Goal: Information Seeking & Learning: Learn about a topic

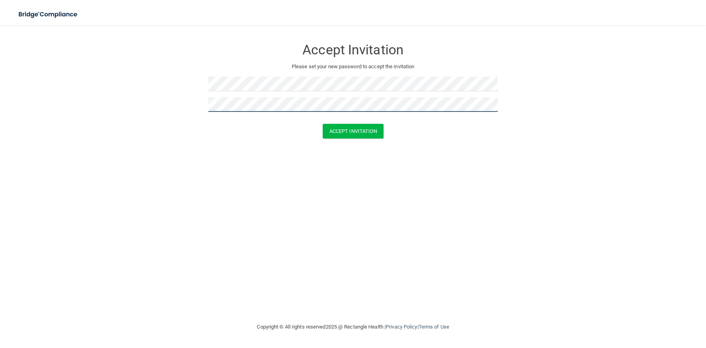
click at [323, 124] on button "Accept Invitation" at bounding box center [353, 131] width 61 height 15
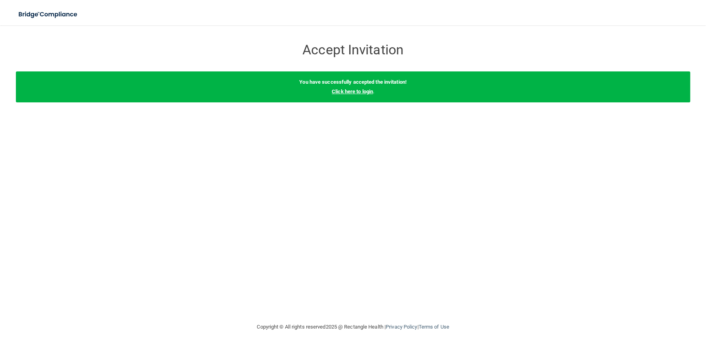
click at [361, 94] on div "You have successfully accepted the invitation! Click here to login ." at bounding box center [353, 86] width 674 height 31
click at [361, 92] on link "Click here to login" at bounding box center [352, 91] width 41 height 6
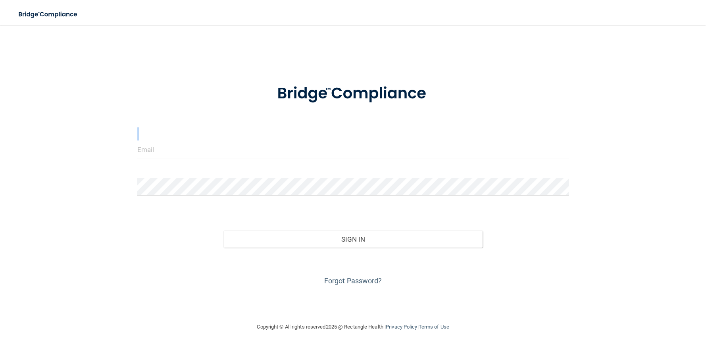
click at [257, 141] on form "Invalid email/password. You don't have permission to access that page. Sign In …" at bounding box center [352, 180] width 431 height 214
click at [257, 153] on input "email" at bounding box center [352, 149] width 431 height 18
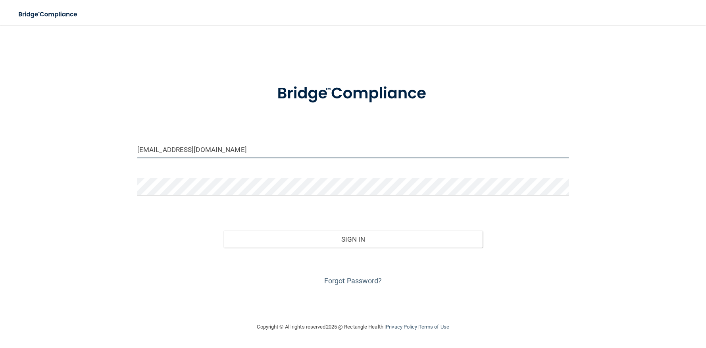
type input "[EMAIL_ADDRESS][DOMAIN_NAME]"
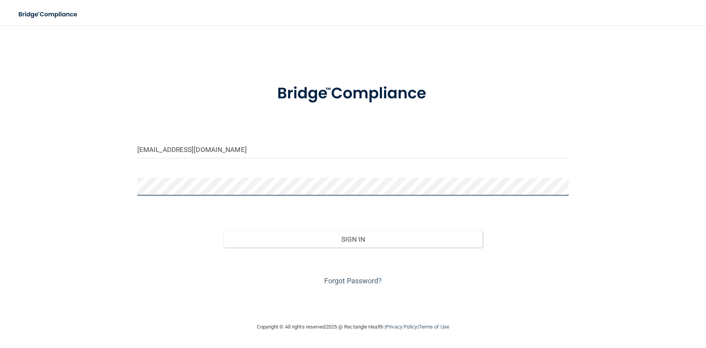
click at [223, 230] on button "Sign In" at bounding box center [352, 238] width 259 height 17
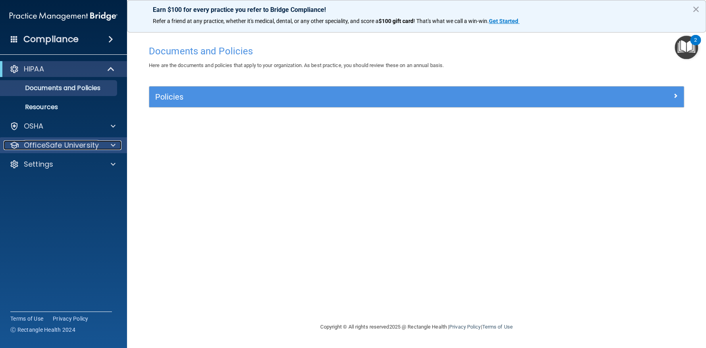
click at [63, 147] on p "OfficeSafe University" at bounding box center [61, 145] width 75 height 10
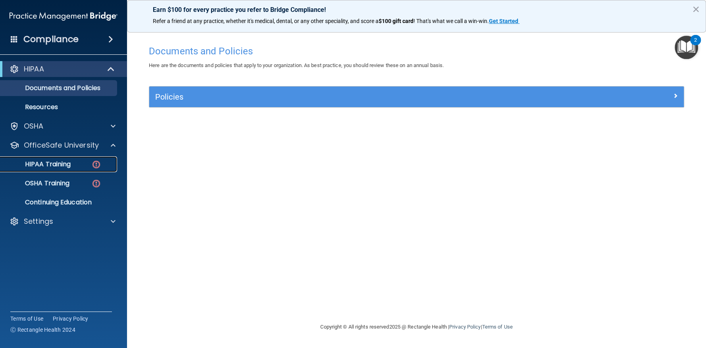
click at [55, 164] on p "HIPAA Training" at bounding box center [37, 164] width 65 height 8
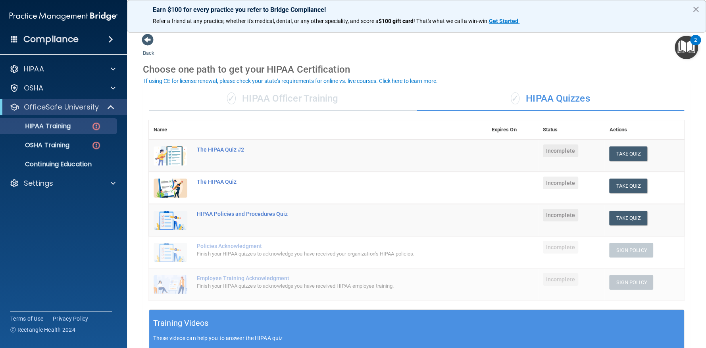
click at [323, 100] on div "✓ HIPAA Officer Training" at bounding box center [283, 99] width 268 height 24
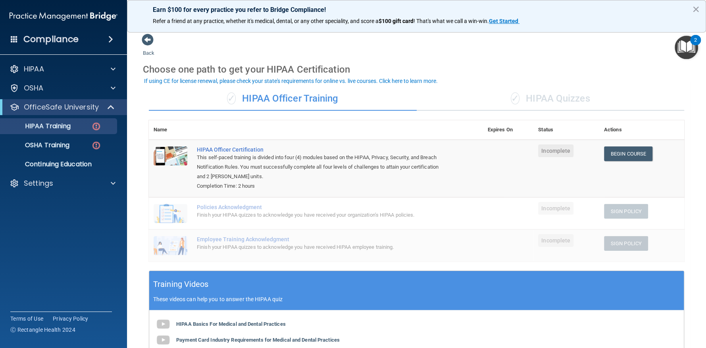
click at [576, 90] on div "✓ HIPAA Quizzes" at bounding box center [551, 99] width 268 height 24
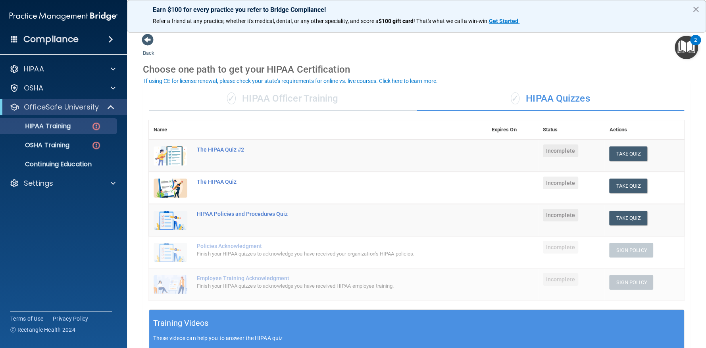
click at [265, 99] on div "✓ HIPAA Officer Training" at bounding box center [283, 99] width 268 height 24
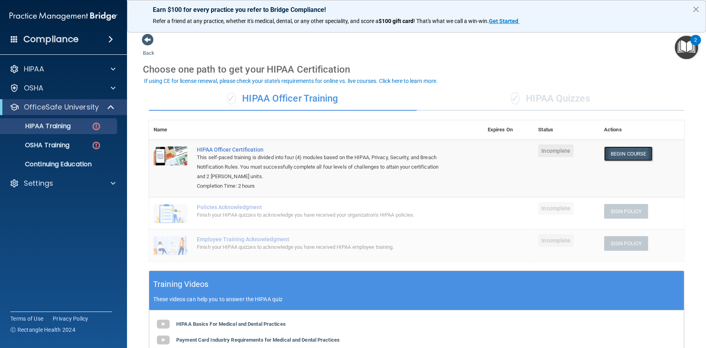
click at [620, 152] on link "Begin Course" at bounding box center [628, 153] width 48 height 15
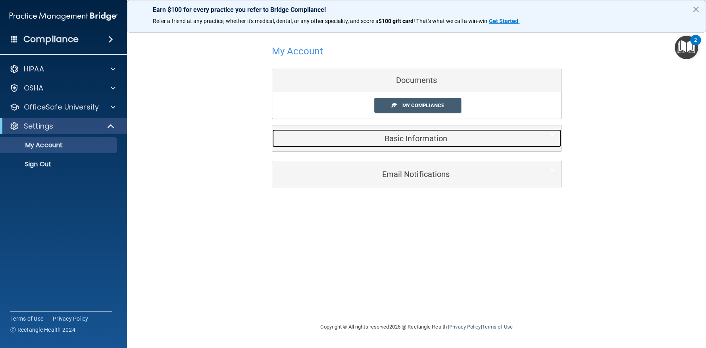
click at [425, 134] on h5 "Basic Information" at bounding box center [404, 138] width 253 height 9
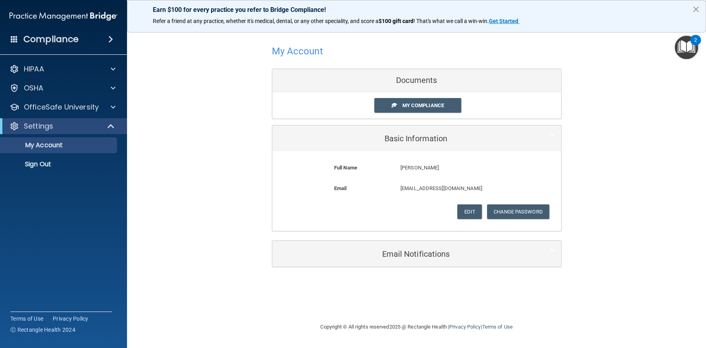
click at [358, 120] on div "My Account Documents My Compliance My Compliance My BAA Basic Information Full …" at bounding box center [417, 136] width 290 height 207
click at [70, 62] on div "HIPAA" at bounding box center [63, 69] width 127 height 16
click at [112, 69] on span at bounding box center [113, 69] width 5 height 10
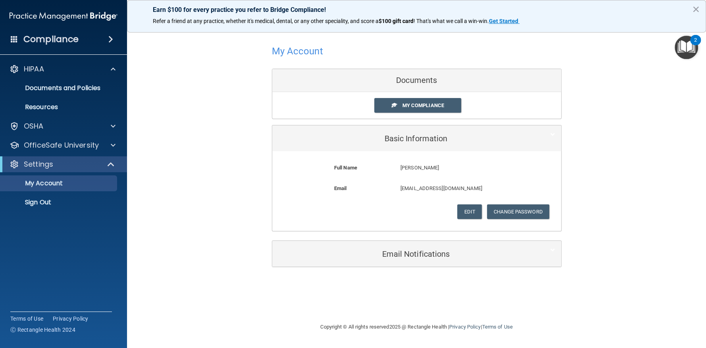
click at [96, 37] on div "Compliance" at bounding box center [63, 39] width 127 height 17
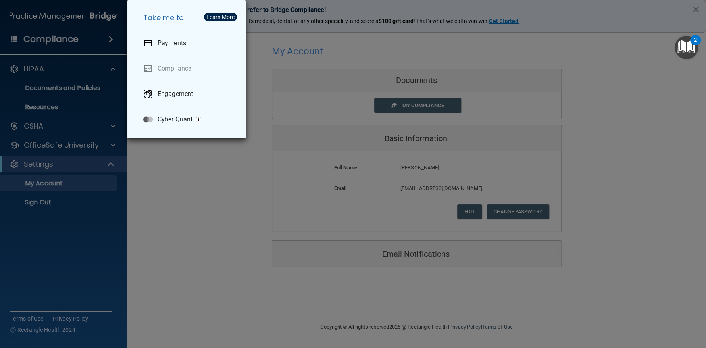
click at [198, 173] on div "Take me to: Payments Compliance Engagement Cyber Quant" at bounding box center [353, 174] width 706 height 348
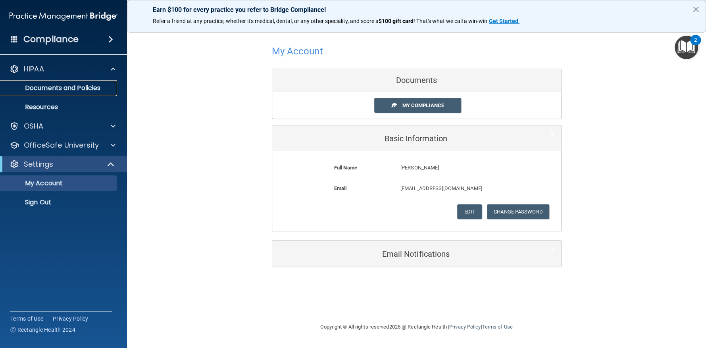
click at [80, 87] on p "Documents and Policies" at bounding box center [59, 88] width 108 height 8
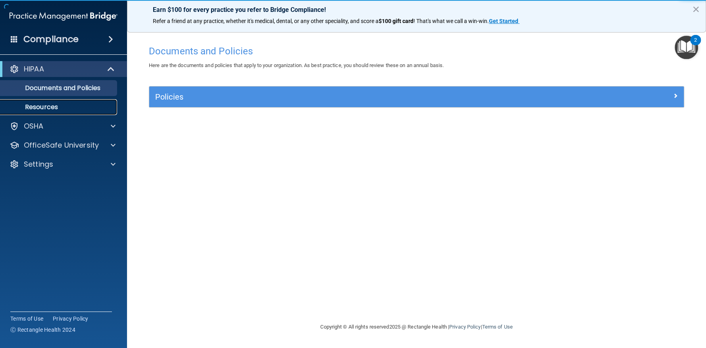
click at [86, 107] on p "Resources" at bounding box center [59, 107] width 108 height 8
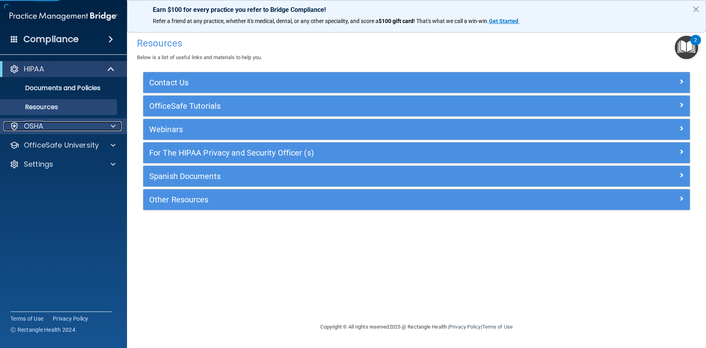
click at [74, 122] on div "OSHA" at bounding box center [53, 126] width 98 height 10
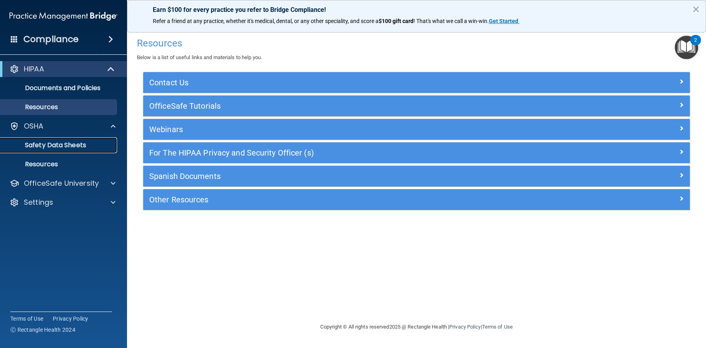
click at [73, 138] on link "Safety Data Sheets" at bounding box center [54, 145] width 125 height 16
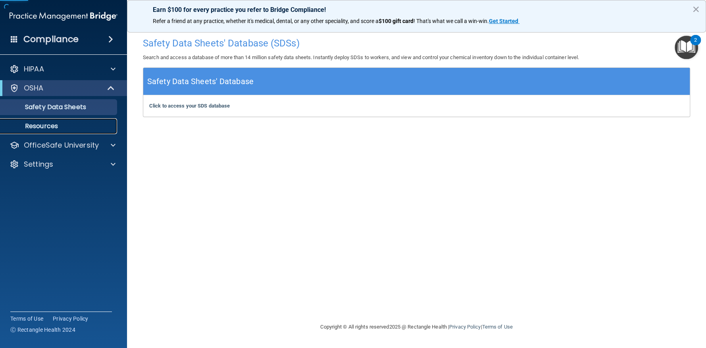
click at [69, 129] on p "Resources" at bounding box center [59, 126] width 108 height 8
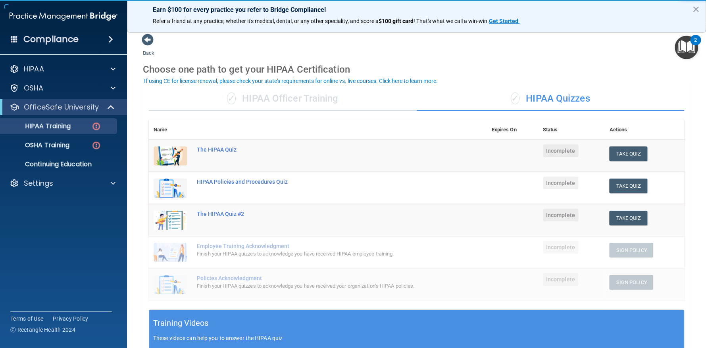
drag, startPoint x: 505, startPoint y: 119, endPoint x: 500, endPoint y: 131, distance: 12.5
click at [505, 121] on th "Expires On" at bounding box center [511, 129] width 51 height 19
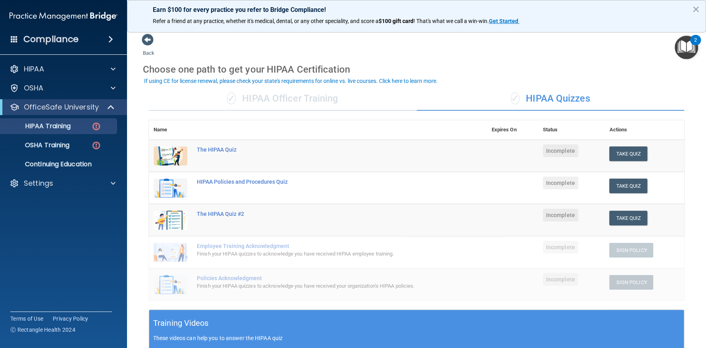
click at [499, 131] on th "Expires On" at bounding box center [511, 129] width 51 height 19
click at [554, 132] on th "Status" at bounding box center [571, 129] width 67 height 19
click at [616, 132] on th "Actions" at bounding box center [644, 129] width 80 height 19
drag, startPoint x: 501, startPoint y: 121, endPoint x: 499, endPoint y: 127, distance: 6.0
click at [500, 125] on th "Expires On" at bounding box center [511, 129] width 51 height 19
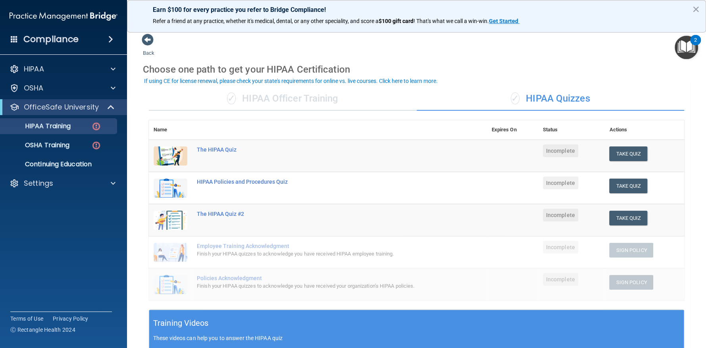
click at [497, 130] on th "Expires On" at bounding box center [511, 129] width 51 height 19
drag, startPoint x: 273, startPoint y: 104, endPoint x: 267, endPoint y: 102, distance: 6.0
click at [269, 102] on div "✓ HIPAA Officer Training" at bounding box center [283, 99] width 268 height 24
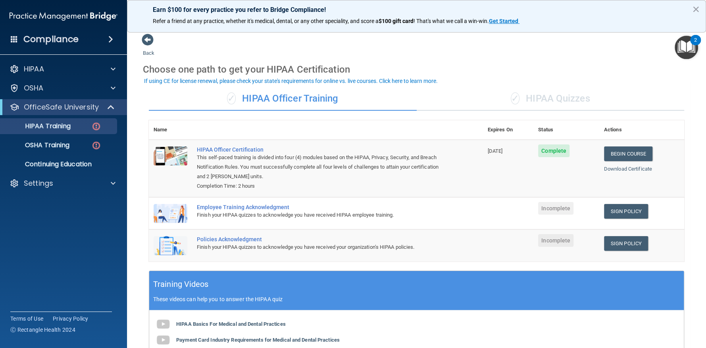
click at [501, 99] on div "✓ HIPAA Quizzes" at bounding box center [551, 99] width 268 height 24
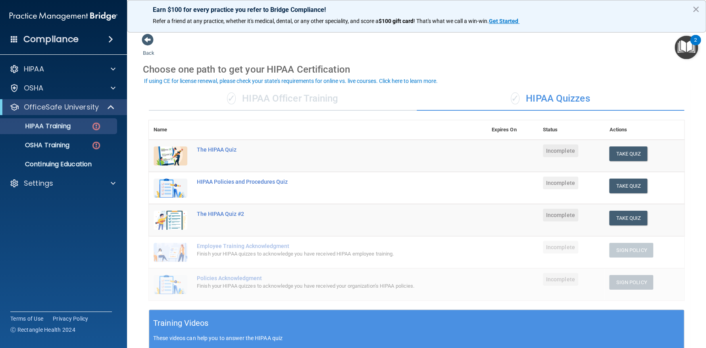
click at [431, 99] on div "✓ HIPAA Quizzes" at bounding box center [551, 99] width 268 height 24
click at [296, 101] on div "✓ HIPAA Officer Training" at bounding box center [283, 99] width 268 height 24
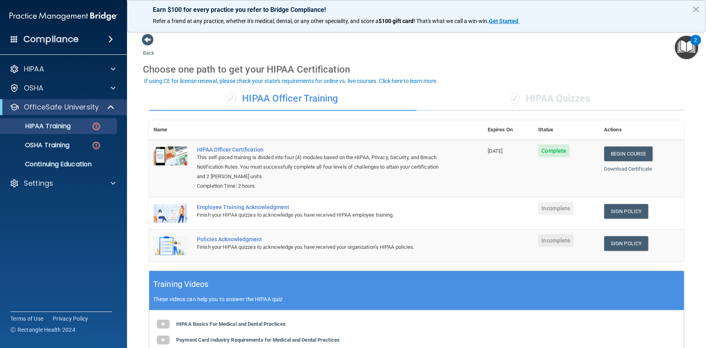
click at [538, 93] on div "✓ HIPAA Quizzes" at bounding box center [551, 99] width 268 height 24
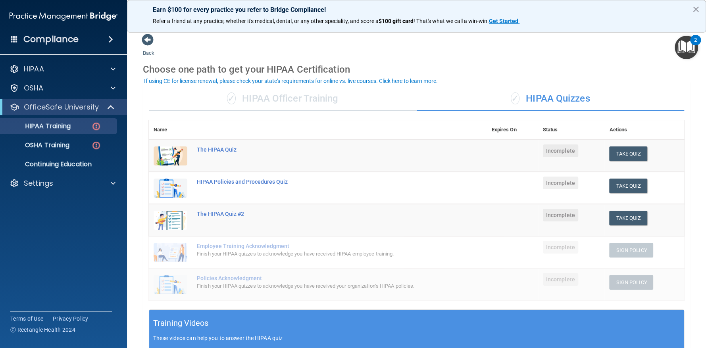
click at [352, 102] on div "✓ HIPAA Officer Training" at bounding box center [283, 99] width 268 height 24
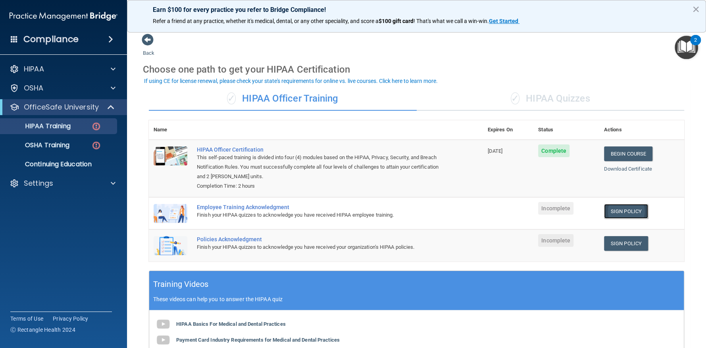
click at [617, 209] on link "Sign Policy" at bounding box center [626, 211] width 44 height 15
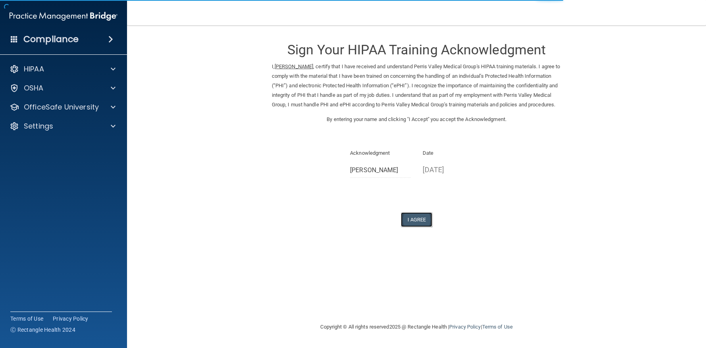
click at [415, 225] on button "I Agree" at bounding box center [417, 219] width 32 height 15
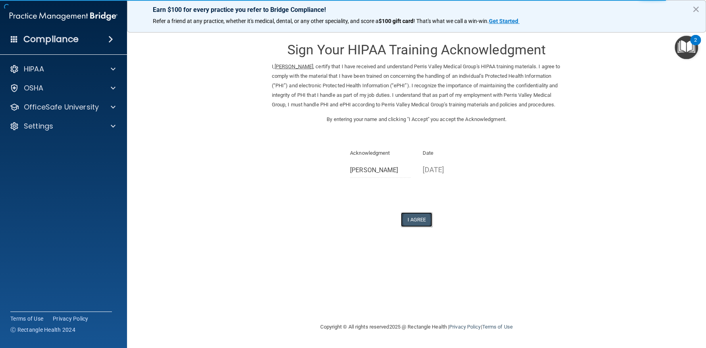
click at [419, 227] on button "I Agree" at bounding box center [417, 219] width 32 height 15
click at [417, 227] on button "I Agree" at bounding box center [417, 219] width 32 height 15
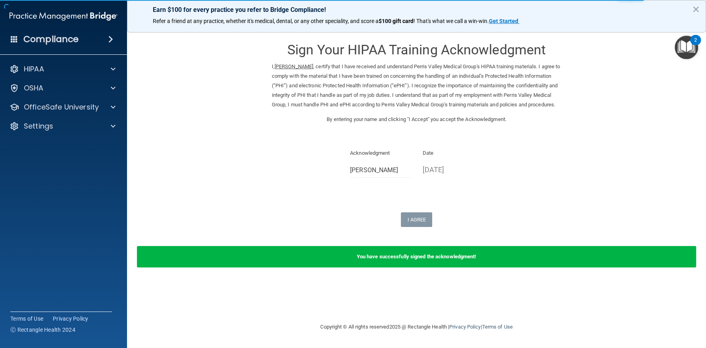
click at [675, 38] on img "Open Resource Center, 2 new notifications" at bounding box center [685, 47] width 23 height 23
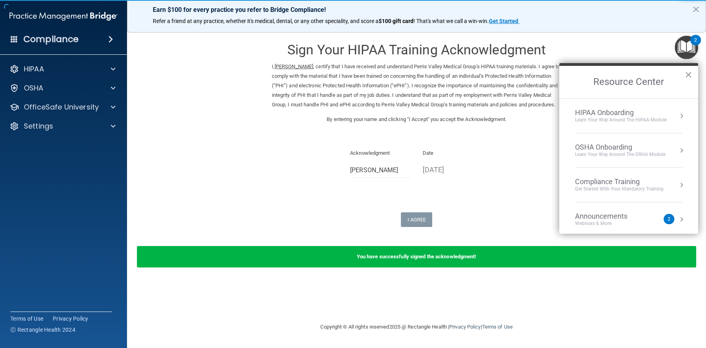
click at [504, 124] on p "By entering your name and clicking "I Accept" you accept the Acknowledgment." at bounding box center [417, 120] width 290 height 10
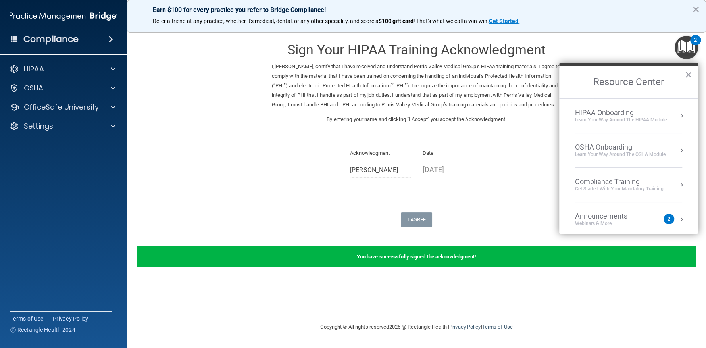
click at [631, 121] on div "Learn Your Way around the HIPAA module" at bounding box center [621, 120] width 92 height 7
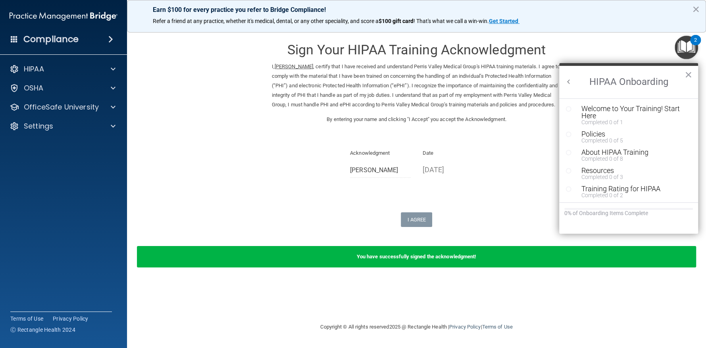
drag, startPoint x: 569, startPoint y: 86, endPoint x: 573, endPoint y: 83, distance: 5.3
click at [569, 86] on h2 "HIPAA Onboarding" at bounding box center [628, 82] width 139 height 33
click at [687, 47] on img "Open Resource Center, 2 new notifications" at bounding box center [685, 47] width 23 height 23
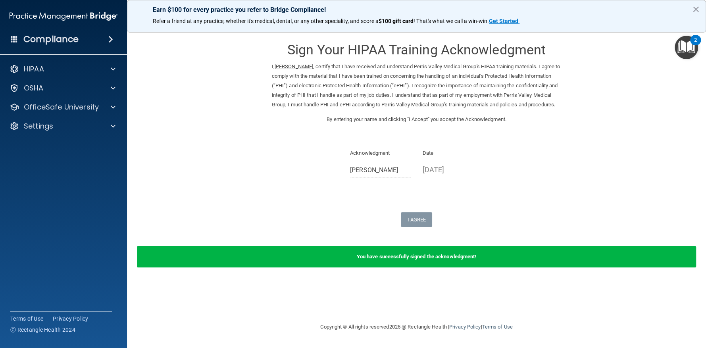
click at [599, 65] on form "Sign Your HIPAA Training Acknowledgment I, Lessly Huerta , certify that I have …" at bounding box center [416, 155] width 547 height 244
click at [64, 65] on div "HIPAA" at bounding box center [53, 69] width 98 height 10
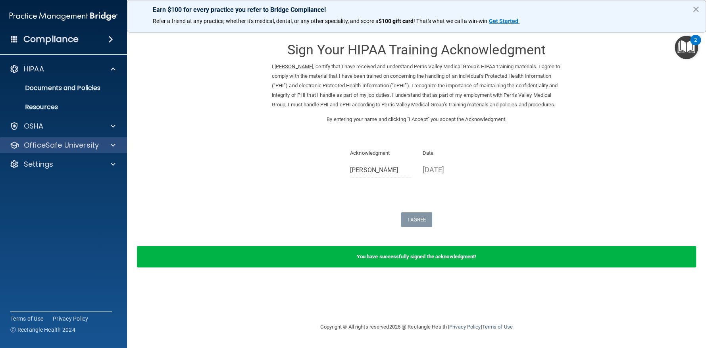
click at [71, 150] on div "OfficeSafe University" at bounding box center [63, 145] width 127 height 16
click at [73, 148] on p "OfficeSafe University" at bounding box center [61, 145] width 75 height 10
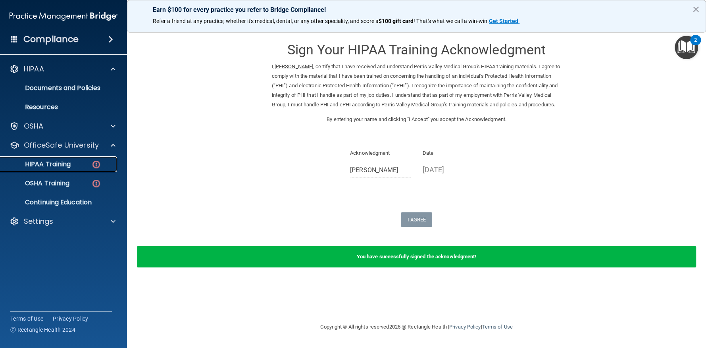
click at [89, 160] on div "HIPAA Training" at bounding box center [59, 164] width 108 height 8
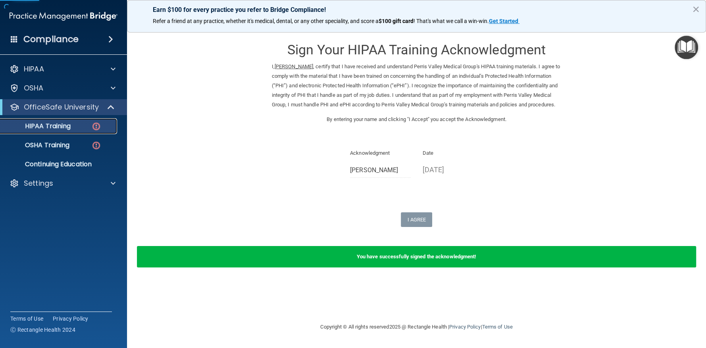
click at [77, 130] on link "HIPAA Training" at bounding box center [54, 126] width 125 height 16
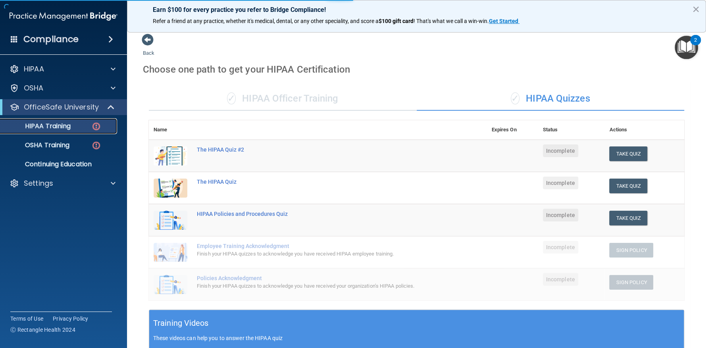
click at [73, 129] on div "HIPAA Training" at bounding box center [59, 126] width 108 height 8
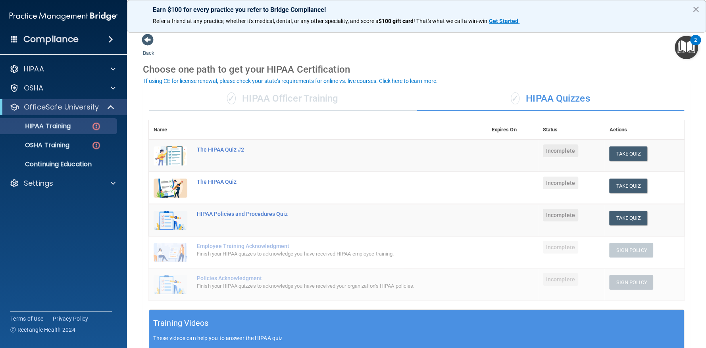
click at [486, 134] on th "Expires On" at bounding box center [511, 129] width 51 height 19
click at [301, 96] on div "✓ HIPAA Officer Training" at bounding box center [283, 99] width 268 height 24
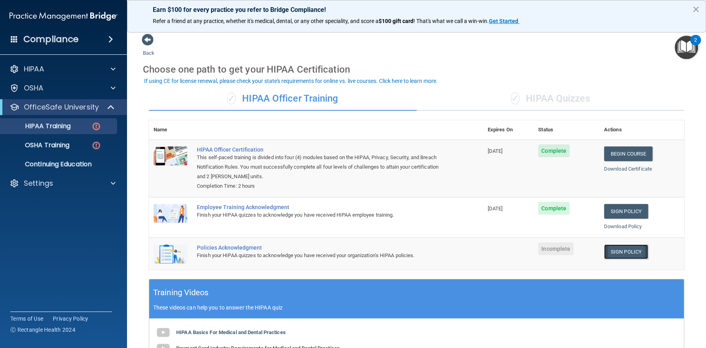
click at [625, 252] on link "Sign Policy" at bounding box center [626, 251] width 44 height 15
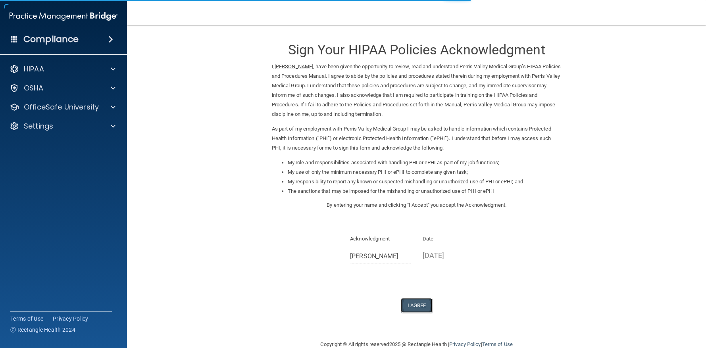
click at [412, 304] on button "I Agree" at bounding box center [417, 305] width 32 height 15
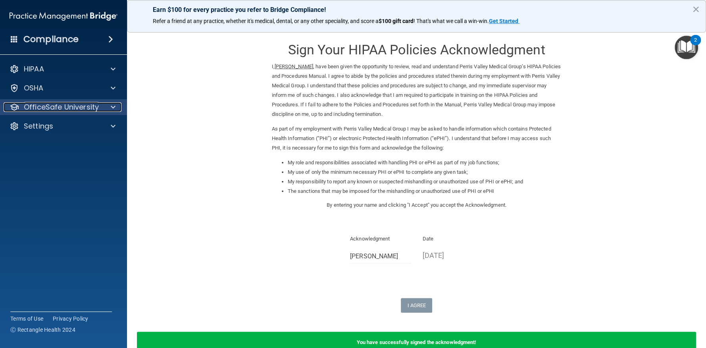
click at [74, 103] on p "OfficeSafe University" at bounding box center [61, 107] width 75 height 10
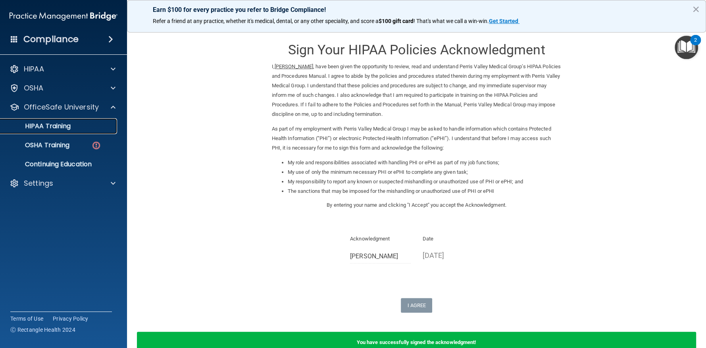
click at [46, 123] on p "HIPAA Training" at bounding box center [37, 126] width 65 height 8
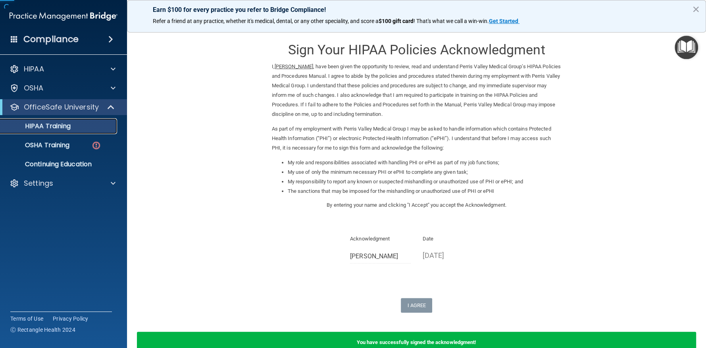
click at [46, 124] on p "HIPAA Training" at bounding box center [37, 126] width 65 height 8
click at [57, 129] on p "HIPAA Training" at bounding box center [37, 126] width 65 height 8
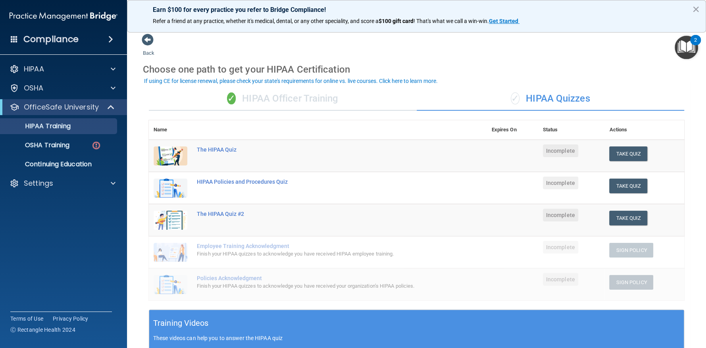
click at [279, 92] on div "✓ HIPAA Officer Training" at bounding box center [283, 99] width 268 height 24
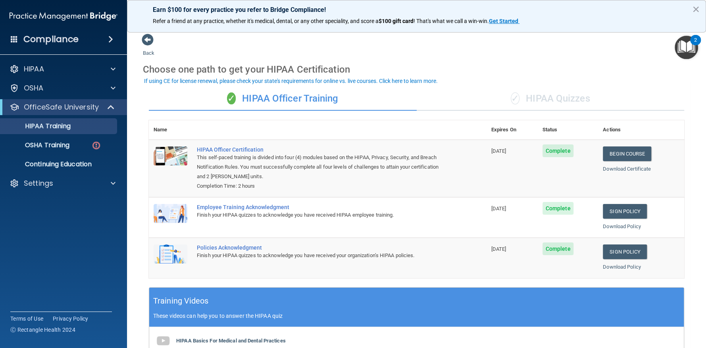
click at [550, 96] on div "✓ HIPAA Quizzes" at bounding box center [551, 99] width 268 height 24
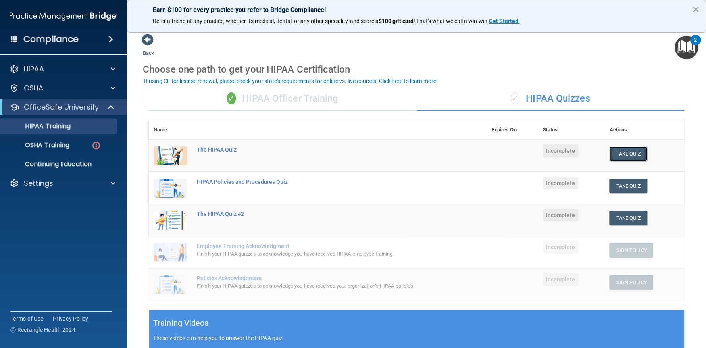
click at [617, 154] on button "Take Quiz" at bounding box center [628, 153] width 38 height 15
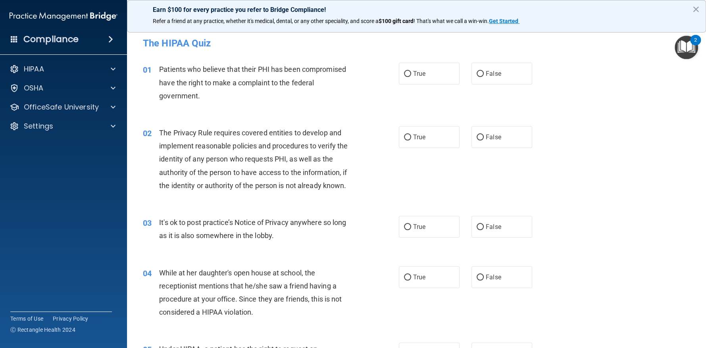
click at [615, 156] on div "02 The Privacy Rule requires covered entities to develop and implement reasonab…" at bounding box center [416, 161] width 559 height 90
click at [413, 75] on span "True" at bounding box center [419, 74] width 12 height 8
click at [411, 75] on input "True" at bounding box center [407, 74] width 7 height 6
radio input "true"
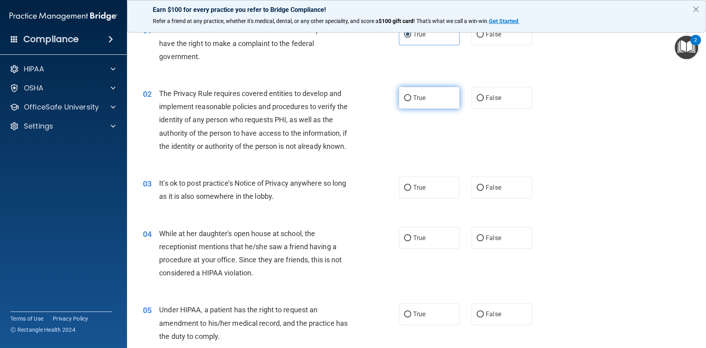
click at [442, 95] on label "True" at bounding box center [429, 98] width 61 height 22
click at [411, 95] on input "True" at bounding box center [407, 98] width 7 height 6
radio input "true"
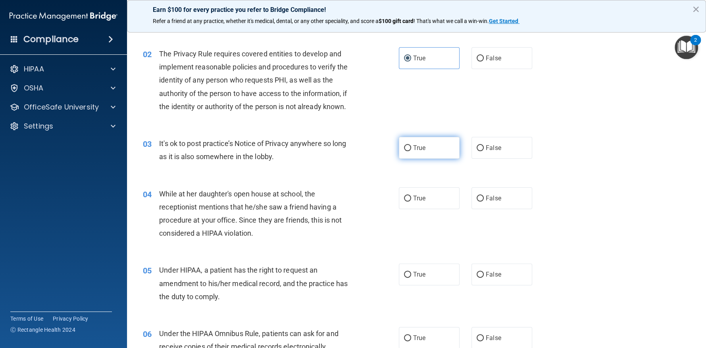
click at [413, 149] on span "True" at bounding box center [419, 148] width 12 height 8
click at [411, 149] on input "True" at bounding box center [407, 148] width 7 height 6
radio input "true"
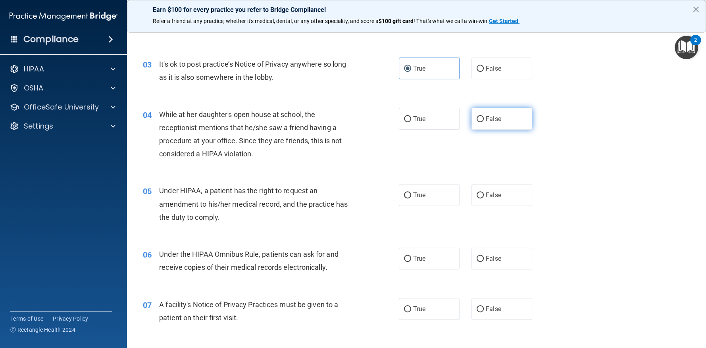
click at [486, 123] on label "False" at bounding box center [501, 119] width 61 height 22
click at [484, 122] on input "False" at bounding box center [479, 119] width 7 height 6
radio input "true"
click at [408, 128] on label "True" at bounding box center [429, 119] width 61 height 22
click at [408, 122] on input "True" at bounding box center [407, 119] width 7 height 6
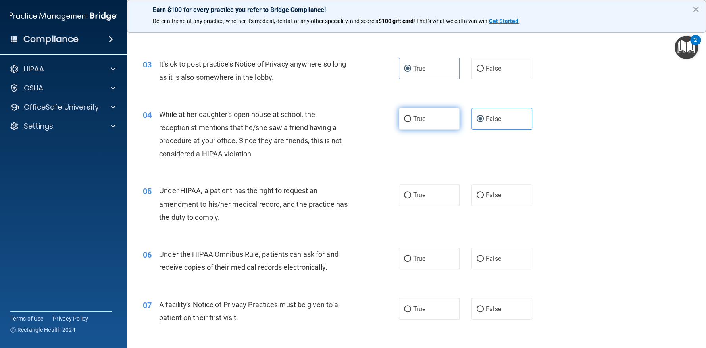
radio input "true"
radio input "false"
click at [420, 200] on label "True" at bounding box center [429, 195] width 61 height 22
click at [411, 198] on input "True" at bounding box center [407, 195] width 7 height 6
radio input "true"
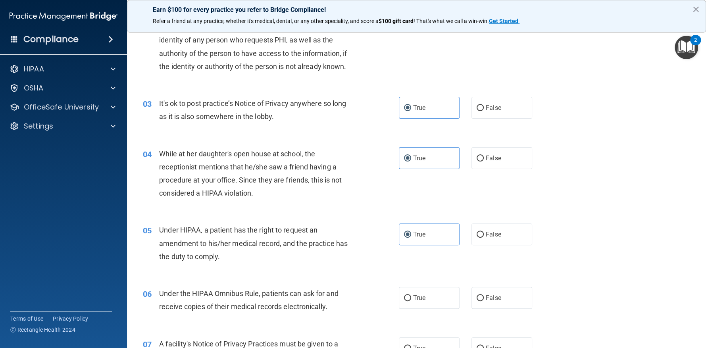
scroll to position [238, 0]
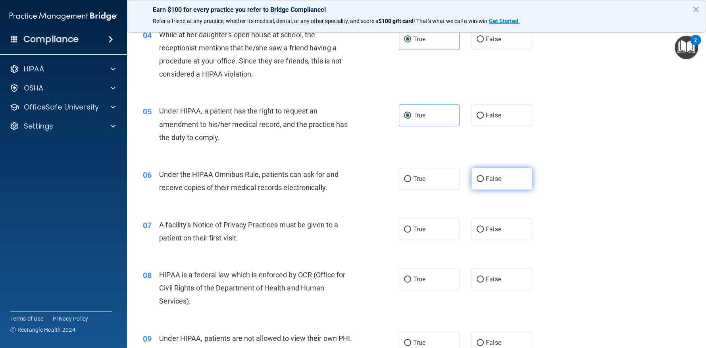
drag, startPoint x: 482, startPoint y: 179, endPoint x: 479, endPoint y: 184, distance: 5.7
click at [486, 179] on span "False" at bounding box center [493, 179] width 15 height 8
click at [483, 179] on input "False" at bounding box center [479, 179] width 7 height 6
radio input "true"
drag, startPoint x: 444, startPoint y: 219, endPoint x: 434, endPoint y: 229, distance: 13.2
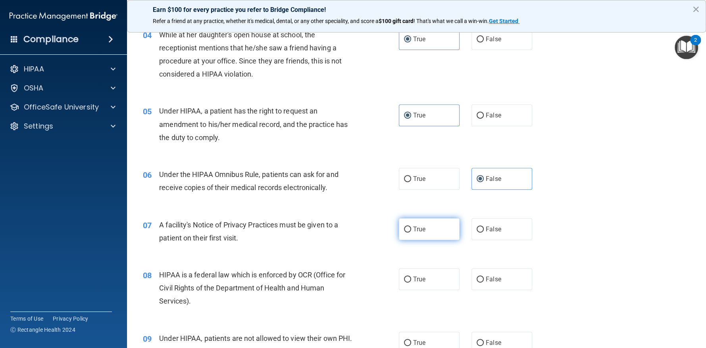
click at [436, 227] on label "True" at bounding box center [429, 229] width 61 height 22
click at [411, 227] on input "True" at bounding box center [407, 230] width 7 height 6
radio input "true"
drag, startPoint x: 496, startPoint y: 282, endPoint x: 383, endPoint y: 305, distance: 115.5
click at [496, 282] on span "False" at bounding box center [493, 279] width 15 height 8
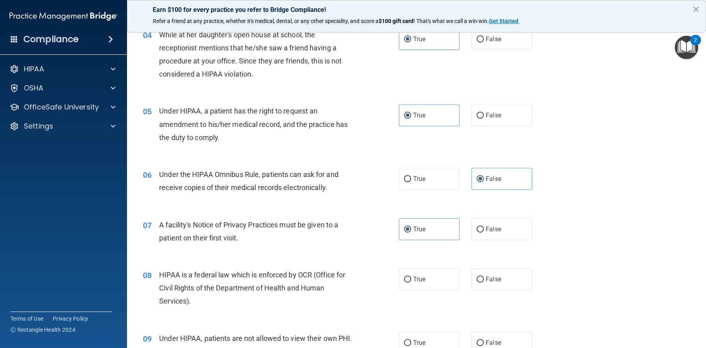
click at [484, 282] on input "False" at bounding box center [479, 280] width 7 height 6
radio input "true"
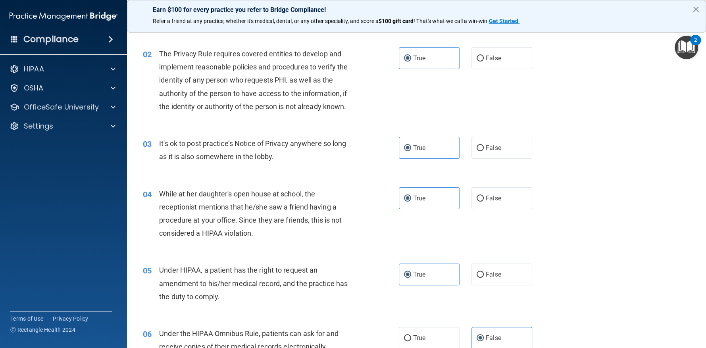
scroll to position [0, 0]
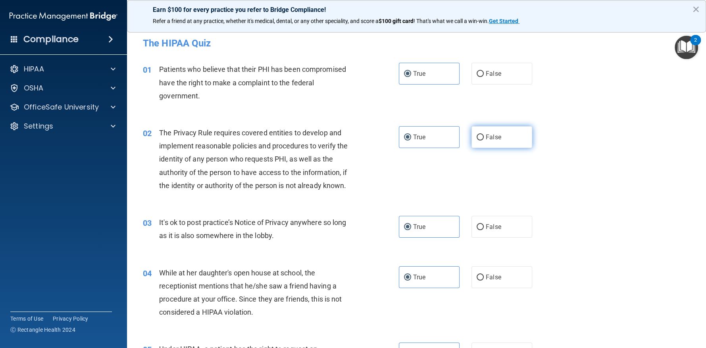
click at [501, 137] on label "False" at bounding box center [501, 137] width 61 height 22
click at [484, 137] on input "False" at bounding box center [479, 137] width 7 height 6
radio input "true"
click at [421, 134] on span "True" at bounding box center [419, 137] width 12 height 8
click at [411, 134] on input "True" at bounding box center [407, 137] width 7 height 6
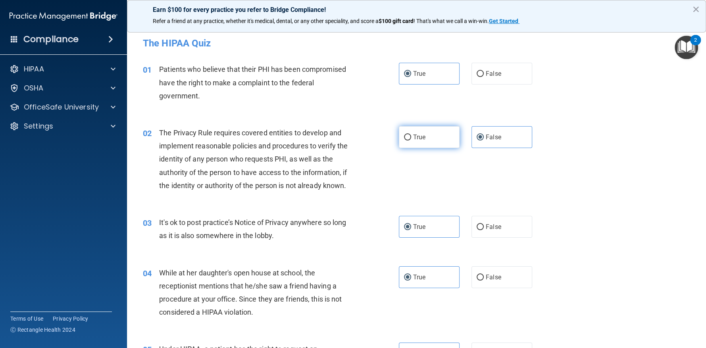
radio input "true"
drag, startPoint x: 479, startPoint y: 157, endPoint x: 493, endPoint y: 146, distance: 18.3
click at [486, 153] on div "02 The Privacy Rule requires covered entities to develop and implement reasonab…" at bounding box center [416, 161] width 559 height 90
click at [495, 142] on label "False" at bounding box center [501, 137] width 61 height 22
click at [484, 140] on input "False" at bounding box center [479, 137] width 7 height 6
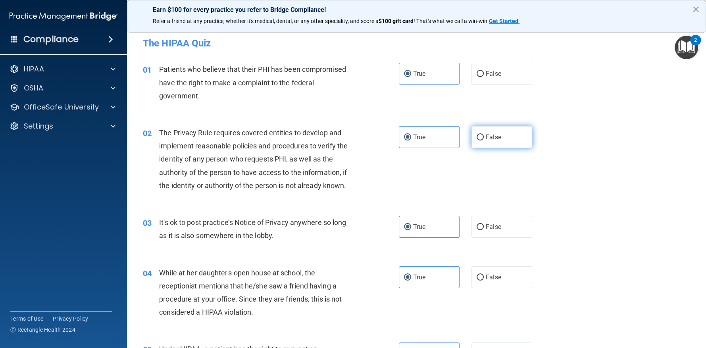
radio input "true"
radio input "false"
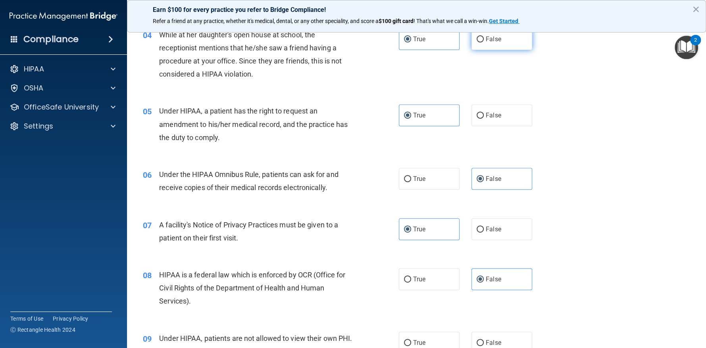
scroll to position [278, 0]
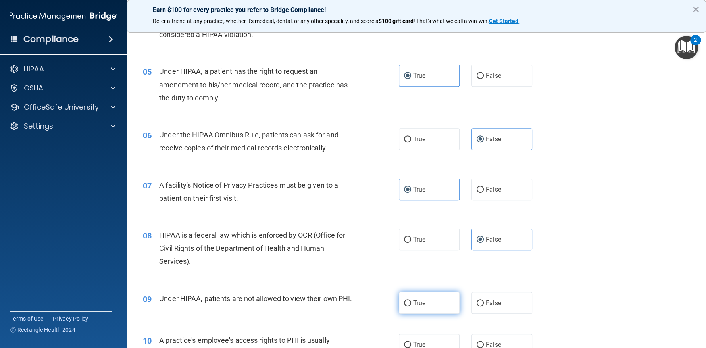
click at [441, 302] on label "True" at bounding box center [429, 303] width 61 height 22
click at [411, 302] on input "True" at bounding box center [407, 303] width 7 height 6
radio input "true"
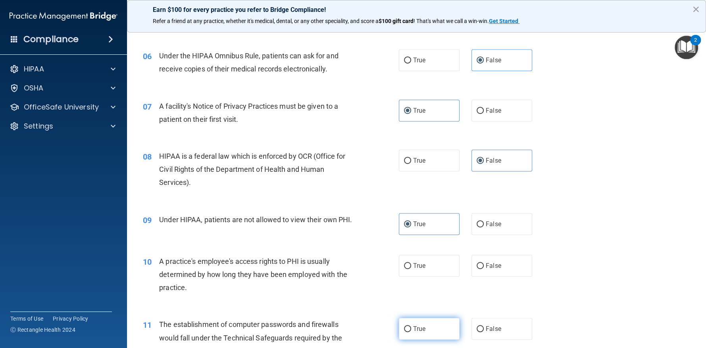
scroll to position [396, 0]
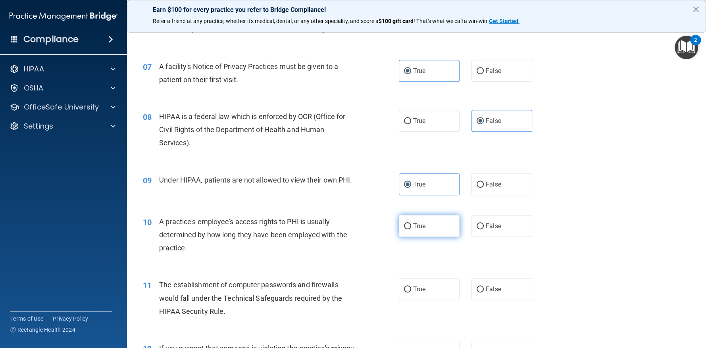
click at [424, 225] on label "True" at bounding box center [429, 226] width 61 height 22
click at [411, 225] on input "True" at bounding box center [407, 226] width 7 height 6
radio input "true"
drag, startPoint x: 492, startPoint y: 288, endPoint x: 493, endPoint y: 293, distance: 5.8
click at [492, 291] on span "False" at bounding box center [493, 289] width 15 height 8
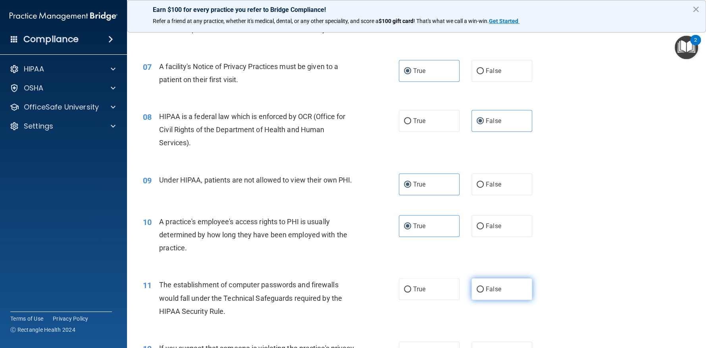
click at [484, 291] on input "False" at bounding box center [479, 289] width 7 height 6
radio input "true"
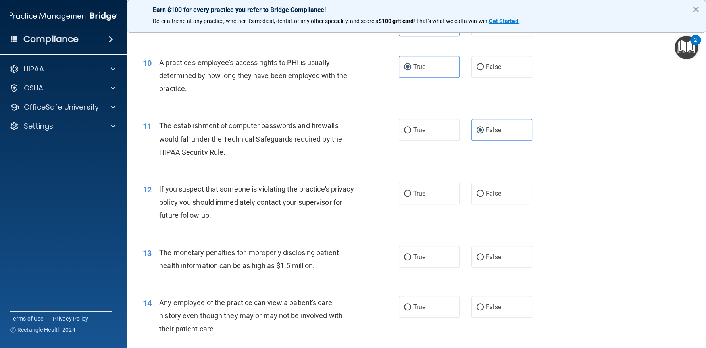
scroll to position [595, 0]
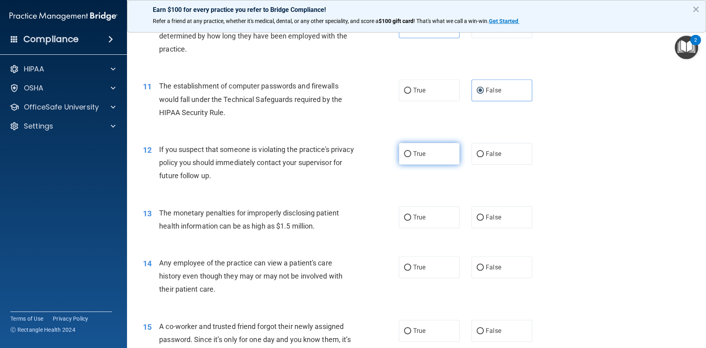
click at [437, 155] on label "True" at bounding box center [429, 154] width 61 height 22
click at [411, 155] on input "True" at bounding box center [407, 154] width 7 height 6
radio input "true"
click at [486, 218] on span "False" at bounding box center [493, 217] width 15 height 8
click at [484, 218] on input "False" at bounding box center [479, 218] width 7 height 6
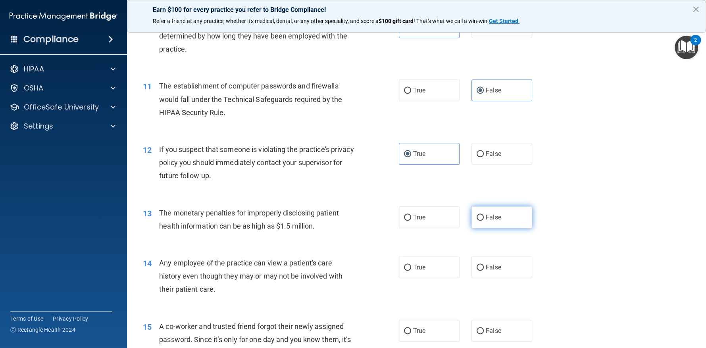
radio input "true"
click at [428, 265] on label "True" at bounding box center [429, 267] width 61 height 22
click at [411, 265] on input "True" at bounding box center [407, 268] width 7 height 6
radio input "true"
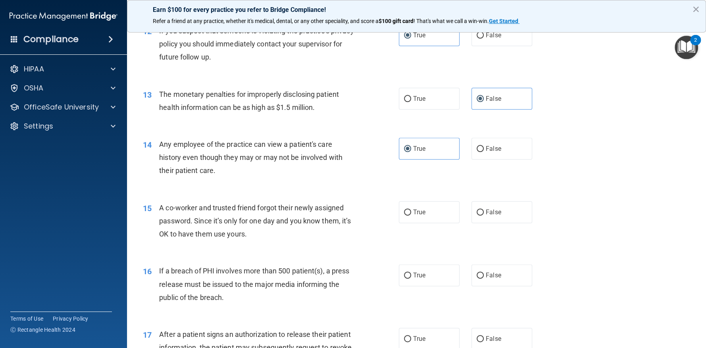
scroll to position [753, 0]
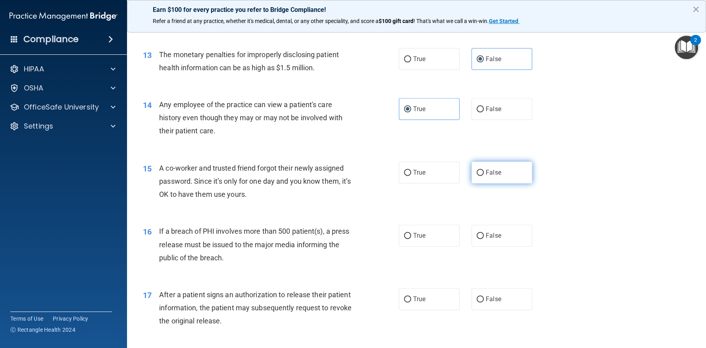
click at [489, 171] on span "False" at bounding box center [493, 173] width 15 height 8
click at [484, 171] on input "False" at bounding box center [479, 173] width 7 height 6
radio input "true"
drag, startPoint x: 491, startPoint y: 234, endPoint x: 481, endPoint y: 241, distance: 12.5
click at [492, 234] on span "False" at bounding box center [493, 236] width 15 height 8
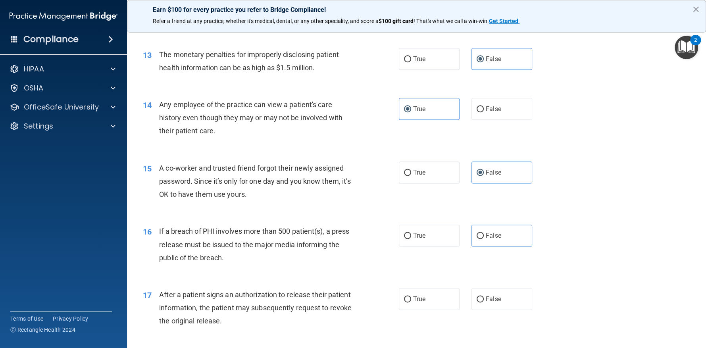
drag, startPoint x: 611, startPoint y: 221, endPoint x: 610, endPoint y: 215, distance: 6.8
click at [612, 220] on div "16 If a breach of PHI involves more than 500 patient(s), a press release must b…" at bounding box center [416, 246] width 559 height 63
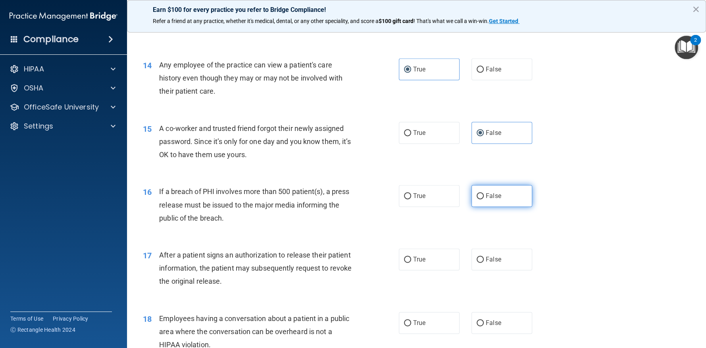
drag, startPoint x: 484, startPoint y: 198, endPoint x: 484, endPoint y: 206, distance: 7.5
click at [484, 198] on label "False" at bounding box center [501, 196] width 61 height 22
click at [484, 198] on input "False" at bounding box center [479, 196] width 7 height 6
radio input "true"
click at [486, 255] on span "False" at bounding box center [493, 259] width 15 height 8
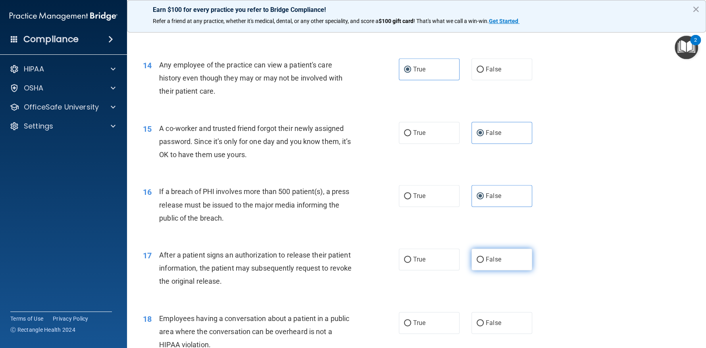
click at [484, 257] on input "False" at bounding box center [479, 260] width 7 height 6
radio input "true"
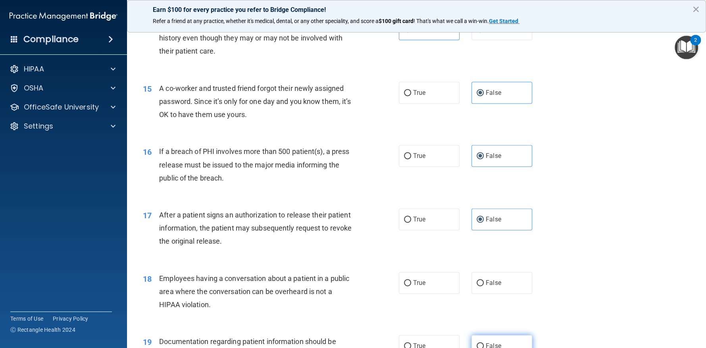
scroll to position [912, 0]
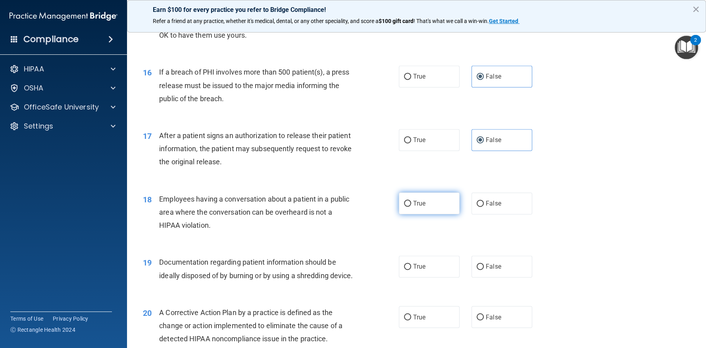
click at [431, 198] on label "True" at bounding box center [429, 203] width 61 height 22
click at [411, 201] on input "True" at bounding box center [407, 204] width 7 height 6
radio input "true"
click at [423, 261] on label "True" at bounding box center [429, 266] width 61 height 22
click at [411, 264] on input "True" at bounding box center [407, 267] width 7 height 6
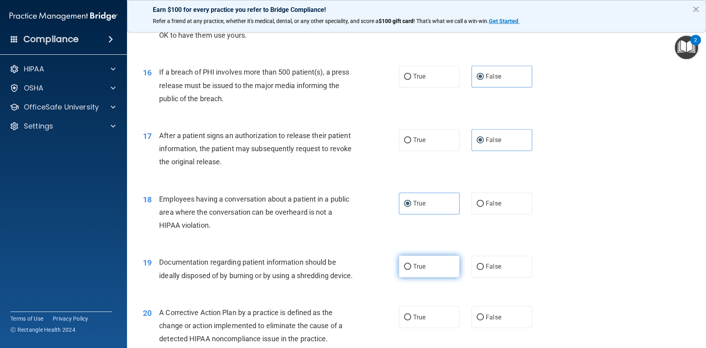
radio input "true"
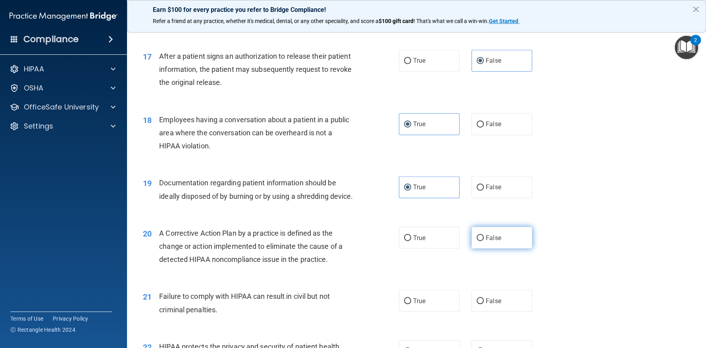
click at [485, 245] on label "False" at bounding box center [501, 238] width 61 height 22
click at [484, 241] on input "False" at bounding box center [479, 238] width 7 height 6
radio input "true"
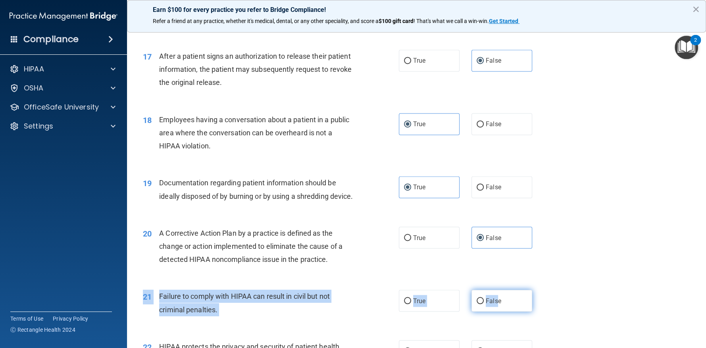
click at [493, 308] on div "21 Failure to comply with HIPAA can result in civil but not criminal penalties.…" at bounding box center [416, 305] width 559 height 50
click at [494, 305] on label "False" at bounding box center [501, 301] width 61 height 22
click at [484, 304] on input "False" at bounding box center [479, 301] width 7 height 6
radio input "true"
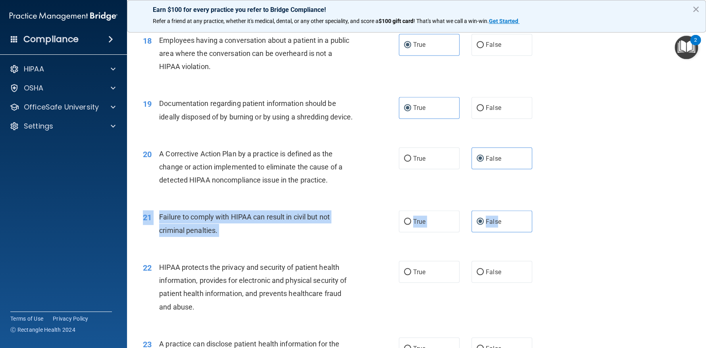
scroll to position [1111, 0]
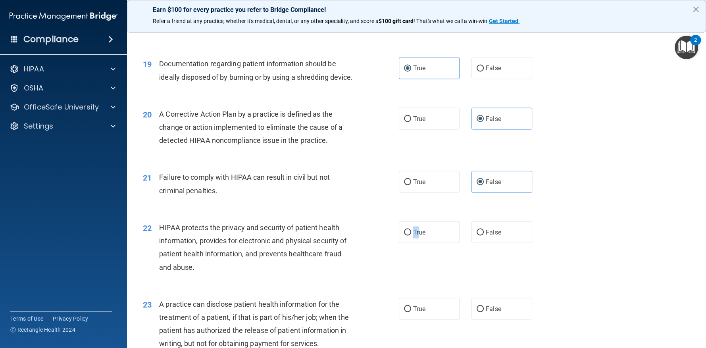
drag, startPoint x: 415, startPoint y: 244, endPoint x: 426, endPoint y: 261, distance: 20.4
click at [415, 243] on label "True" at bounding box center [429, 232] width 61 height 22
click at [431, 319] on label "True" at bounding box center [429, 309] width 61 height 22
click at [411, 312] on input "True" at bounding box center [407, 309] width 7 height 6
radio input "true"
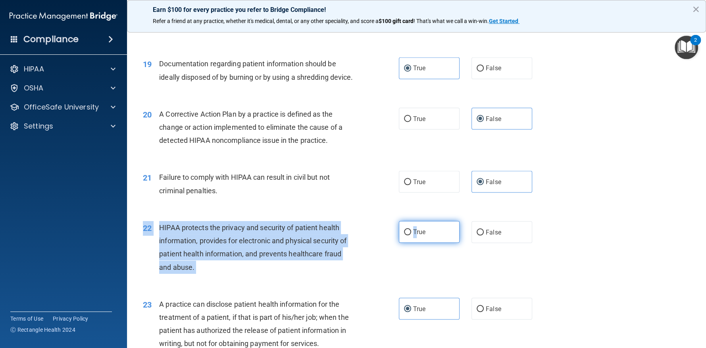
click at [413, 253] on div "22 HIPAA protects the privacy and security of patient health information, provi…" at bounding box center [416, 249] width 559 height 77
click at [412, 243] on label "True" at bounding box center [429, 232] width 61 height 22
click at [411, 235] on input "True" at bounding box center [407, 232] width 7 height 6
radio input "true"
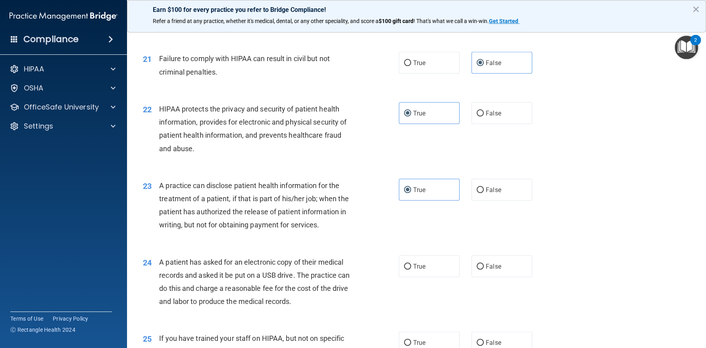
scroll to position [1269, 0]
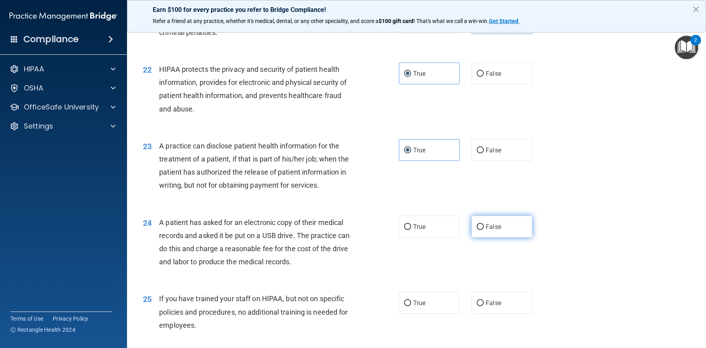
click at [488, 238] on label "False" at bounding box center [501, 227] width 61 height 22
click at [484, 230] on input "False" at bounding box center [479, 227] width 7 height 6
radio input "true"
click at [497, 314] on label "False" at bounding box center [501, 303] width 61 height 22
click at [484, 306] on input "False" at bounding box center [479, 303] width 7 height 6
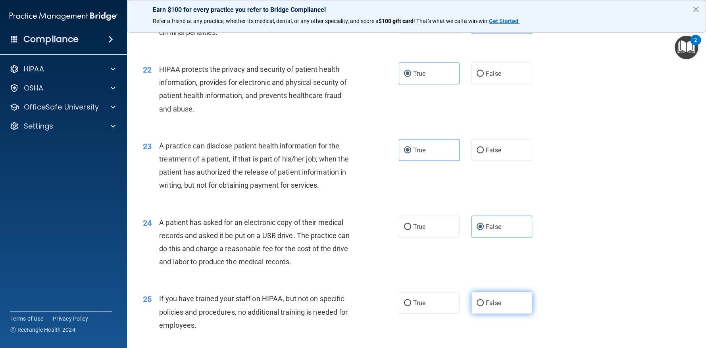
radio input "true"
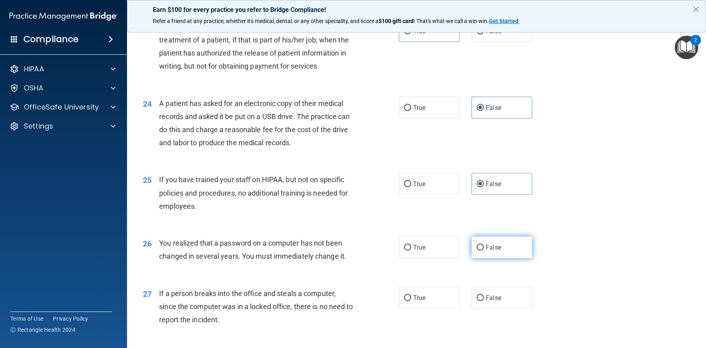
scroll to position [1467, 0]
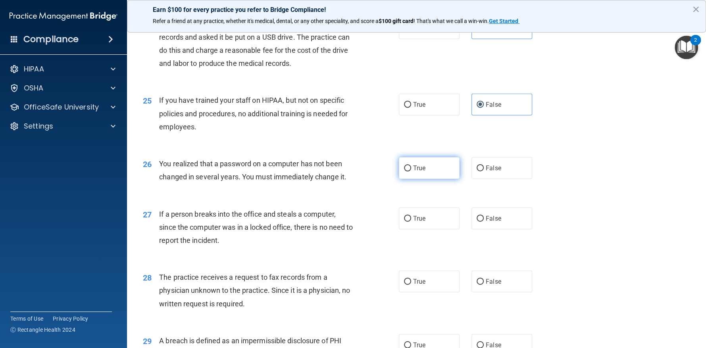
click at [440, 177] on label "True" at bounding box center [429, 168] width 61 height 22
click at [411, 171] on input "True" at bounding box center [407, 168] width 7 height 6
radio input "true"
click at [425, 229] on label "True" at bounding box center [429, 218] width 61 height 22
click at [411, 222] on input "True" at bounding box center [407, 219] width 7 height 6
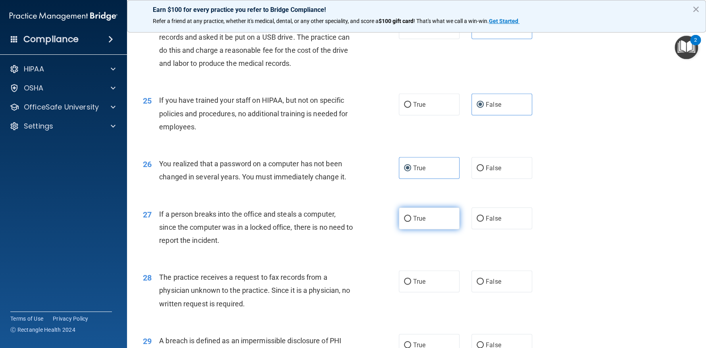
radio input "true"
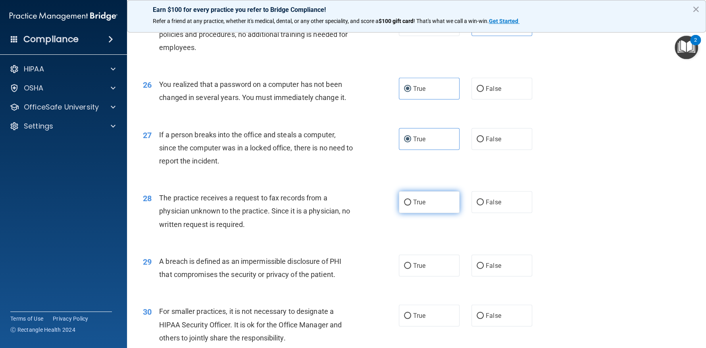
click at [431, 213] on label "True" at bounding box center [429, 202] width 61 height 22
click at [411, 206] on input "True" at bounding box center [407, 203] width 7 height 6
radio input "true"
click at [421, 273] on label "True" at bounding box center [429, 266] width 61 height 22
click at [411, 269] on input "True" at bounding box center [407, 266] width 7 height 6
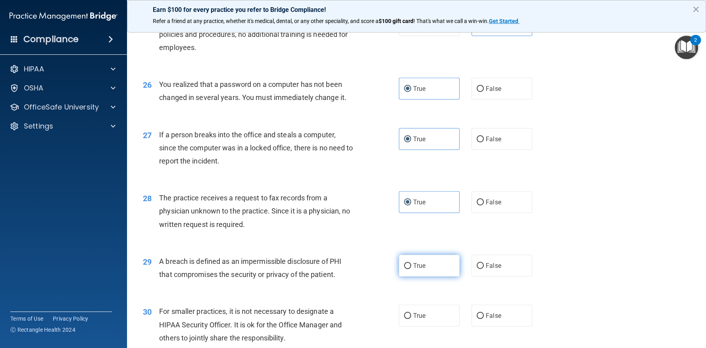
radio input "true"
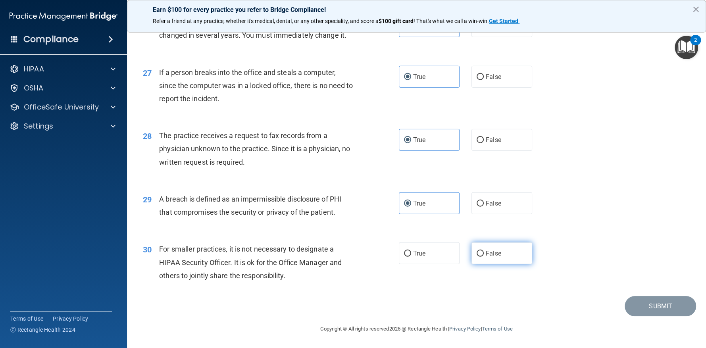
click at [493, 255] on span "False" at bounding box center [493, 254] width 15 height 8
click at [484, 255] on input "False" at bounding box center [479, 254] width 7 height 6
radio input "true"
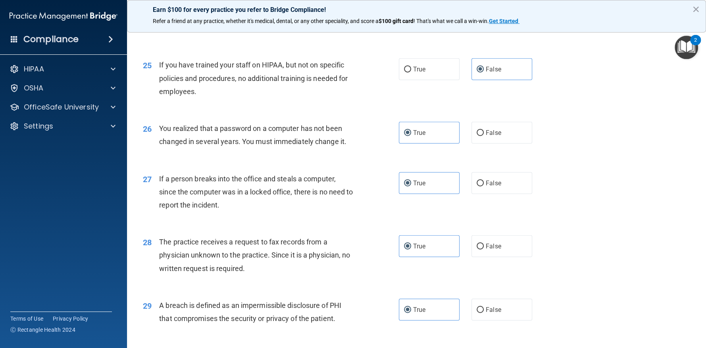
scroll to position [1344, 0]
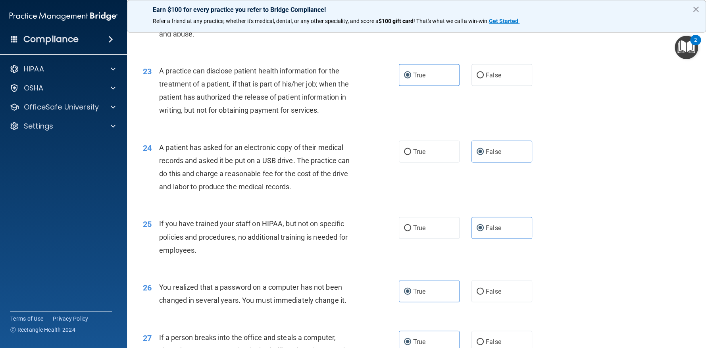
click at [535, 207] on div "24 A patient has asked for an electronic copy of their medical records and aske…" at bounding box center [416, 169] width 559 height 77
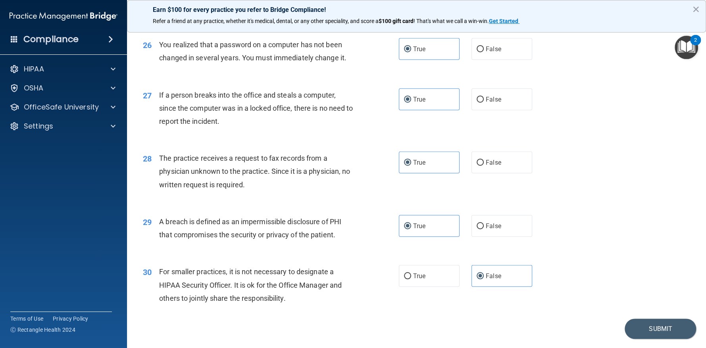
scroll to position [1622, 0]
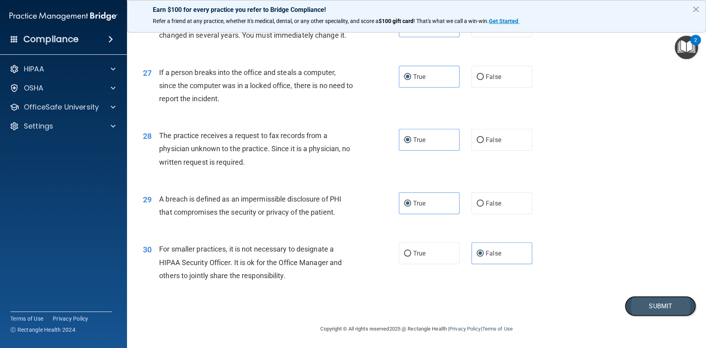
click at [643, 305] on button "Submit" at bounding box center [659, 306] width 71 height 20
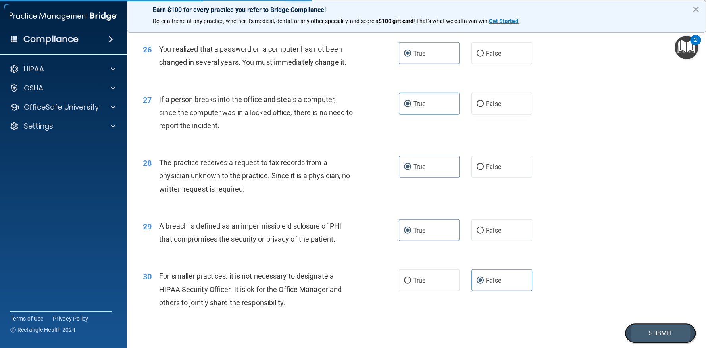
click at [646, 339] on button "Submit" at bounding box center [659, 333] width 71 height 20
click at [651, 340] on button "Submit" at bounding box center [659, 333] width 71 height 20
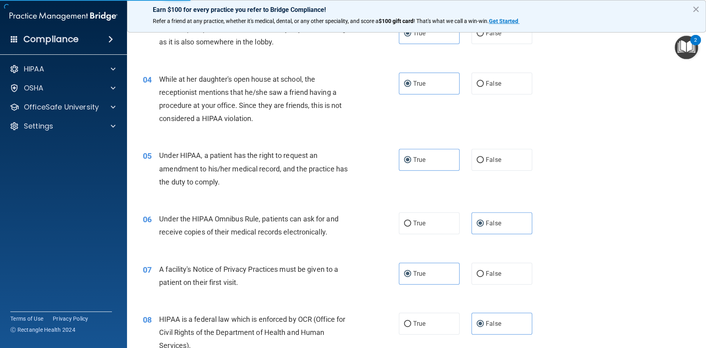
scroll to position [0, 0]
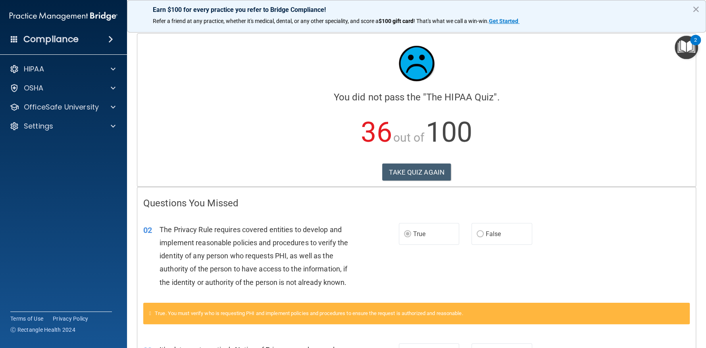
click at [550, 152] on p "36 out of 100" at bounding box center [416, 132] width 546 height 51
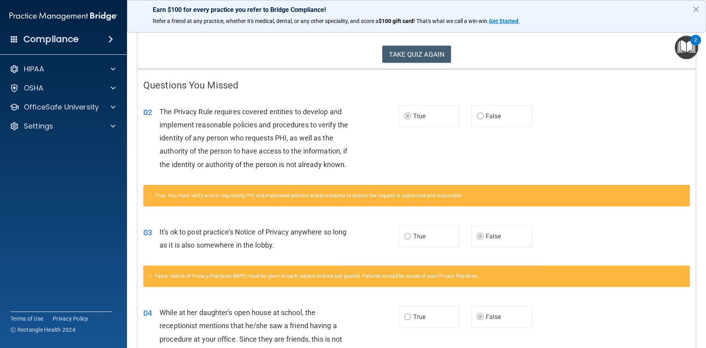
scroll to position [78, 0]
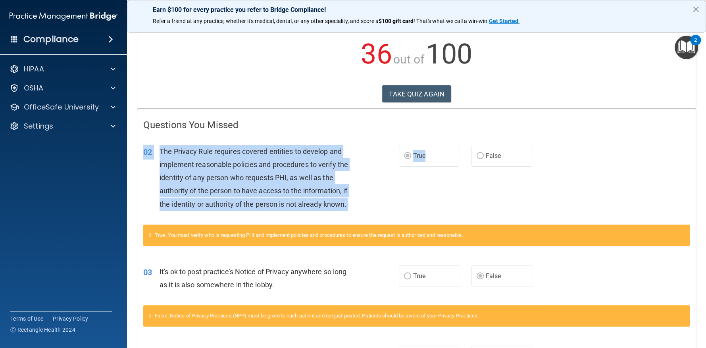
drag, startPoint x: 442, startPoint y: 135, endPoint x: 461, endPoint y: 204, distance: 71.0
click at [425, 200] on div "02 The Privacy Rule requires covered entities to develop and implement reasonab…" at bounding box center [416, 180] width 558 height 90
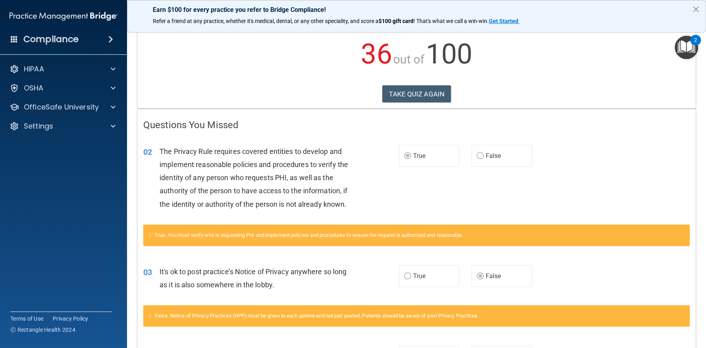
click at [477, 158] on label "False" at bounding box center [501, 156] width 61 height 22
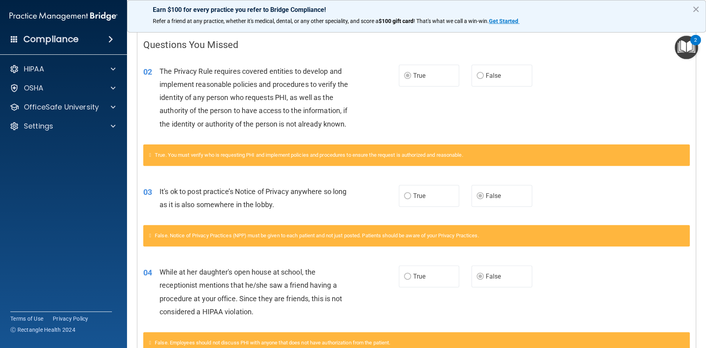
scroll to position [119, 0]
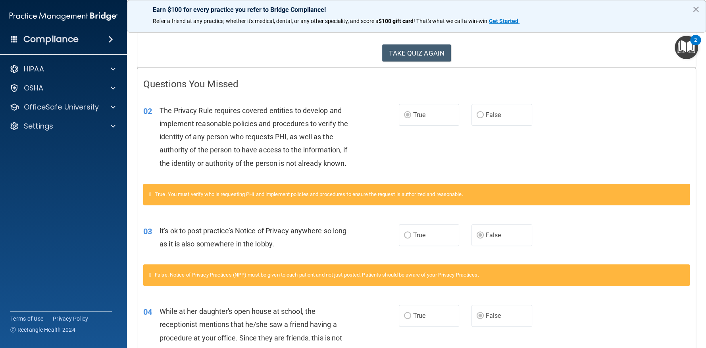
click at [416, 111] on span "True" at bounding box center [419, 115] width 12 height 8
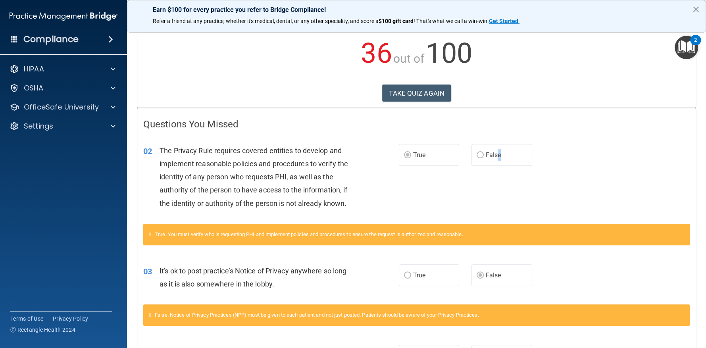
click at [495, 151] on span "False" at bounding box center [493, 155] width 15 height 8
click at [450, 182] on div "02 The Privacy Rule requires covered entities to develop and implement reasonab…" at bounding box center [416, 179] width 558 height 90
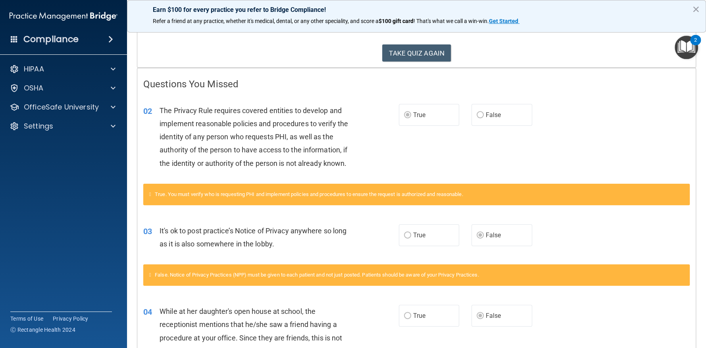
scroll to position [39, 0]
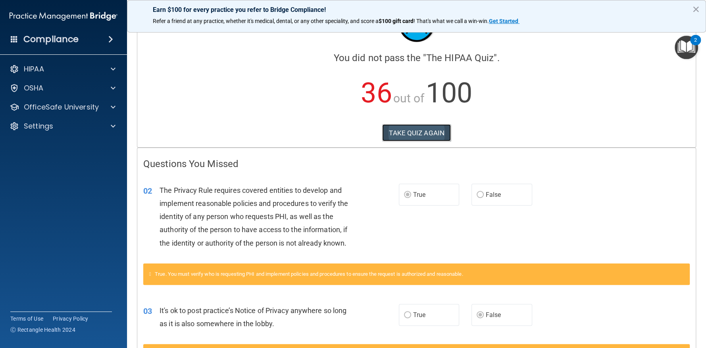
click at [432, 125] on button "TAKE QUIZ AGAIN" at bounding box center [416, 132] width 69 height 17
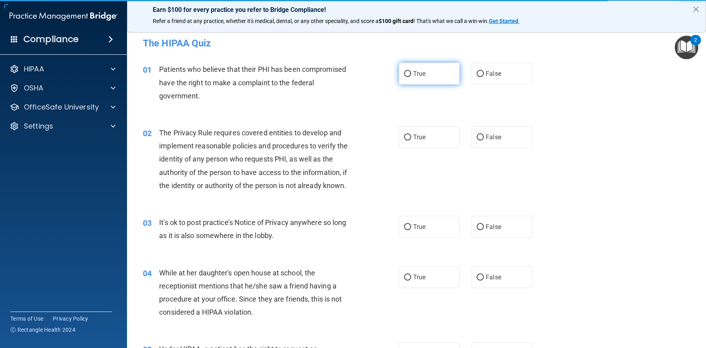
click at [405, 71] on input "True" at bounding box center [407, 74] width 7 height 6
radio input "true"
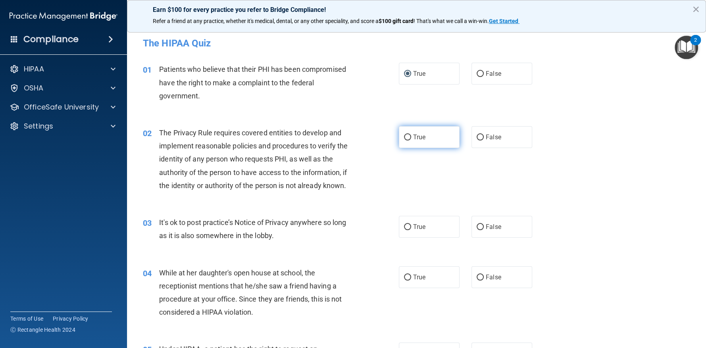
click at [418, 139] on span "True" at bounding box center [419, 137] width 12 height 8
click at [411, 139] on input "True" at bounding box center [407, 137] width 7 height 6
radio input "true"
click at [486, 229] on span "False" at bounding box center [493, 227] width 15 height 8
click at [484, 229] on input "False" at bounding box center [479, 227] width 7 height 6
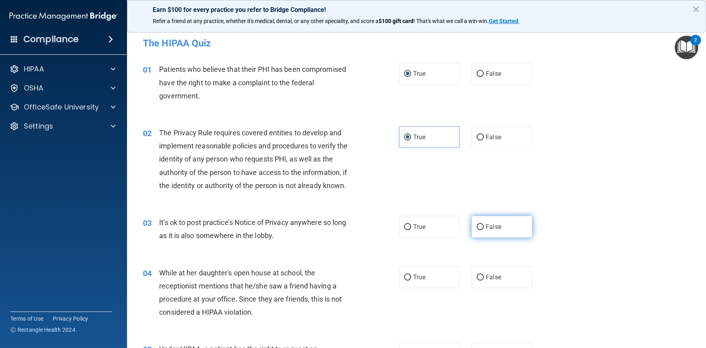
radio input "true"
click at [488, 273] on span "False" at bounding box center [493, 277] width 15 height 8
click at [484, 275] on input "False" at bounding box center [479, 278] width 7 height 6
radio input "true"
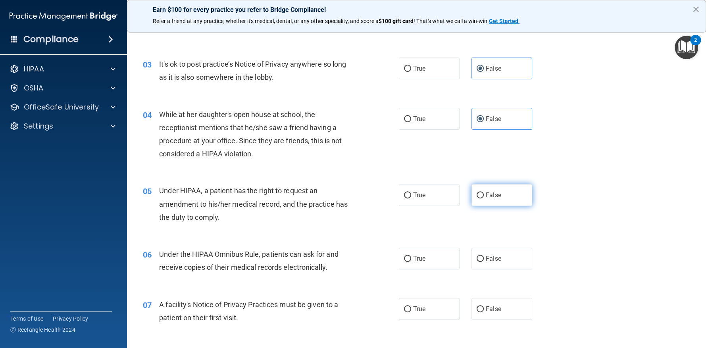
click at [495, 196] on span "False" at bounding box center [493, 195] width 15 height 8
click at [484, 196] on input "False" at bounding box center [479, 195] width 7 height 6
radio input "true"
click at [418, 258] on span "True" at bounding box center [419, 259] width 12 height 8
click at [411, 258] on input "True" at bounding box center [407, 259] width 7 height 6
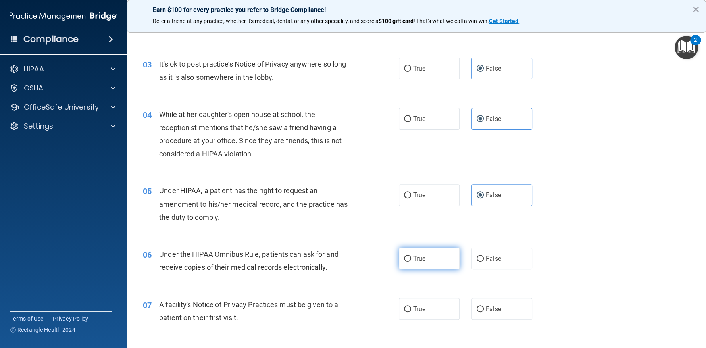
radio input "true"
click at [438, 304] on label "True" at bounding box center [429, 309] width 61 height 22
click at [411, 306] on input "True" at bounding box center [407, 309] width 7 height 6
radio input "true"
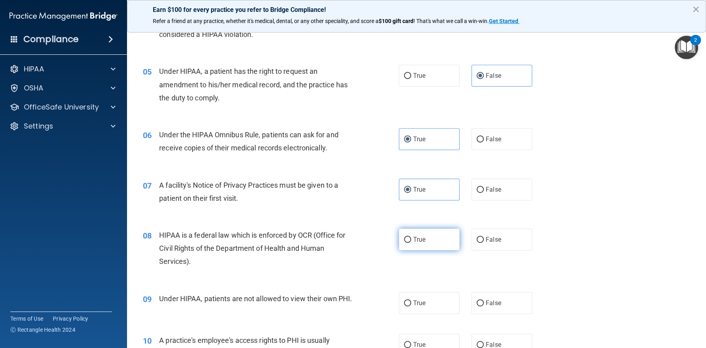
scroll to position [317, 0]
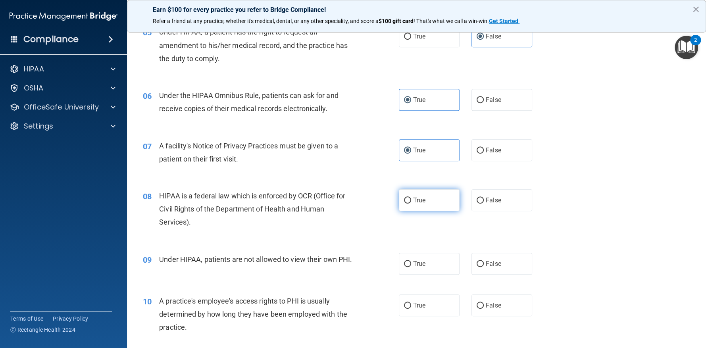
click at [424, 204] on label "True" at bounding box center [429, 200] width 61 height 22
click at [411, 204] on input "True" at bounding box center [407, 201] width 7 height 6
radio input "true"
click at [486, 261] on span "False" at bounding box center [493, 264] width 15 height 8
click at [484, 261] on input "False" at bounding box center [479, 264] width 7 height 6
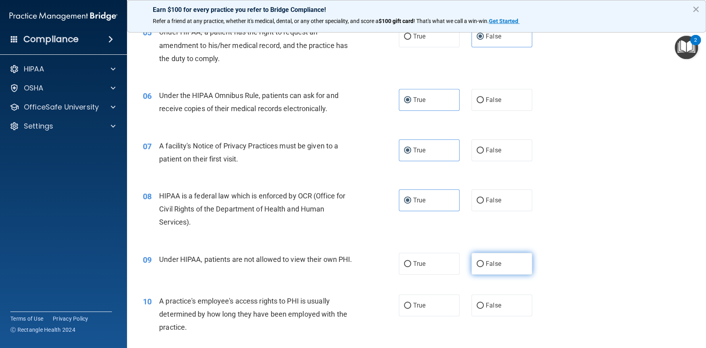
radio input "true"
click at [502, 311] on label "False" at bounding box center [501, 305] width 61 height 22
click at [484, 309] on input "False" at bounding box center [479, 306] width 7 height 6
radio input "true"
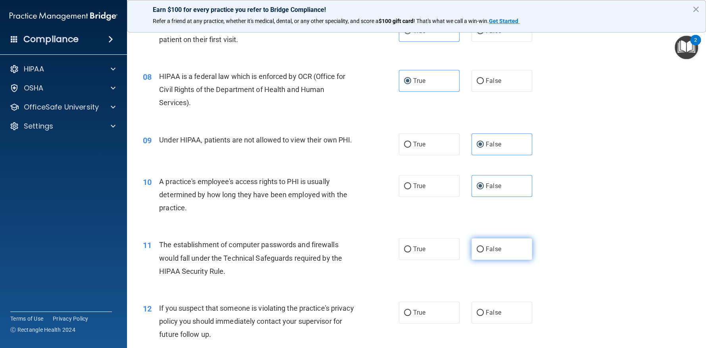
scroll to position [516, 0]
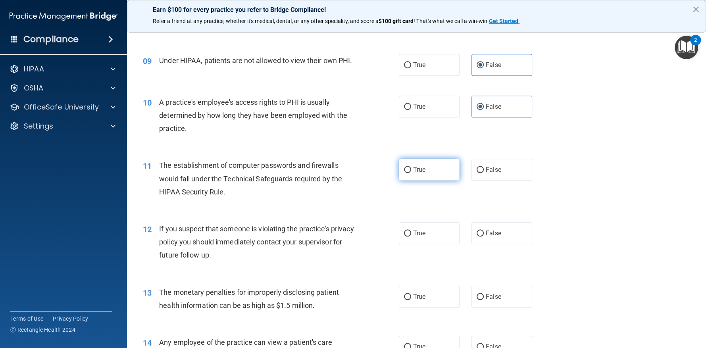
click at [436, 180] on label "True" at bounding box center [429, 170] width 61 height 22
click at [411, 173] on input "True" at bounding box center [407, 170] width 7 height 6
radio input "true"
click at [415, 238] on label "True" at bounding box center [429, 233] width 61 height 22
click at [411, 236] on input "True" at bounding box center [407, 233] width 7 height 6
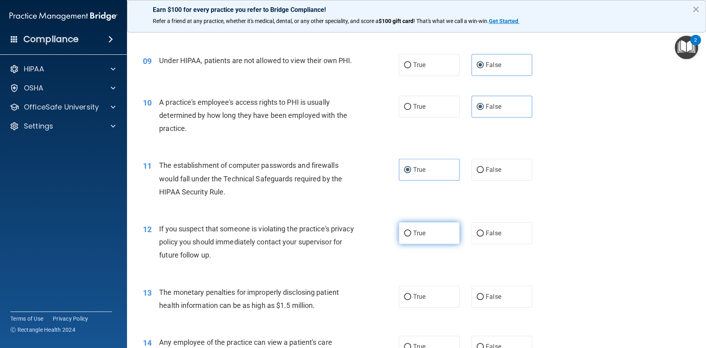
radio input "true"
click at [414, 288] on label "True" at bounding box center [429, 297] width 61 height 22
click at [411, 294] on input "True" at bounding box center [407, 297] width 7 height 6
radio input "true"
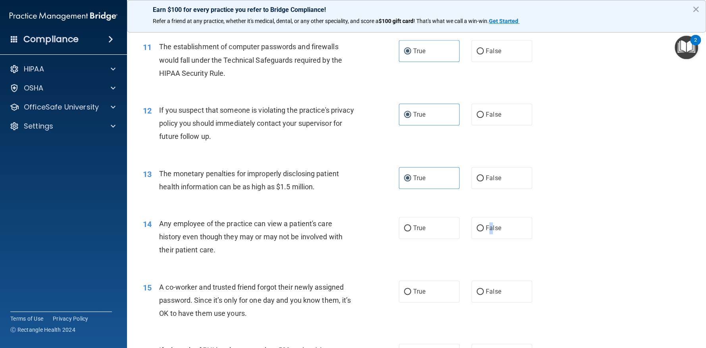
drag, startPoint x: 487, startPoint y: 230, endPoint x: 484, endPoint y: 245, distance: 15.7
click at [487, 230] on label "False" at bounding box center [501, 228] width 61 height 22
click at [489, 285] on label "False" at bounding box center [501, 291] width 61 height 22
click at [484, 289] on input "False" at bounding box center [479, 292] width 7 height 6
radio input "true"
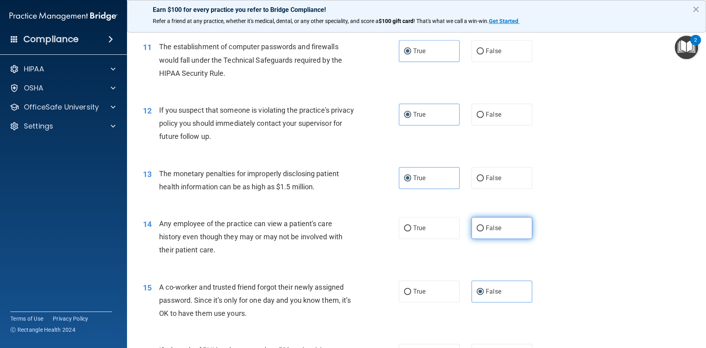
click at [486, 234] on label "False" at bounding box center [501, 228] width 61 height 22
click at [484, 231] on input "False" at bounding box center [479, 228] width 7 height 6
radio input "true"
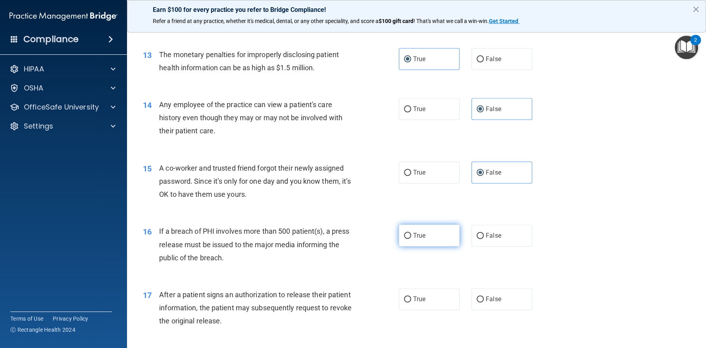
click at [437, 236] on label "True" at bounding box center [429, 236] width 61 height 22
click at [411, 236] on input "True" at bounding box center [407, 236] width 7 height 6
radio input "true"
click at [440, 296] on label "True" at bounding box center [429, 299] width 61 height 22
click at [411, 296] on input "True" at bounding box center [407, 299] width 7 height 6
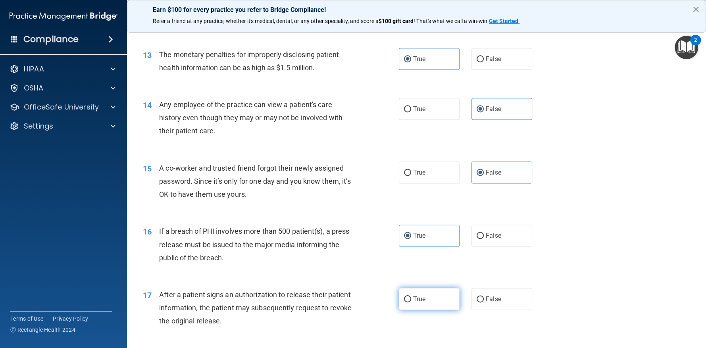
radio input "true"
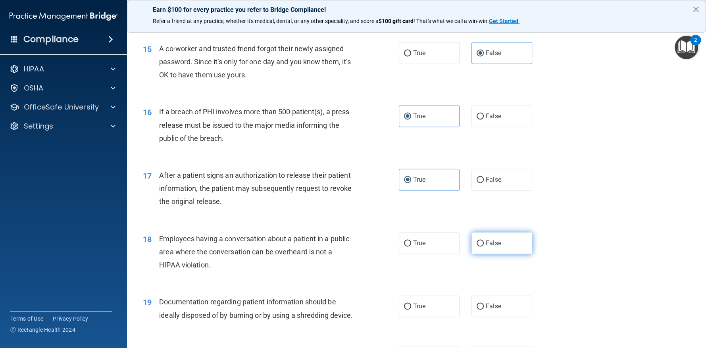
click at [486, 239] on span "False" at bounding box center [493, 243] width 15 height 8
click at [484, 240] on input "False" at bounding box center [479, 243] width 7 height 6
radio input "true"
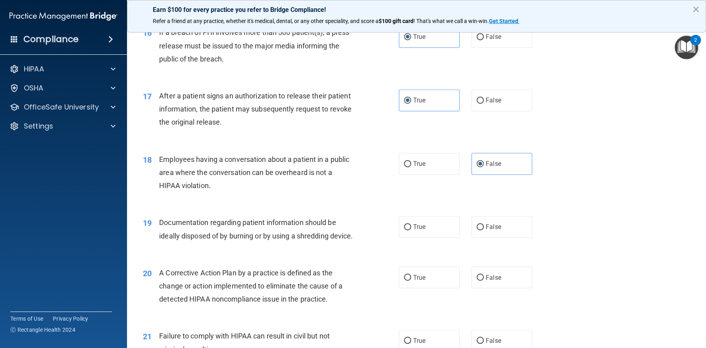
scroll to position [992, 0]
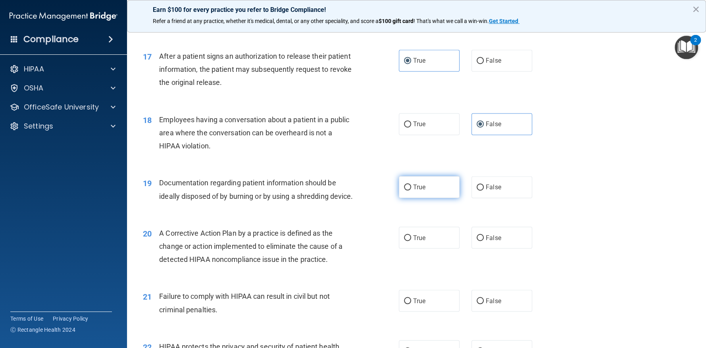
click at [426, 190] on label "True" at bounding box center [429, 187] width 61 height 22
click at [411, 190] on input "True" at bounding box center [407, 187] width 7 height 6
radio input "true"
click at [427, 248] on label "True" at bounding box center [429, 238] width 61 height 22
click at [411, 241] on input "True" at bounding box center [407, 238] width 7 height 6
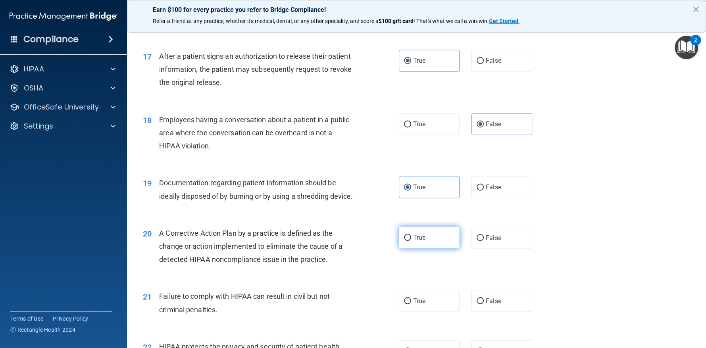
radio input "true"
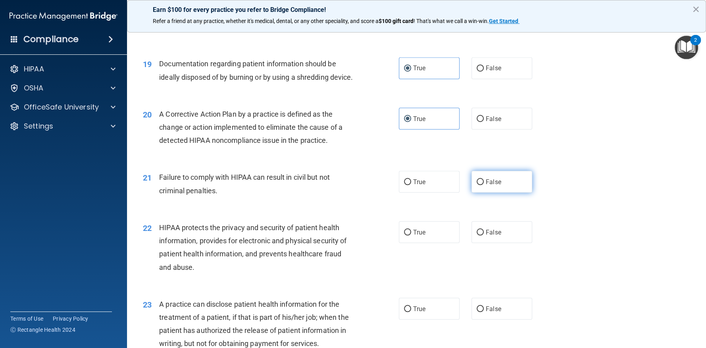
click at [494, 185] on span "False" at bounding box center [493, 182] width 15 height 8
click at [484, 185] on input "False" at bounding box center [479, 182] width 7 height 6
radio input "true"
click at [421, 243] on label "True" at bounding box center [429, 232] width 61 height 22
click at [411, 235] on input "True" at bounding box center [407, 232] width 7 height 6
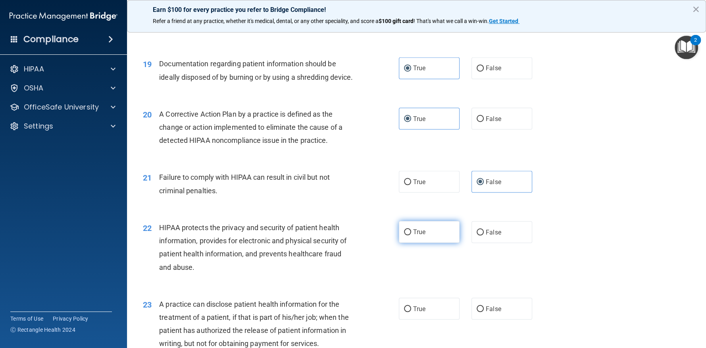
radio input "true"
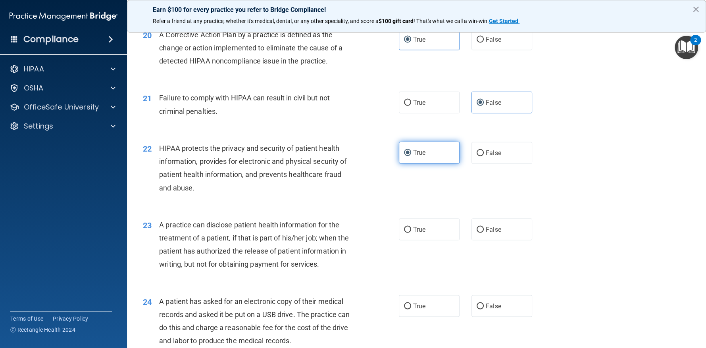
scroll to position [1229, 0]
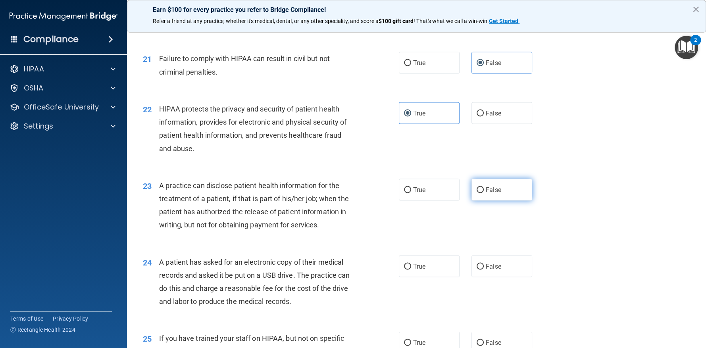
click at [505, 201] on label "False" at bounding box center [501, 190] width 61 height 22
click at [484, 193] on input "False" at bounding box center [479, 190] width 7 height 6
radio input "true"
click at [428, 277] on label "True" at bounding box center [429, 266] width 61 height 22
click at [411, 270] on input "True" at bounding box center [407, 267] width 7 height 6
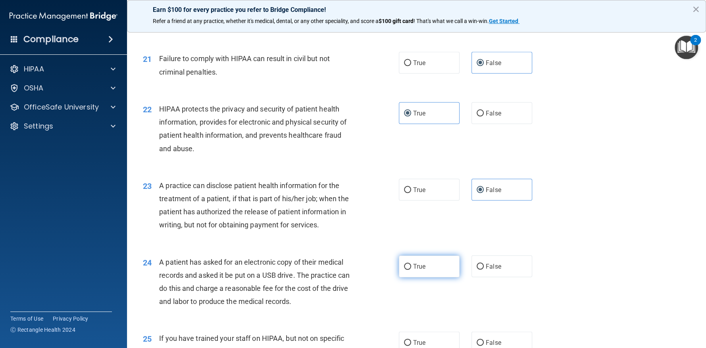
radio input "true"
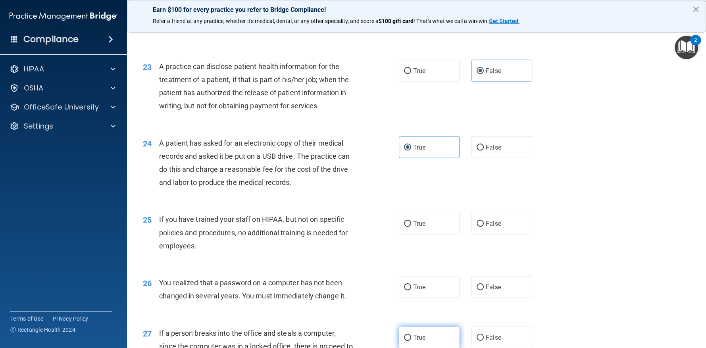
scroll to position [1467, 0]
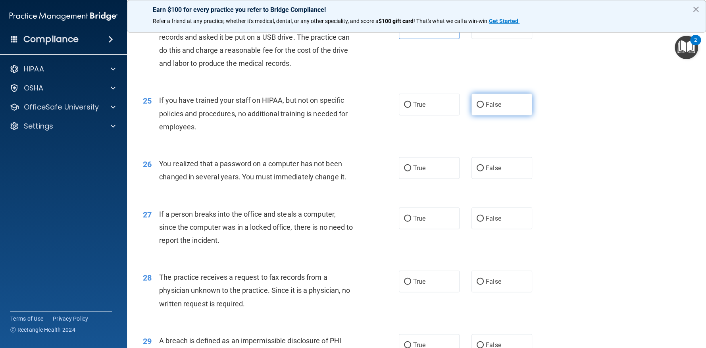
click at [503, 115] on label "False" at bounding box center [501, 105] width 61 height 22
click at [484, 108] on input "False" at bounding box center [479, 105] width 7 height 6
radio input "true"
drag, startPoint x: 405, startPoint y: 192, endPoint x: 409, endPoint y: 187, distance: 6.0
click at [544, 157] on ng-form "26 You realized that a password on a computer has not been changed in several y…" at bounding box center [544, 157] width 0 height 0
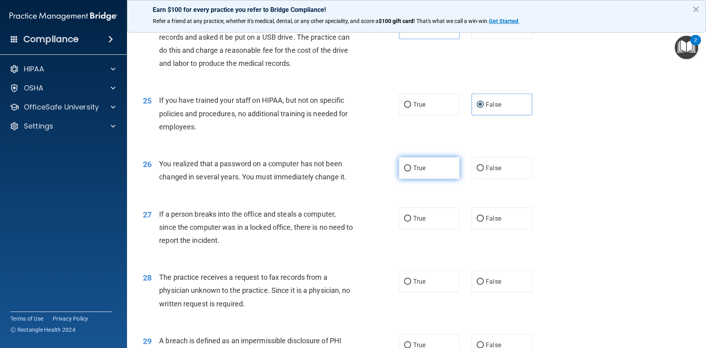
click at [411, 179] on label "True" at bounding box center [429, 168] width 61 height 22
click at [411, 171] on input "True" at bounding box center [407, 168] width 7 height 6
radio input "true"
click at [499, 229] on label "False" at bounding box center [501, 218] width 61 height 22
click at [484, 222] on input "False" at bounding box center [479, 219] width 7 height 6
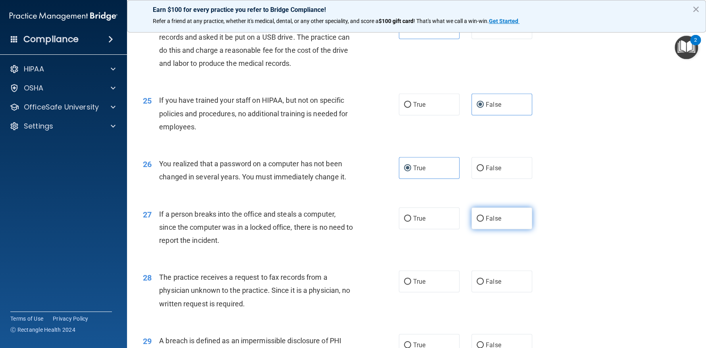
radio input "true"
click at [499, 292] on label "False" at bounding box center [501, 282] width 61 height 22
click at [484, 285] on input "False" at bounding box center [479, 282] width 7 height 6
radio input "true"
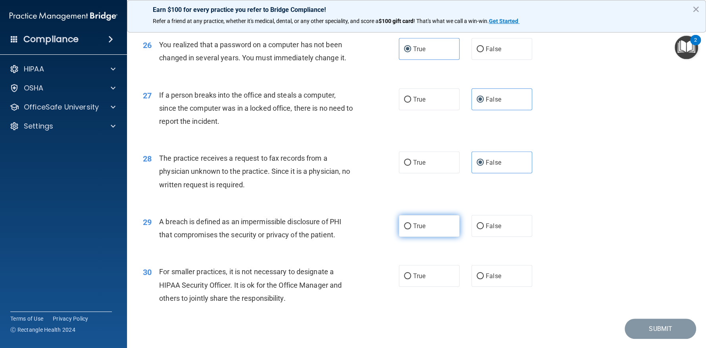
drag, startPoint x: 417, startPoint y: 238, endPoint x: 436, endPoint y: 255, distance: 25.8
click at [417, 230] on span "True" at bounding box center [419, 226] width 12 height 8
click at [411, 229] on input "True" at bounding box center [407, 226] width 7 height 6
radio input "true"
click at [488, 280] on span "False" at bounding box center [493, 276] width 15 height 8
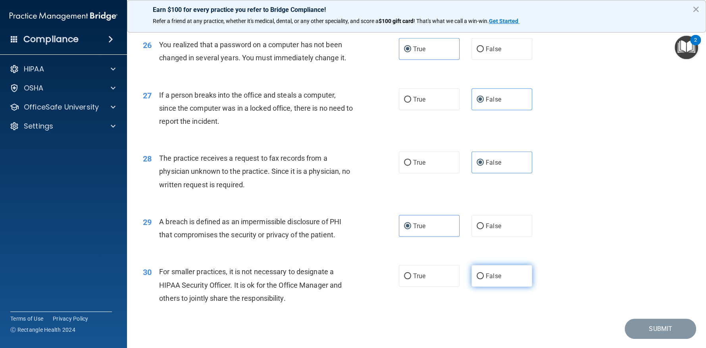
click at [484, 279] on input "False" at bounding box center [479, 276] width 7 height 6
radio input "true"
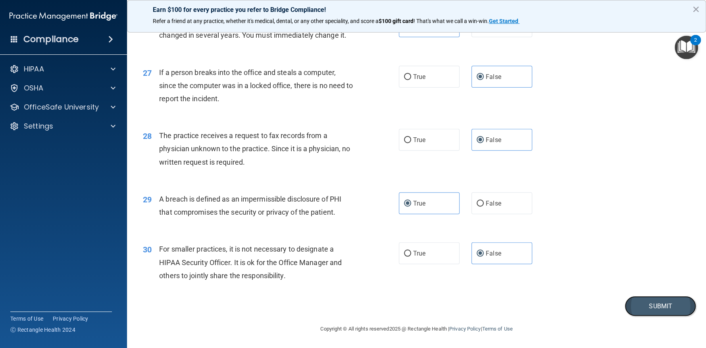
click at [641, 308] on button "Submit" at bounding box center [659, 306] width 71 height 20
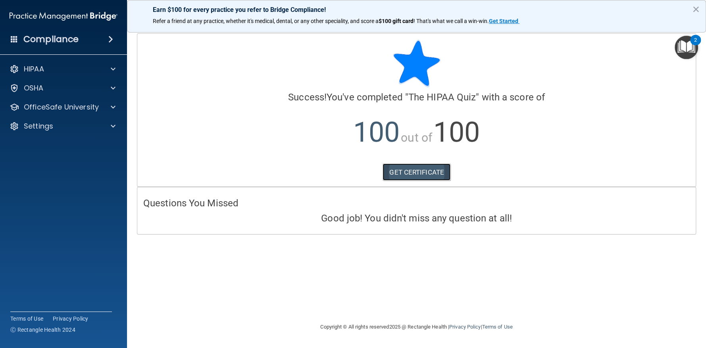
click at [418, 176] on link "GET CERTIFICATE" at bounding box center [416, 171] width 68 height 17
click at [104, 67] on div at bounding box center [112, 69] width 20 height 10
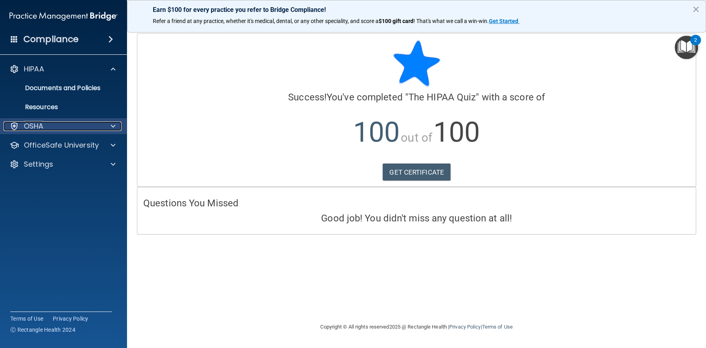
click at [84, 125] on div "OSHA" at bounding box center [53, 126] width 98 height 10
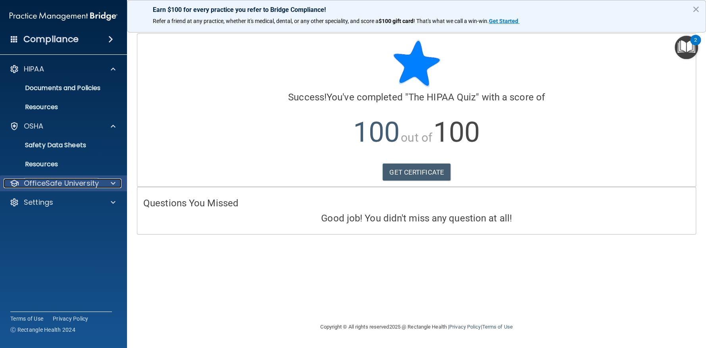
click at [81, 184] on p "OfficeSafe University" at bounding box center [61, 184] width 75 height 10
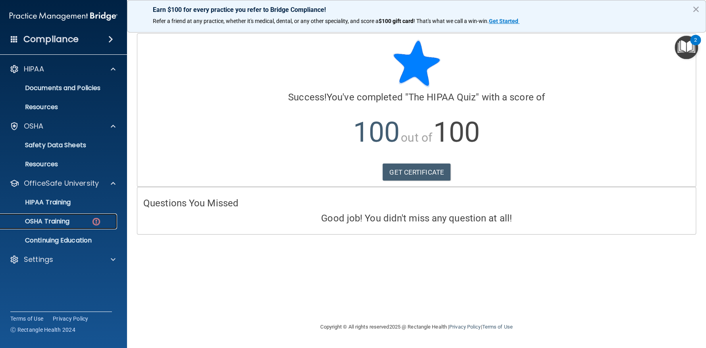
click at [74, 225] on div "OSHA Training" at bounding box center [59, 221] width 108 height 8
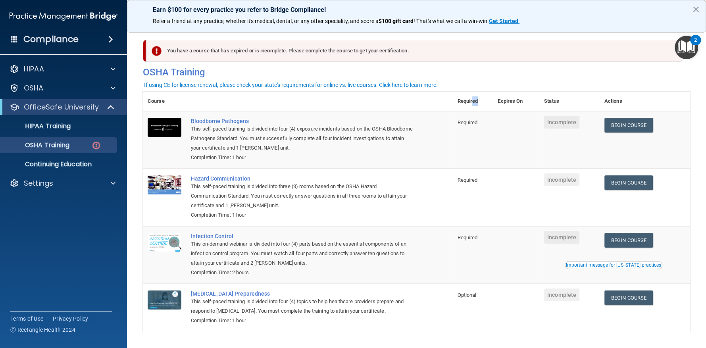
click at [473, 100] on th "Required" at bounding box center [472, 101] width 40 height 19
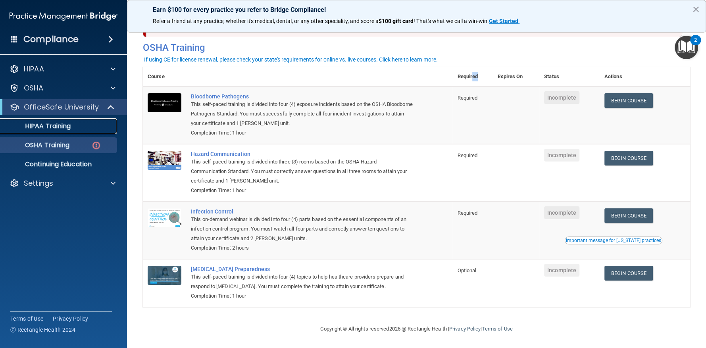
click at [56, 125] on p "HIPAA Training" at bounding box center [37, 126] width 65 height 8
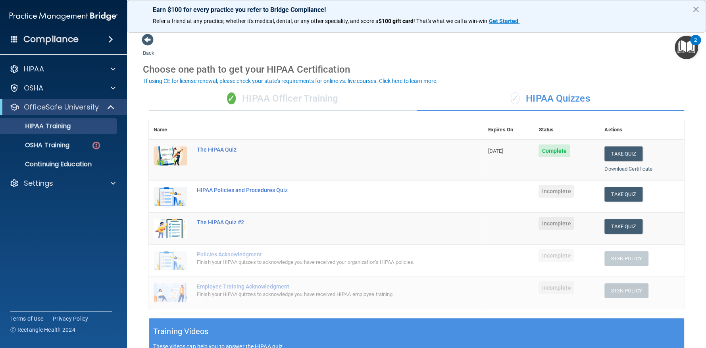
click at [534, 101] on div "✓ HIPAA Quizzes" at bounding box center [551, 99] width 268 height 24
click at [528, 98] on div "✓ HIPAA Quizzes" at bounding box center [551, 99] width 268 height 24
click at [555, 96] on div "✓ HIPAA Quizzes" at bounding box center [551, 99] width 268 height 24
click at [554, 96] on div "✓ HIPAA Quizzes" at bounding box center [551, 99] width 268 height 24
click at [535, 96] on div "✓ HIPAA Quizzes" at bounding box center [551, 99] width 268 height 24
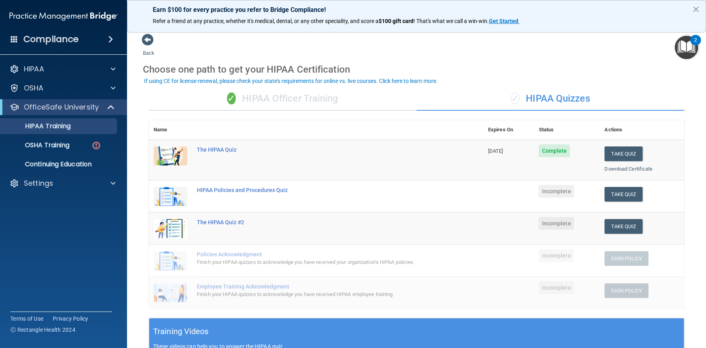
click at [524, 97] on div "✓ HIPAA Quizzes" at bounding box center [551, 99] width 268 height 24
click at [492, 98] on div "✓ HIPAA Quizzes" at bounding box center [551, 99] width 268 height 24
click at [529, 93] on div "✓ HIPAA Quizzes" at bounding box center [551, 99] width 268 height 24
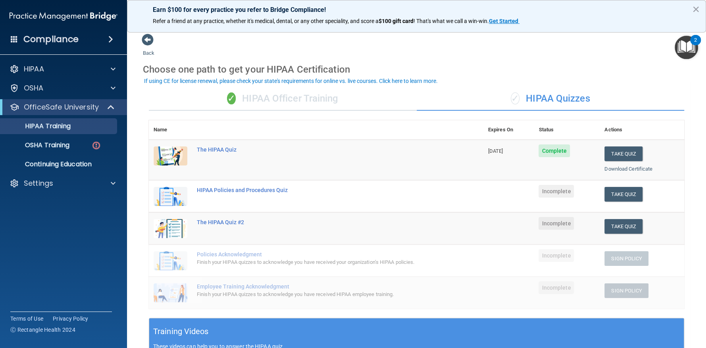
click at [218, 93] on div "✓ HIPAA Officer Training" at bounding box center [283, 99] width 268 height 24
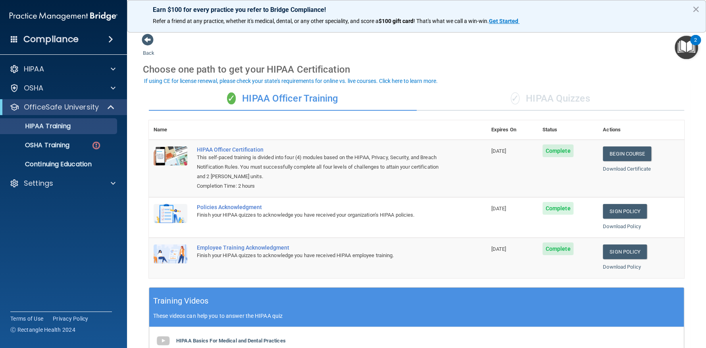
click at [541, 97] on div "✓ HIPAA Quizzes" at bounding box center [551, 99] width 268 height 24
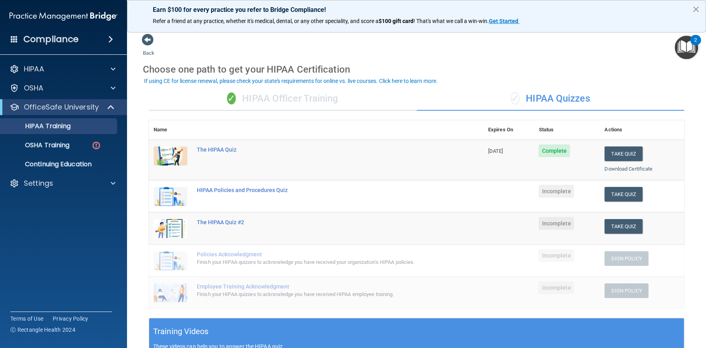
click at [513, 101] on span "✓" at bounding box center [515, 98] width 9 height 12
click at [359, 101] on div "✓ HIPAA Officer Training" at bounding box center [283, 99] width 268 height 24
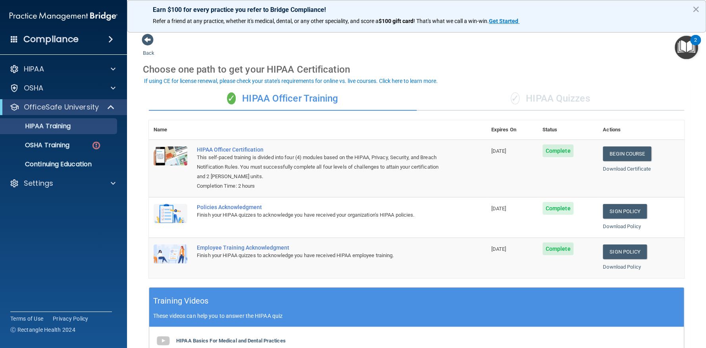
click at [522, 102] on div "✓ HIPAA Quizzes" at bounding box center [551, 99] width 268 height 24
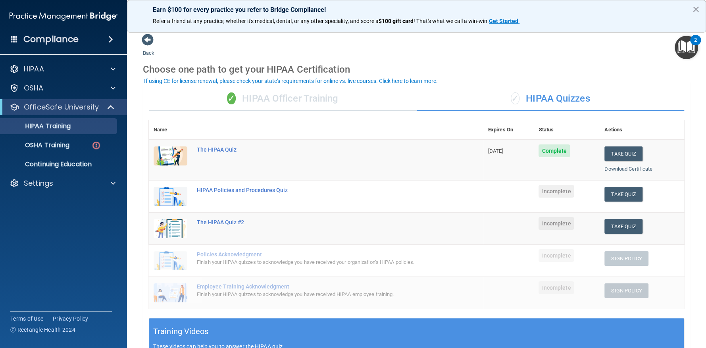
click at [243, 93] on div "✓ HIPAA Officer Training" at bounding box center [283, 99] width 268 height 24
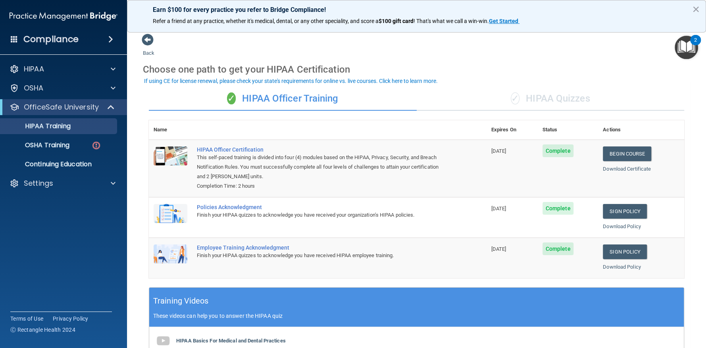
click at [521, 89] on div "✓ HIPAA Quizzes" at bounding box center [551, 99] width 268 height 24
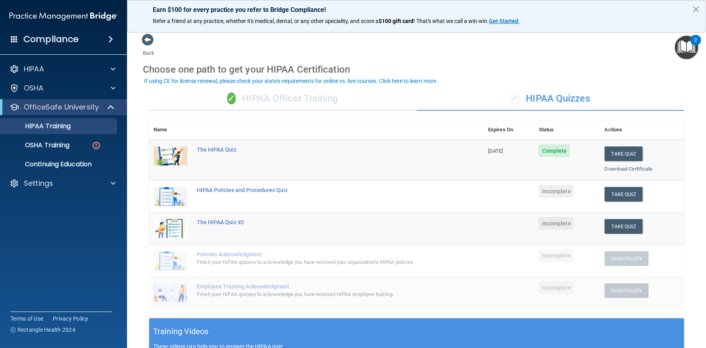
click at [281, 93] on div "✓ HIPAA Officer Training" at bounding box center [283, 99] width 268 height 24
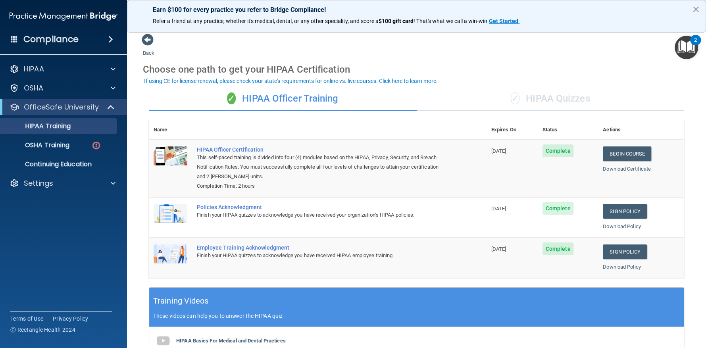
click at [535, 99] on div "✓ HIPAA Quizzes" at bounding box center [551, 99] width 268 height 24
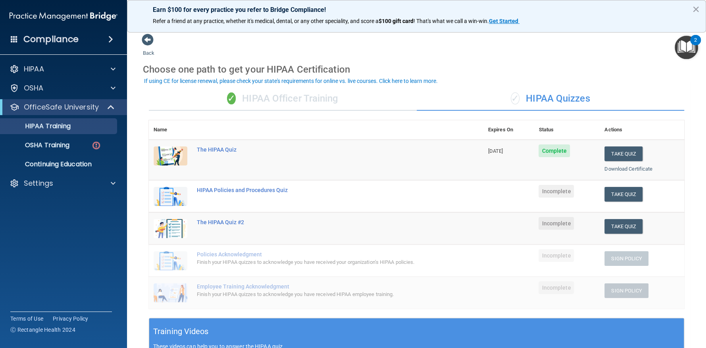
click at [333, 100] on div "✓ HIPAA Officer Training" at bounding box center [283, 99] width 268 height 24
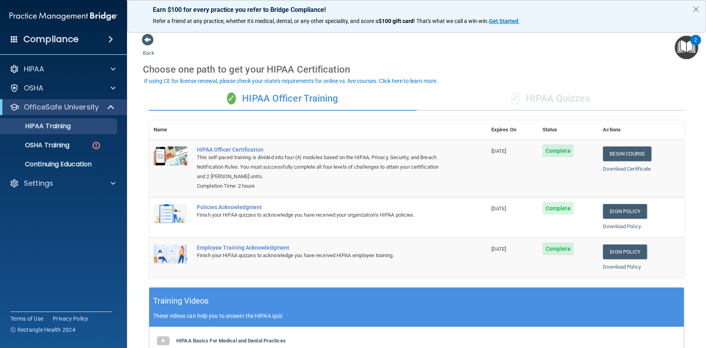
click at [520, 100] on div "✓ HIPAA Quizzes" at bounding box center [551, 99] width 268 height 24
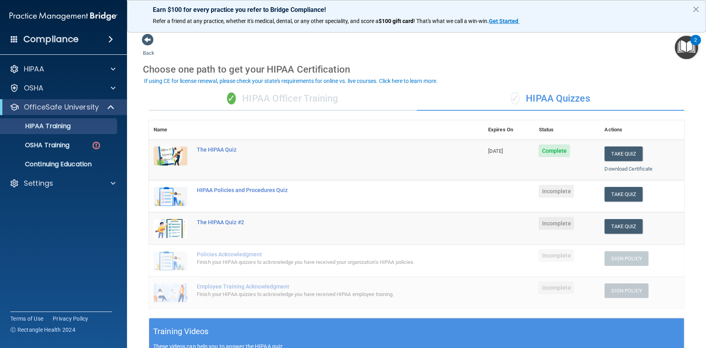
click at [303, 100] on div "✓ HIPAA Officer Training" at bounding box center [283, 99] width 268 height 24
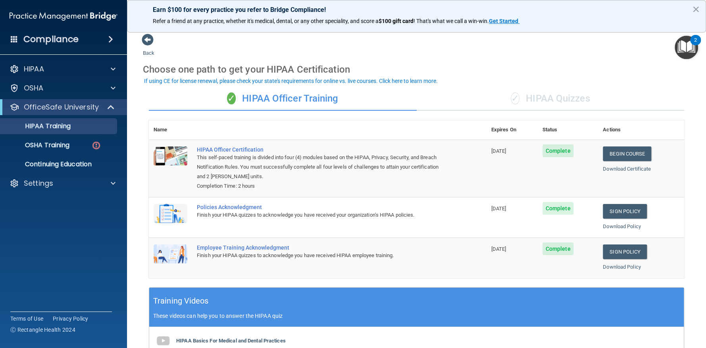
click at [530, 99] on div "✓ HIPAA Quizzes" at bounding box center [551, 99] width 268 height 24
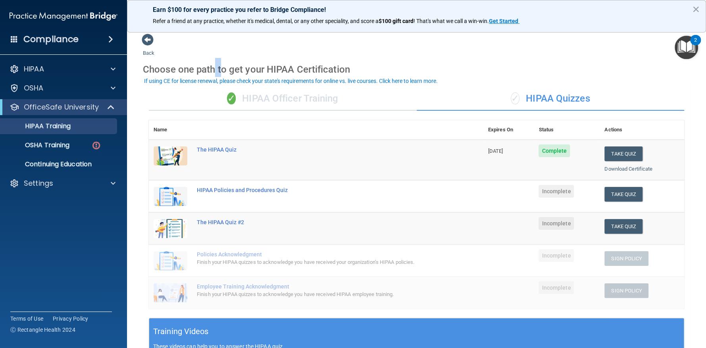
drag, startPoint x: 212, startPoint y: 63, endPoint x: 229, endPoint y: 83, distance: 25.9
click at [226, 80] on body "Compliance HIPAA Documents and Policies Report an Incident Business Associates …" at bounding box center [353, 174] width 706 height 348
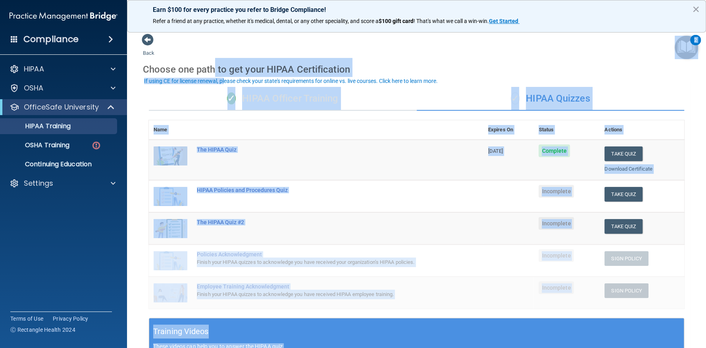
click at [245, 96] on div "✓ HIPAA Officer Training" at bounding box center [283, 99] width 268 height 24
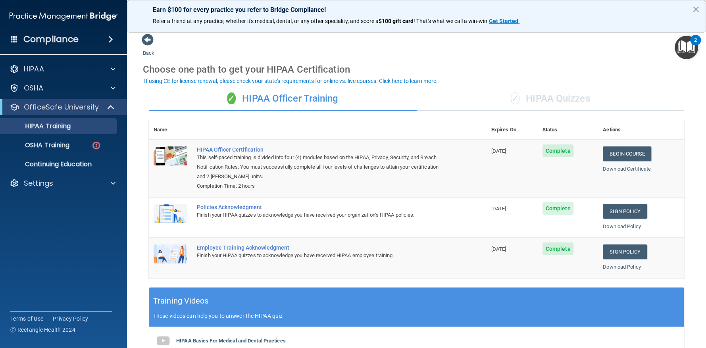
click at [528, 97] on div "✓ HIPAA Quizzes" at bounding box center [551, 99] width 268 height 24
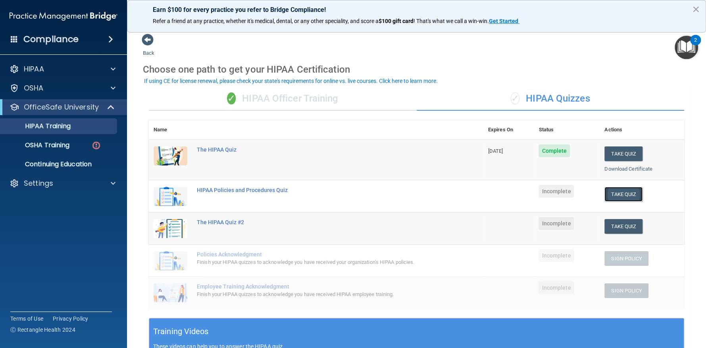
click at [625, 196] on button "Take Quiz" at bounding box center [623, 194] width 38 height 15
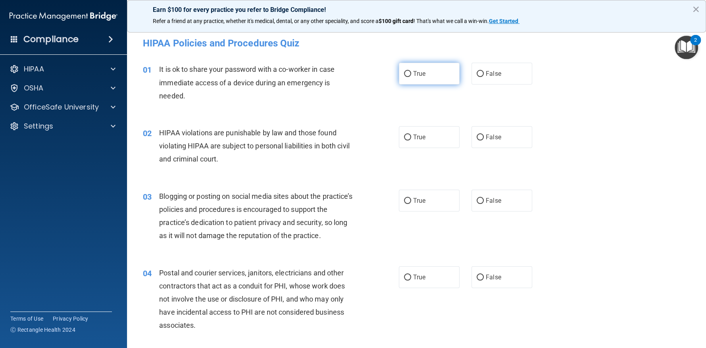
click at [421, 74] on span "True" at bounding box center [419, 74] width 12 height 8
click at [411, 74] on input "True" at bounding box center [407, 74] width 7 height 6
radio input "true"
click at [433, 134] on label "True" at bounding box center [429, 137] width 61 height 22
click at [411, 134] on input "True" at bounding box center [407, 137] width 7 height 6
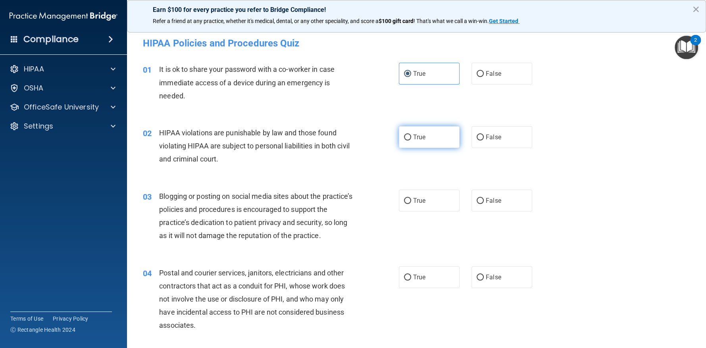
radio input "true"
click at [422, 204] on label "True" at bounding box center [429, 201] width 61 height 22
click at [411, 204] on input "True" at bounding box center [407, 201] width 7 height 6
radio input "true"
click at [520, 198] on label "False" at bounding box center [501, 201] width 61 height 22
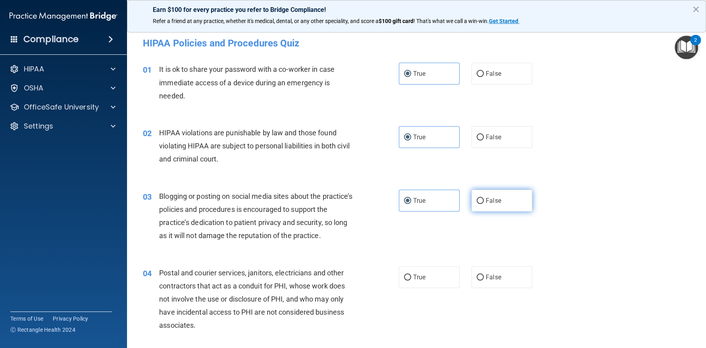
click at [484, 198] on input "False" at bounding box center [479, 201] width 7 height 6
radio input "true"
radio input "false"
click at [501, 263] on div "04 Postal and courier services, janitors, electricians and other contractors th…" at bounding box center [416, 301] width 559 height 90
click at [499, 273] on label "False" at bounding box center [501, 277] width 61 height 22
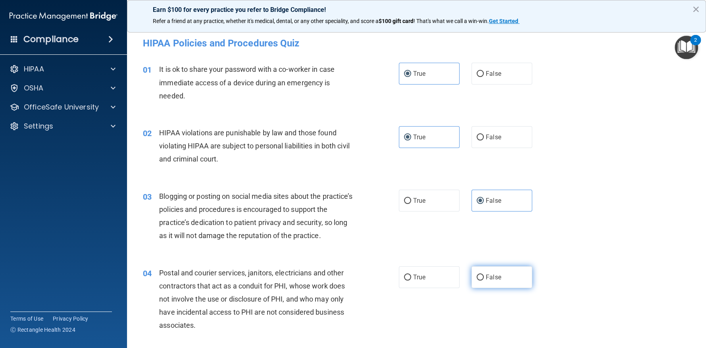
click at [484, 275] on input "False" at bounding box center [479, 278] width 7 height 6
radio input "true"
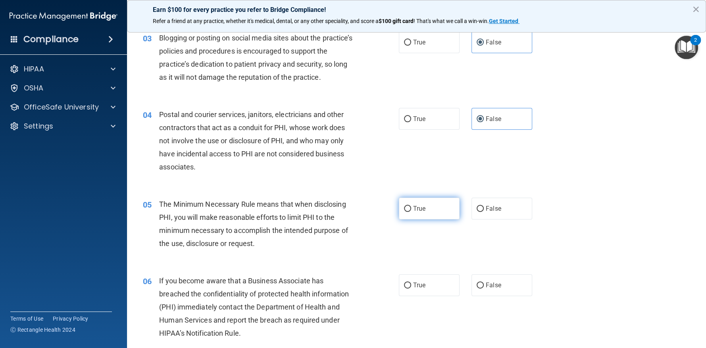
click at [426, 210] on label "True" at bounding box center [429, 209] width 61 height 22
click at [411, 210] on input "True" at bounding box center [407, 209] width 7 height 6
radio input "true"
click at [499, 282] on label "False" at bounding box center [501, 285] width 61 height 22
click at [484, 282] on input "False" at bounding box center [479, 285] width 7 height 6
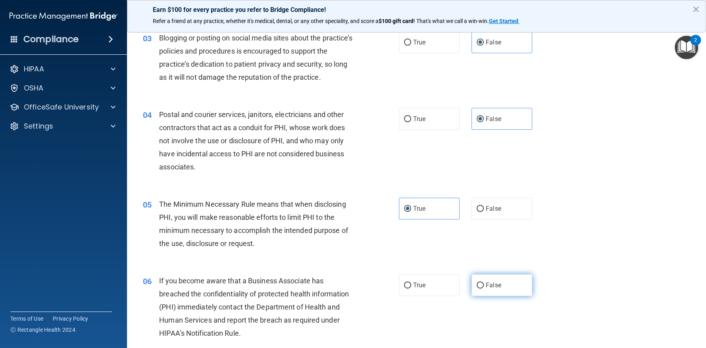
radio input "true"
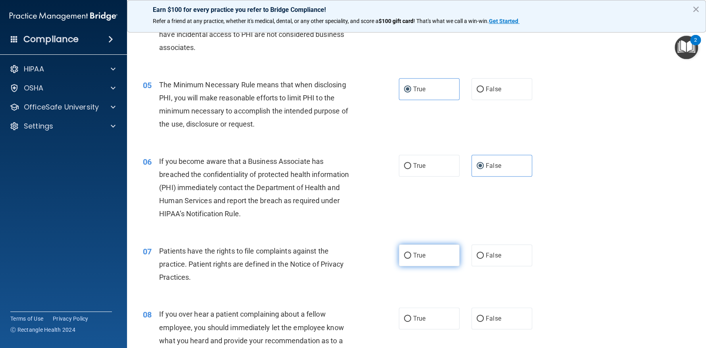
click at [430, 255] on label "True" at bounding box center [429, 255] width 61 height 22
click at [411, 255] on input "True" at bounding box center [407, 256] width 7 height 6
radio input "true"
click at [490, 260] on label "False" at bounding box center [501, 255] width 61 height 22
click at [484, 259] on input "False" at bounding box center [479, 256] width 7 height 6
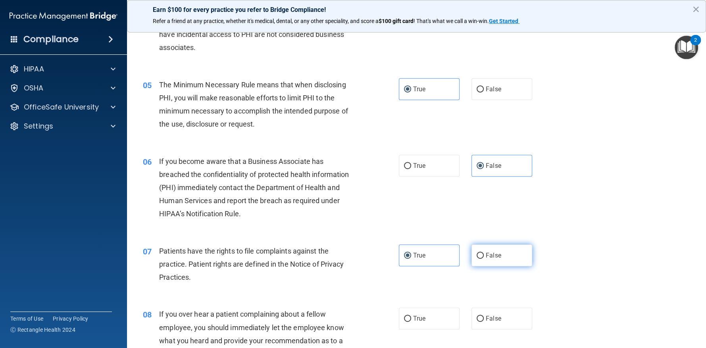
radio input "true"
radio input "false"
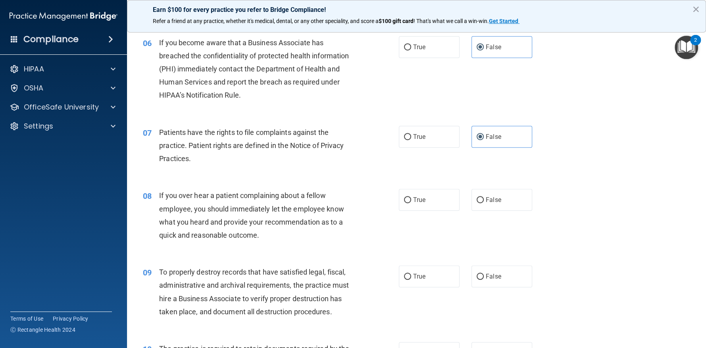
drag, startPoint x: 376, startPoint y: 192, endPoint x: 380, endPoint y: 193, distance: 4.0
click at [378, 192] on div "08 If you over hear a patient complaining about a fellow employee, you should i…" at bounding box center [271, 217] width 280 height 57
click at [411, 199] on label "True" at bounding box center [429, 200] width 61 height 22
click at [414, 274] on span "True" at bounding box center [419, 277] width 12 height 8
click at [411, 274] on input "True" at bounding box center [407, 277] width 7 height 6
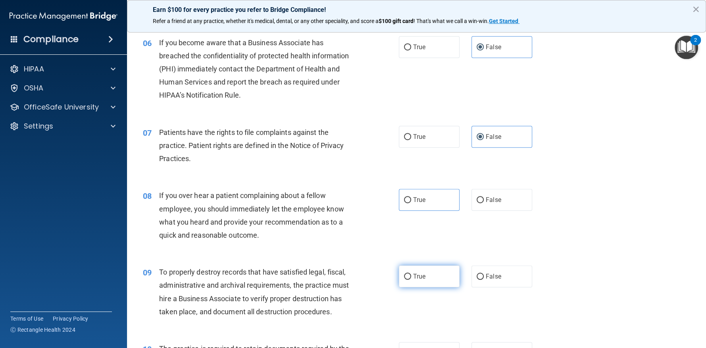
radio input "true"
click at [419, 202] on label "True" at bounding box center [429, 200] width 61 height 22
click at [411, 202] on input "True" at bounding box center [407, 200] width 7 height 6
radio input "true"
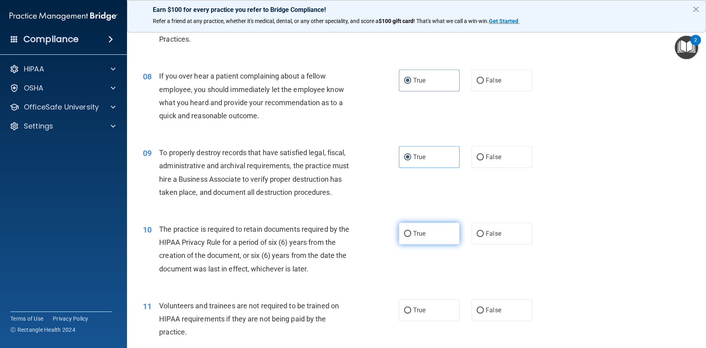
click at [414, 234] on span "True" at bounding box center [419, 234] width 12 height 8
click at [411, 234] on input "True" at bounding box center [407, 234] width 7 height 6
radio input "true"
click at [500, 310] on label "False" at bounding box center [501, 310] width 61 height 22
click at [484, 310] on input "False" at bounding box center [479, 310] width 7 height 6
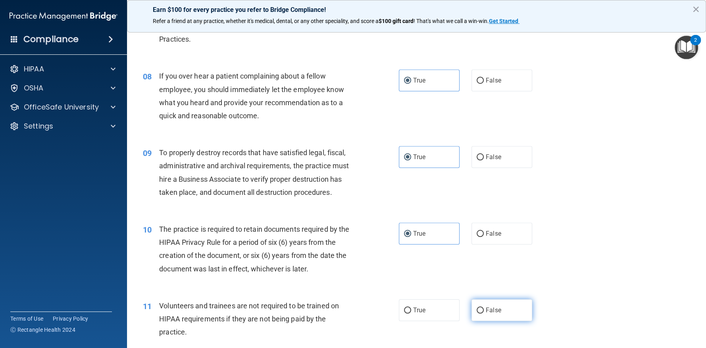
radio input "true"
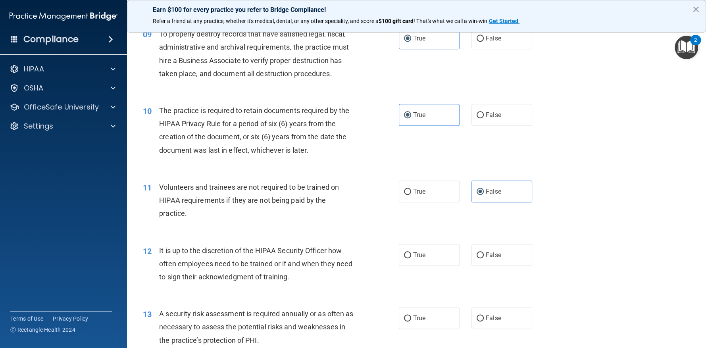
scroll to position [714, 0]
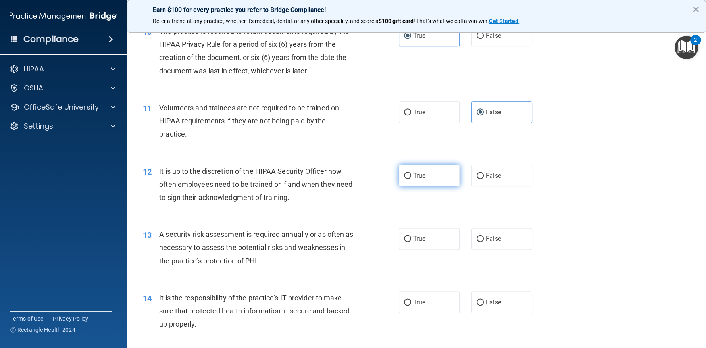
click at [403, 179] on label "True" at bounding box center [429, 176] width 61 height 22
click at [404, 179] on input "True" at bounding box center [407, 176] width 7 height 6
radio input "true"
click at [509, 251] on div "13 A security risk assessment is required annually or as often as necessary to …" at bounding box center [416, 249] width 559 height 63
click at [501, 244] on label "False" at bounding box center [501, 239] width 61 height 22
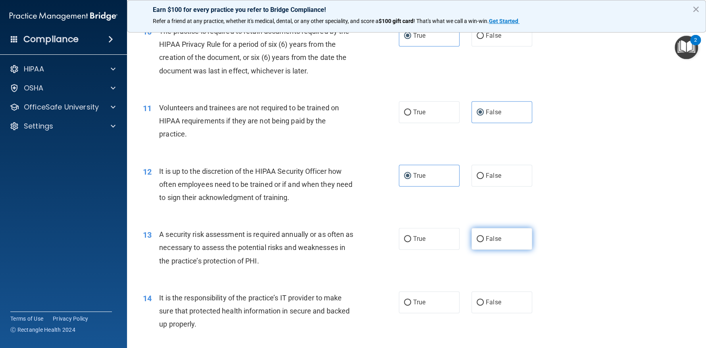
click at [484, 242] on input "False" at bounding box center [479, 239] width 7 height 6
radio input "true"
drag, startPoint x: 493, startPoint y: 287, endPoint x: 492, endPoint y: 293, distance: 6.5
click at [493, 288] on div "14 It is the responsibility of the practice’s IT provider to make sure that pro…" at bounding box center [416, 312] width 559 height 63
drag, startPoint x: 493, startPoint y: 299, endPoint x: 506, endPoint y: 294, distance: 13.7
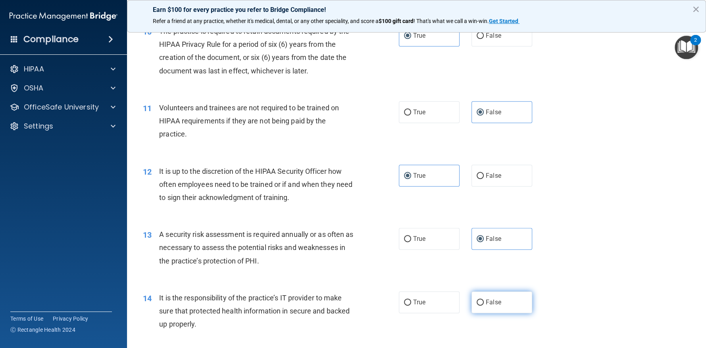
click at [496, 299] on span "False" at bounding box center [493, 302] width 15 height 8
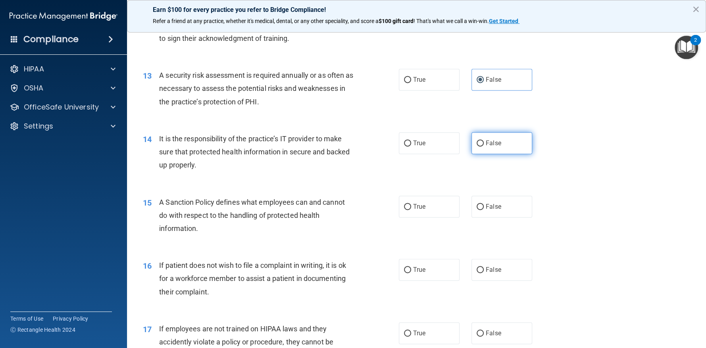
click at [488, 140] on span "False" at bounding box center [493, 143] width 15 height 8
click at [484, 140] on input "False" at bounding box center [479, 143] width 7 height 6
radio input "true"
click at [419, 147] on label "True" at bounding box center [429, 143] width 61 height 22
click at [411, 146] on input "True" at bounding box center [407, 143] width 7 height 6
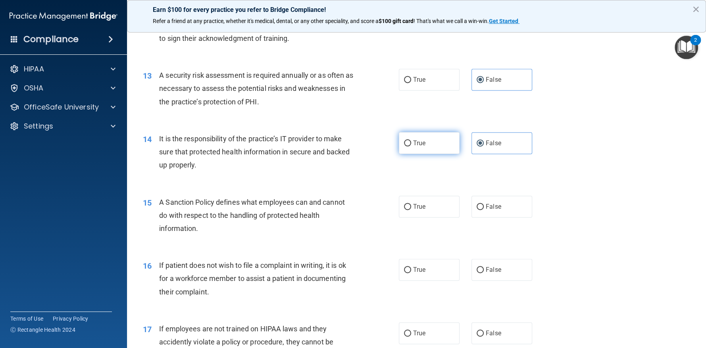
radio input "true"
radio input "false"
click at [436, 204] on label "True" at bounding box center [429, 207] width 61 height 22
click at [411, 204] on input "True" at bounding box center [407, 207] width 7 height 6
radio input "true"
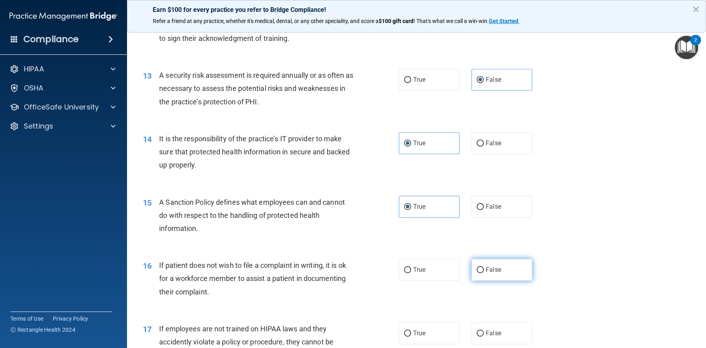
click at [515, 279] on label "False" at bounding box center [501, 270] width 61 height 22
click at [484, 273] on input "False" at bounding box center [479, 270] width 7 height 6
radio input "true"
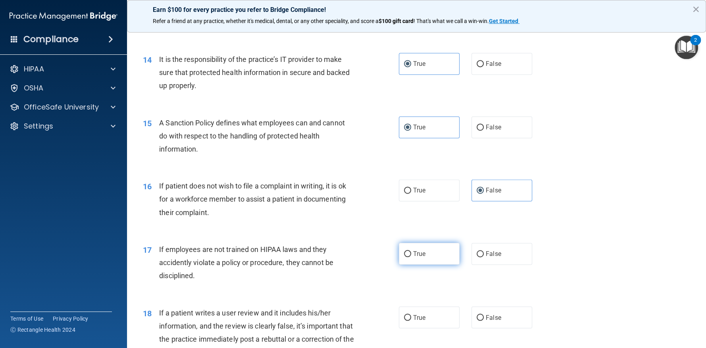
click at [432, 248] on label "True" at bounding box center [429, 254] width 61 height 22
click at [411, 251] on input "True" at bounding box center [407, 254] width 7 height 6
radio input "true"
click at [430, 295] on div "17 If employees are not trained on HIPAA laws and they accidently violate a pol…" at bounding box center [416, 264] width 559 height 63
drag, startPoint x: 421, startPoint y: 320, endPoint x: 428, endPoint y: 315, distance: 7.9
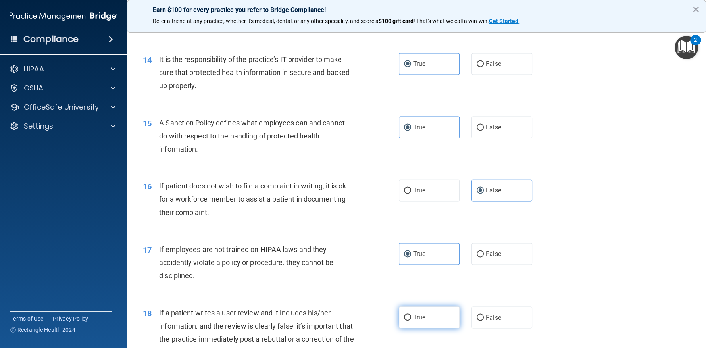
click at [428, 315] on label "True" at bounding box center [429, 317] width 61 height 22
click at [411, 315] on input "True" at bounding box center [407, 318] width 7 height 6
radio input "true"
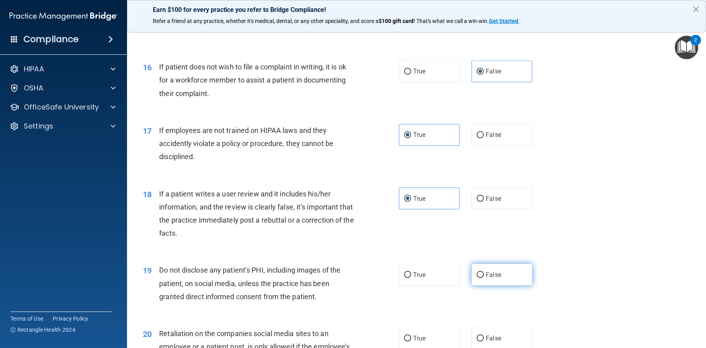
click at [493, 280] on label "False" at bounding box center [501, 274] width 61 height 22
click at [484, 278] on input "False" at bounding box center [479, 275] width 7 height 6
radio input "true"
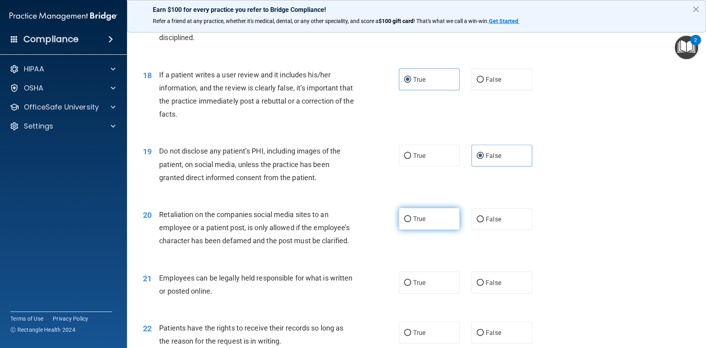
click at [421, 220] on span "True" at bounding box center [419, 219] width 12 height 8
click at [411, 220] on input "True" at bounding box center [407, 219] width 7 height 6
radio input "true"
drag, startPoint x: 426, startPoint y: 267, endPoint x: 424, endPoint y: 277, distance: 10.3
click at [426, 269] on div "21 Employees can be legally held responsible for what is written or posted onli…" at bounding box center [416, 286] width 559 height 50
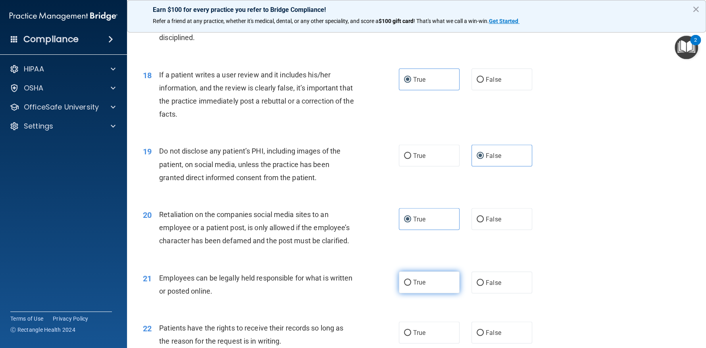
drag, startPoint x: 423, startPoint y: 284, endPoint x: 428, endPoint y: 283, distance: 4.9
click at [425, 282] on label "True" at bounding box center [429, 282] width 61 height 22
click at [411, 282] on input "True" at bounding box center [407, 283] width 7 height 6
radio input "true"
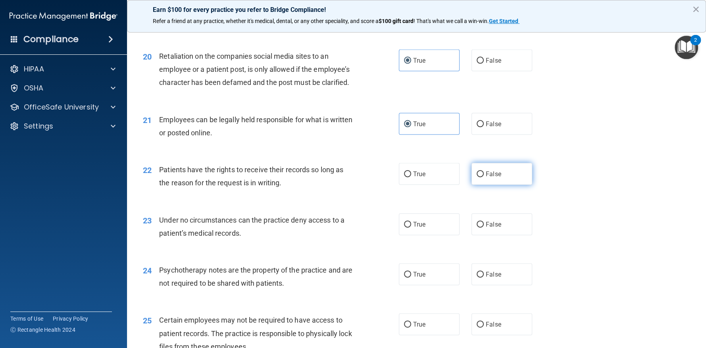
click at [491, 166] on label "False" at bounding box center [501, 174] width 61 height 22
click at [484, 171] on input "False" at bounding box center [479, 174] width 7 height 6
radio input "true"
click at [492, 227] on label "False" at bounding box center [501, 224] width 61 height 22
click at [484, 227] on input "False" at bounding box center [479, 225] width 7 height 6
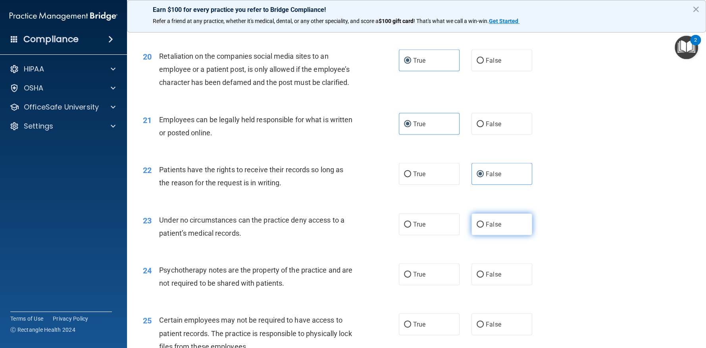
radio input "true"
click at [424, 278] on label "True" at bounding box center [429, 274] width 61 height 22
click at [411, 278] on input "True" at bounding box center [407, 275] width 7 height 6
radio input "true"
click at [517, 330] on label "False" at bounding box center [501, 324] width 61 height 22
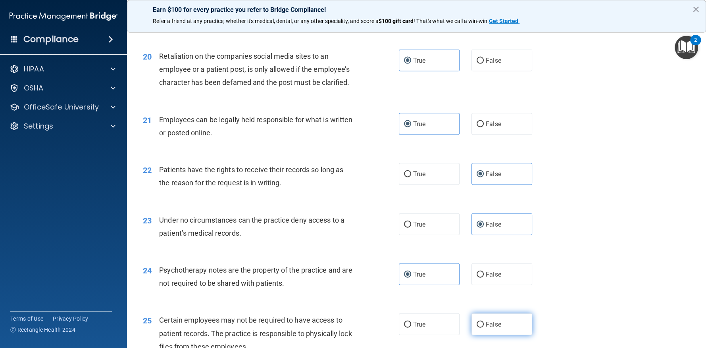
click at [484, 328] on input "False" at bounding box center [479, 325] width 7 height 6
radio input "true"
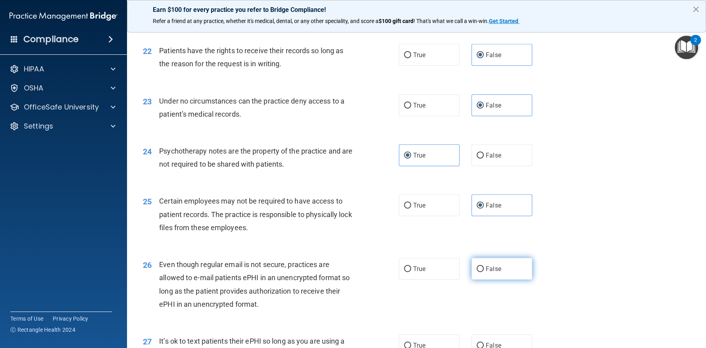
click at [486, 270] on span "False" at bounding box center [493, 269] width 15 height 8
click at [484, 270] on input "False" at bounding box center [479, 269] width 7 height 6
radio input "true"
click at [436, 338] on label "True" at bounding box center [429, 345] width 61 height 22
click at [411, 343] on input "True" at bounding box center [407, 346] width 7 height 6
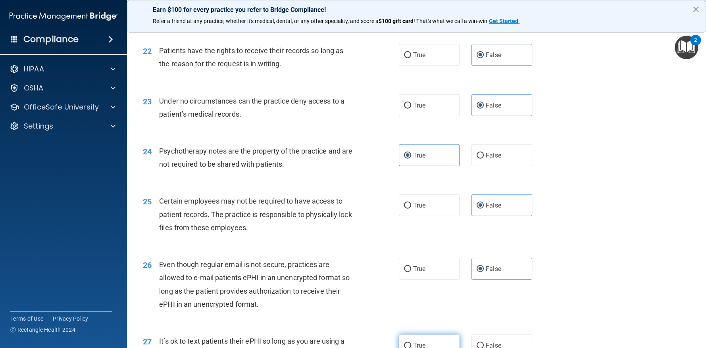
radio input "true"
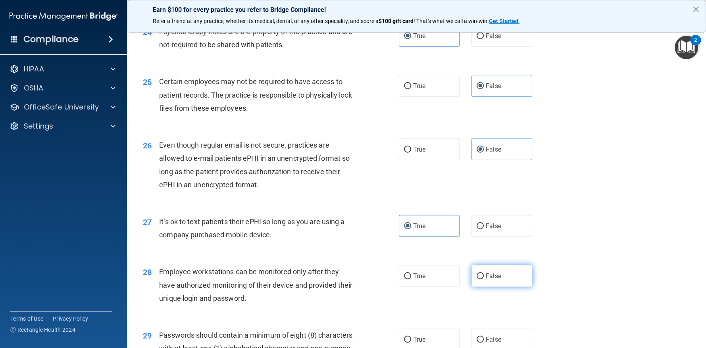
click at [500, 272] on label "False" at bounding box center [501, 276] width 61 height 22
click at [484, 273] on input "False" at bounding box center [479, 276] width 7 height 6
radio input "true"
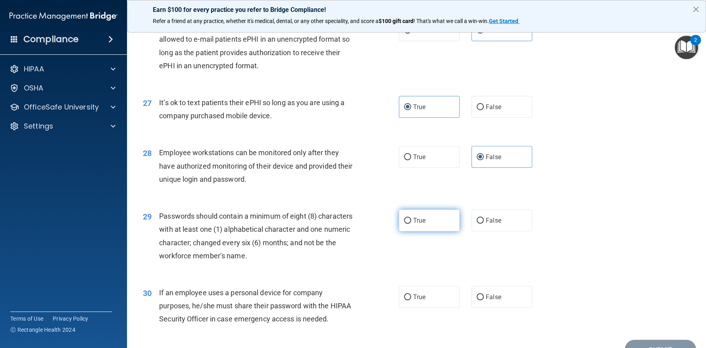
click at [419, 228] on label "True" at bounding box center [429, 220] width 61 height 22
click at [411, 224] on input "True" at bounding box center [407, 221] width 7 height 6
radio input "true"
click at [413, 293] on span "True" at bounding box center [419, 297] width 12 height 8
click at [411, 294] on input "True" at bounding box center [407, 297] width 7 height 6
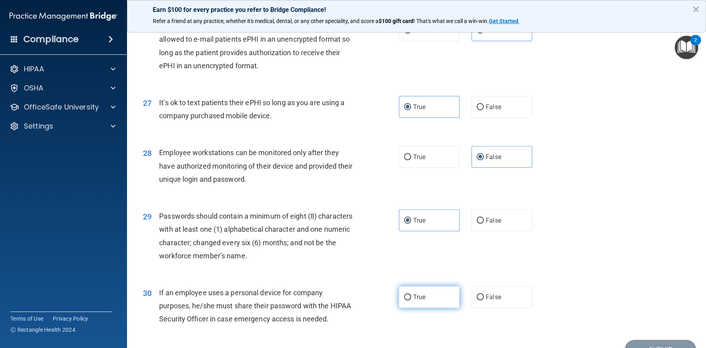
radio input "true"
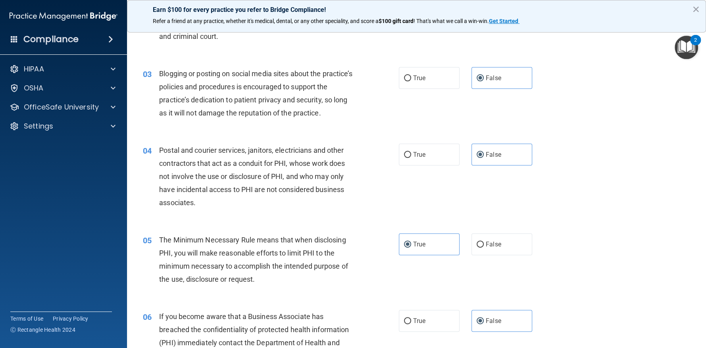
scroll to position [0, 0]
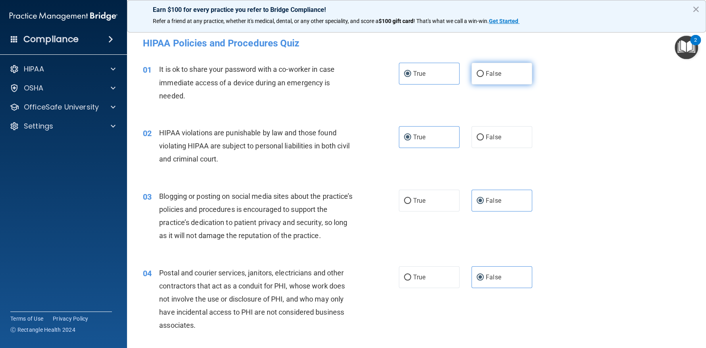
click at [489, 78] on label "False" at bounding box center [501, 74] width 61 height 22
click at [484, 77] on input "False" at bounding box center [479, 74] width 7 height 6
radio input "true"
radio input "false"
click at [417, 136] on span "True" at bounding box center [419, 137] width 12 height 8
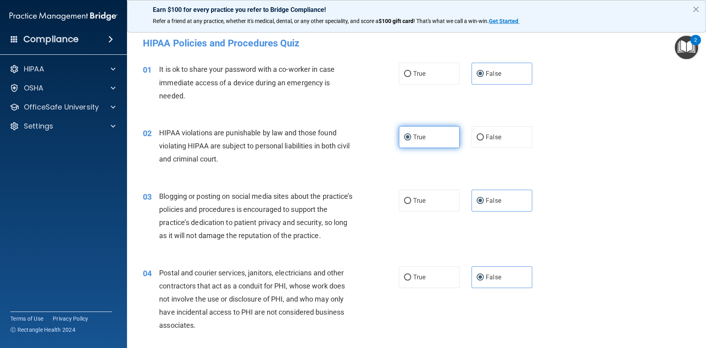
click at [411, 136] on input "True" at bounding box center [407, 137] width 7 height 6
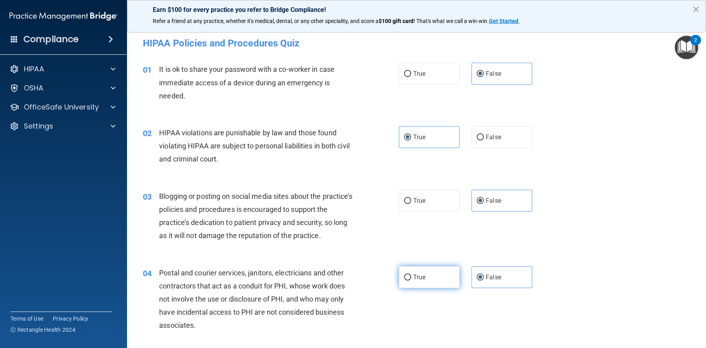
click at [434, 278] on label "True" at bounding box center [429, 277] width 61 height 22
click at [411, 278] on input "True" at bounding box center [407, 278] width 7 height 6
radio input "true"
radio input "false"
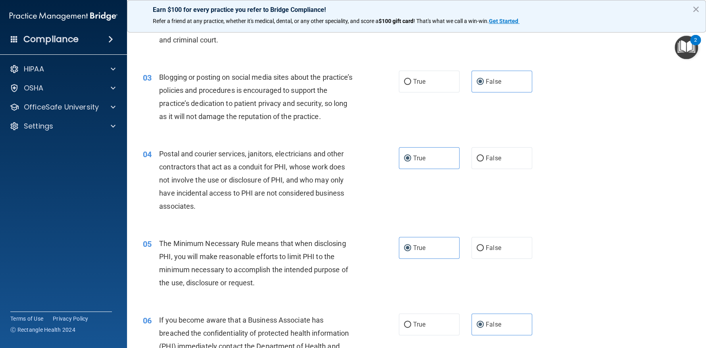
scroll to position [198, 0]
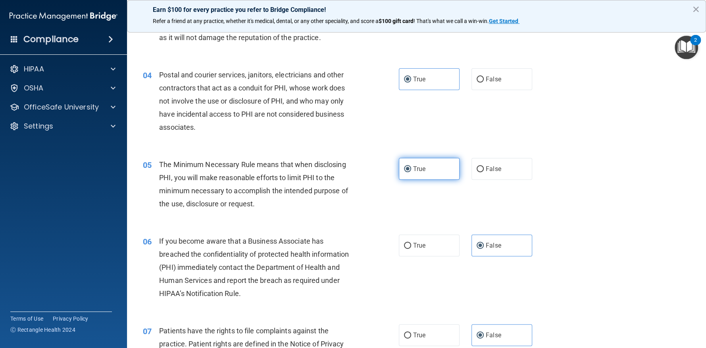
click at [436, 178] on label "True" at bounding box center [429, 169] width 61 height 22
click at [411, 172] on input "True" at bounding box center [407, 169] width 7 height 6
click at [497, 248] on label "False" at bounding box center [501, 245] width 61 height 22
click at [484, 248] on input "False" at bounding box center [479, 246] width 7 height 6
click at [424, 329] on label "True" at bounding box center [429, 335] width 61 height 22
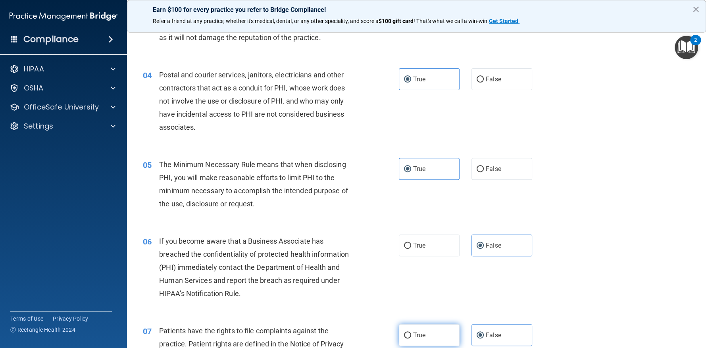
click at [411, 332] on input "True" at bounding box center [407, 335] width 7 height 6
radio input "true"
radio input "false"
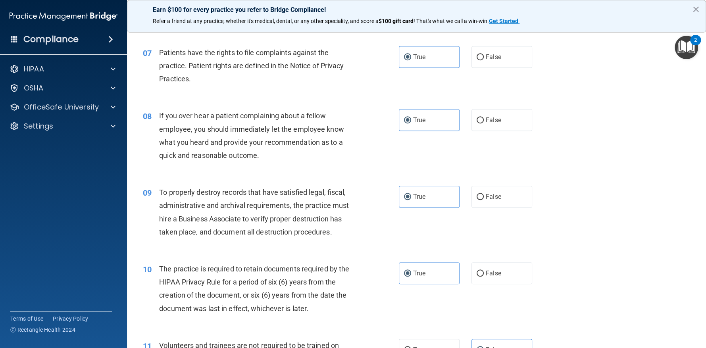
scroll to position [436, 0]
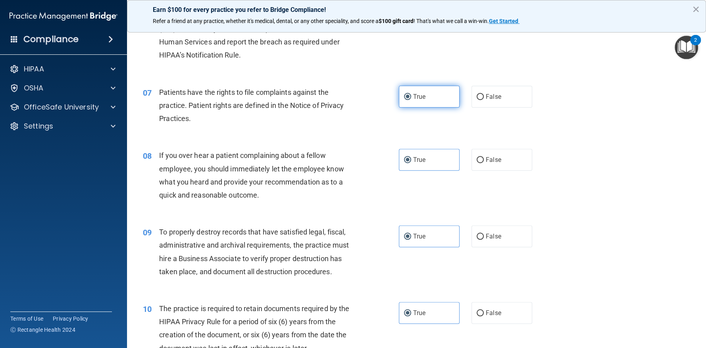
click at [421, 99] on span "True" at bounding box center [419, 97] width 12 height 8
click at [411, 99] on input "True" at bounding box center [407, 97] width 7 height 6
click at [517, 161] on label "False" at bounding box center [501, 160] width 61 height 22
click at [484, 161] on input "False" at bounding box center [479, 160] width 7 height 6
radio input "true"
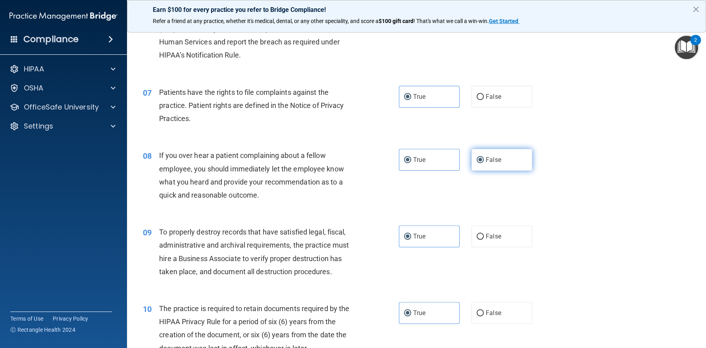
radio input "false"
click at [494, 238] on span "False" at bounding box center [493, 236] width 15 height 8
click at [484, 238] on input "False" at bounding box center [479, 237] width 7 height 6
radio input "true"
radio input "false"
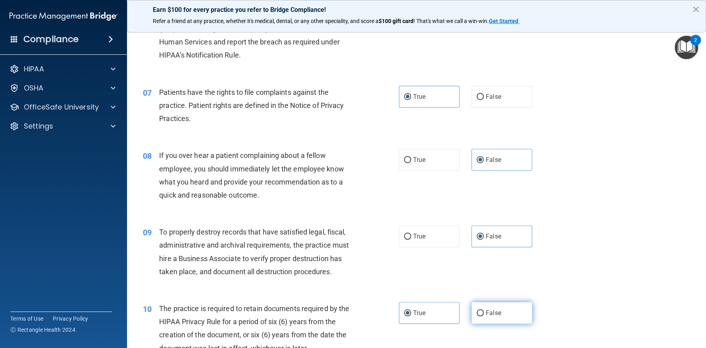
click at [498, 306] on label "False" at bounding box center [501, 313] width 61 height 22
click at [484, 310] on input "False" at bounding box center [479, 313] width 7 height 6
radio input "true"
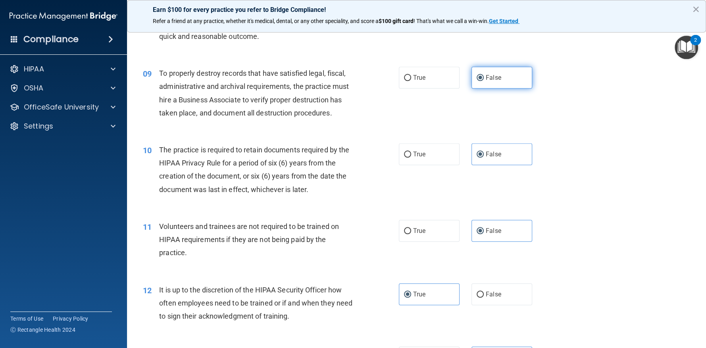
scroll to position [555, 0]
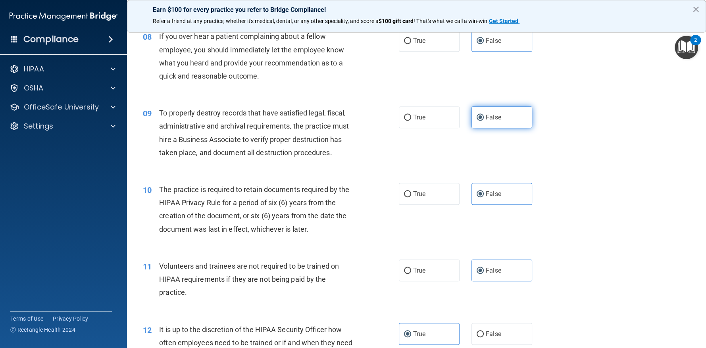
click at [499, 128] on label "False" at bounding box center [501, 117] width 61 height 22
click at [484, 121] on input "False" at bounding box center [479, 118] width 7 height 6
drag, startPoint x: 506, startPoint y: 166, endPoint x: 509, endPoint y: 189, distance: 23.2
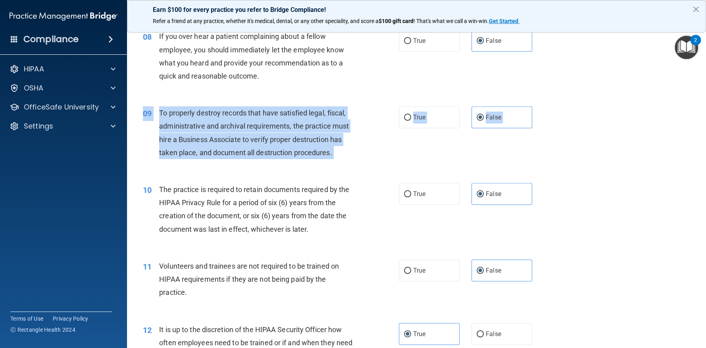
click at [507, 216] on div "10 The practice is required to retain documents required by the HIPAA Privacy R…" at bounding box center [416, 211] width 559 height 77
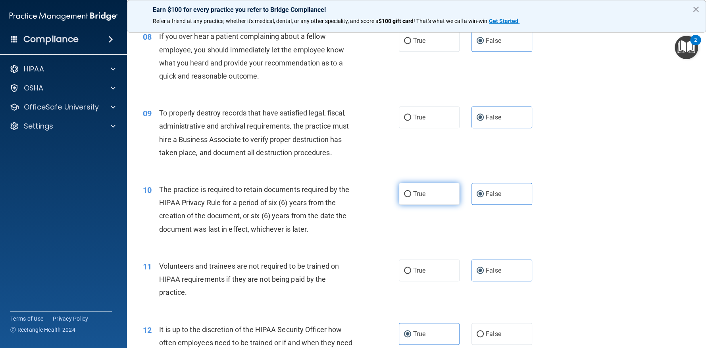
click at [405, 201] on label "True" at bounding box center [429, 194] width 61 height 22
click at [405, 197] on input "True" at bounding box center [407, 194] width 7 height 6
radio input "true"
radio input "false"
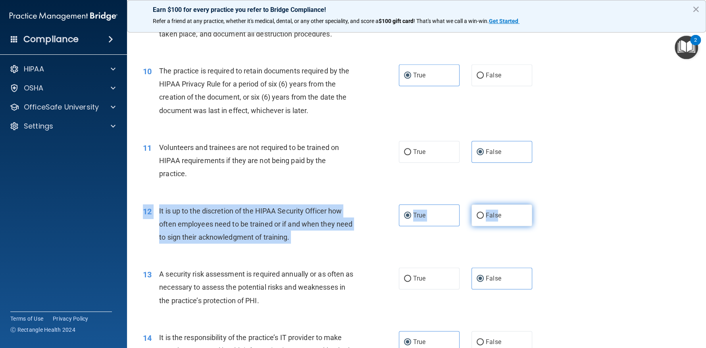
drag, startPoint x: 494, startPoint y: 229, endPoint x: 494, endPoint y: 216, distance: 12.7
click at [494, 221] on div "12 It is up to the discretion of the HIPAA Security Officer how often employees…" at bounding box center [416, 225] width 559 height 63
click at [494, 216] on span "False" at bounding box center [493, 215] width 15 height 8
click at [484, 216] on input "False" at bounding box center [479, 216] width 7 height 6
radio input "true"
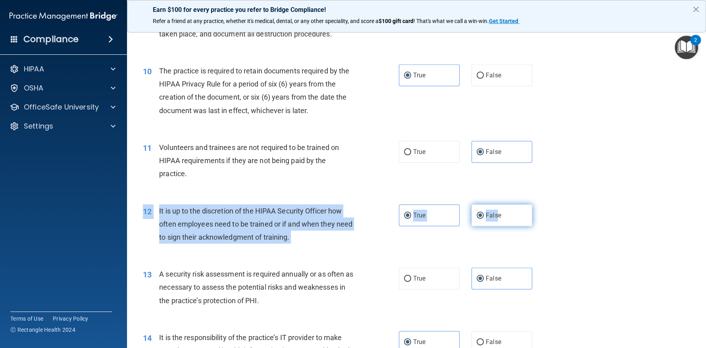
radio input "false"
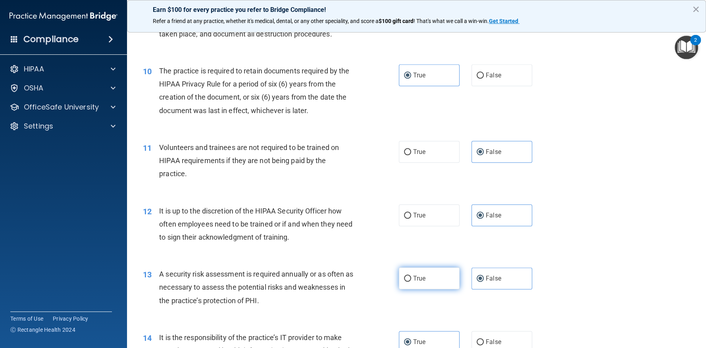
click at [415, 280] on span "True" at bounding box center [419, 279] width 12 height 8
click at [411, 280] on input "True" at bounding box center [407, 279] width 7 height 6
radio input "true"
radio input "false"
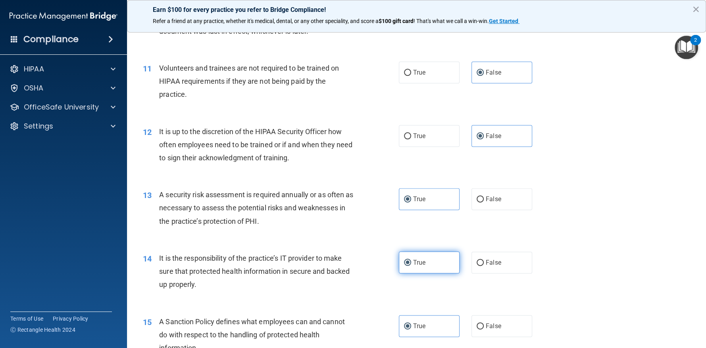
scroll to position [793, 0]
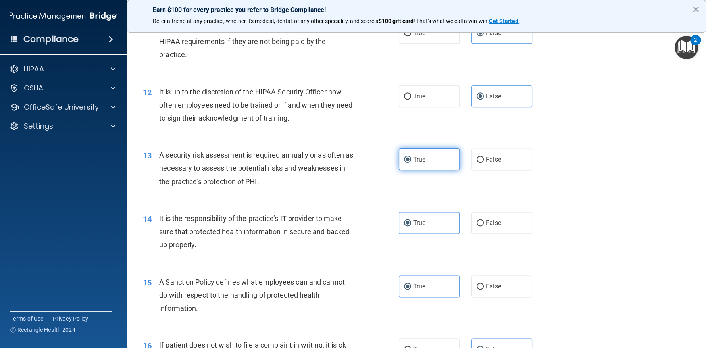
click at [418, 159] on span "True" at bounding box center [419, 160] width 12 height 8
click at [411, 159] on input "True" at bounding box center [407, 160] width 7 height 6
drag, startPoint x: 421, startPoint y: 223, endPoint x: 544, endPoint y: 227, distance: 123.4
click at [544, 227] on div "14 It is the responsibility of the practice’s IT provider to make sure that pro…" at bounding box center [416, 233] width 559 height 63
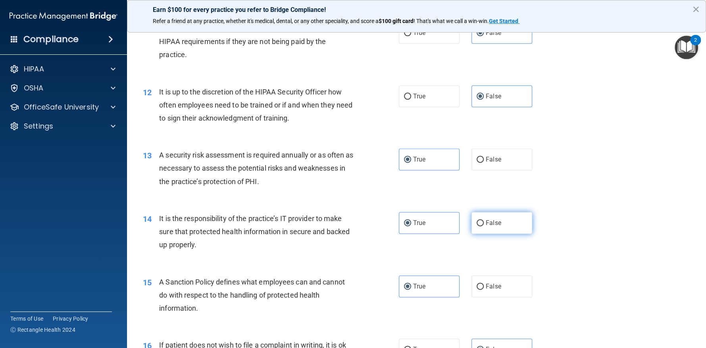
drag, startPoint x: 522, startPoint y: 213, endPoint x: 521, endPoint y: 218, distance: 4.6
click at [522, 213] on label "False" at bounding box center [501, 223] width 61 height 22
click at [484, 220] on input "False" at bounding box center [479, 223] width 7 height 6
radio input "true"
radio input "false"
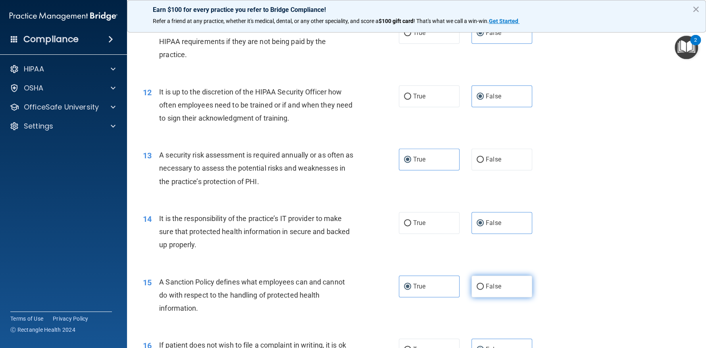
click at [488, 290] on label "False" at bounding box center [501, 286] width 61 height 22
click at [484, 290] on input "False" at bounding box center [479, 287] width 7 height 6
radio input "true"
radio input "false"
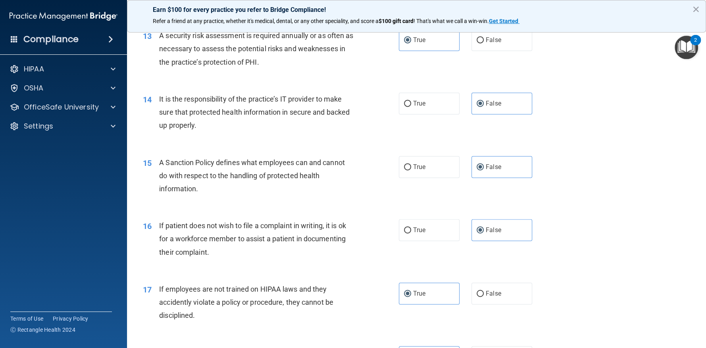
scroll to position [952, 0]
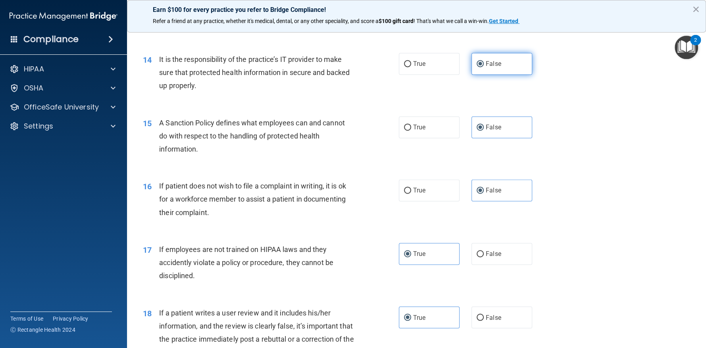
click at [494, 70] on label "False" at bounding box center [501, 64] width 61 height 22
click at [484, 67] on input "False" at bounding box center [479, 64] width 7 height 6
click at [507, 125] on label "False" at bounding box center [501, 127] width 61 height 22
click at [484, 125] on input "False" at bounding box center [479, 128] width 7 height 6
click at [437, 193] on label "True" at bounding box center [429, 190] width 61 height 22
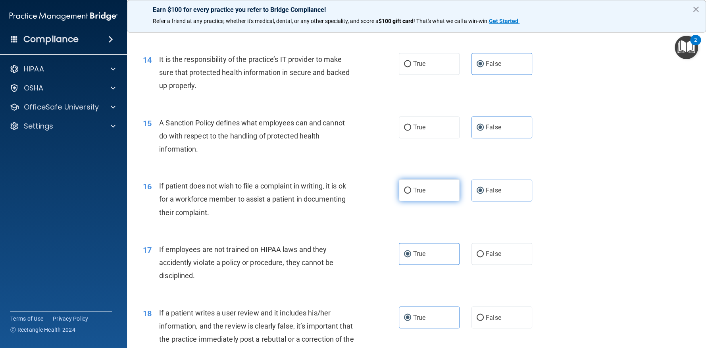
click at [411, 193] on input "True" at bounding box center [407, 191] width 7 height 6
radio input "true"
radio input "false"
click at [482, 258] on label "False" at bounding box center [501, 254] width 61 height 22
click at [482, 257] on input "False" at bounding box center [479, 254] width 7 height 6
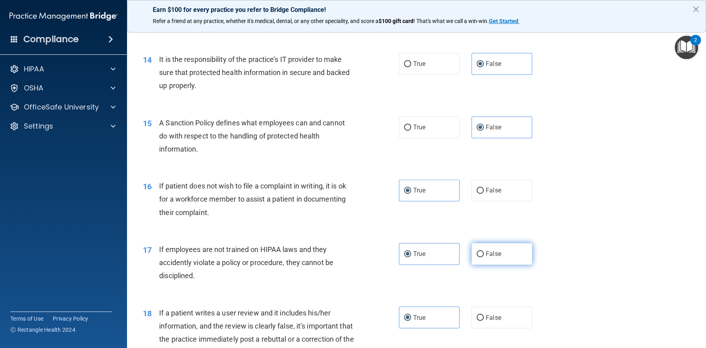
radio input "true"
radio input "false"
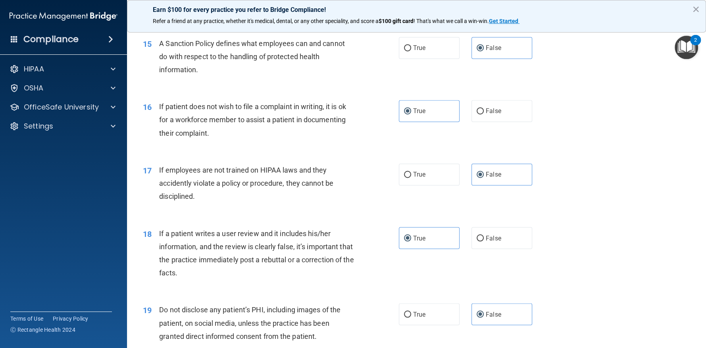
scroll to position [1071, 0]
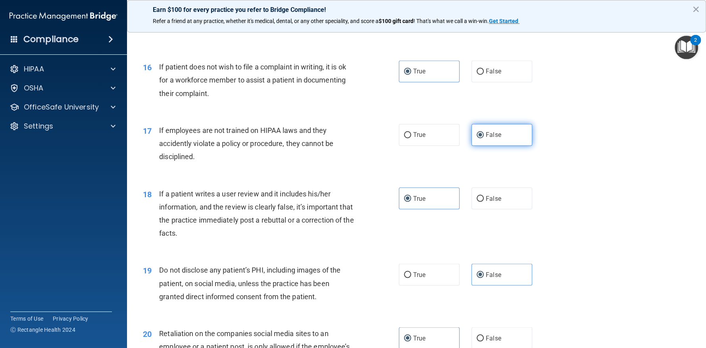
click at [505, 135] on label "False" at bounding box center [501, 135] width 61 height 22
click at [484, 135] on input "False" at bounding box center [479, 135] width 7 height 6
click at [486, 200] on span "False" at bounding box center [493, 198] width 15 height 8
click at [484, 200] on input "False" at bounding box center [479, 199] width 7 height 6
radio input "true"
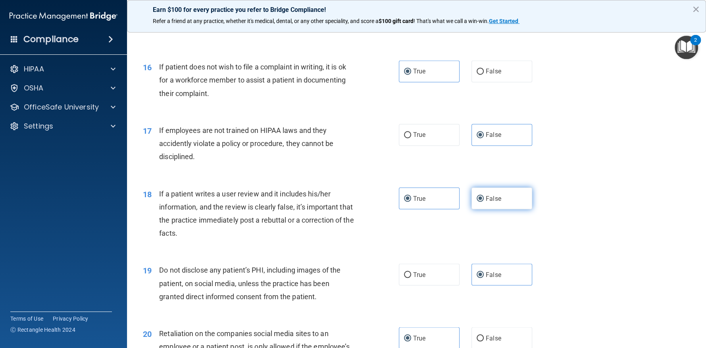
radio input "false"
click at [426, 272] on label "True" at bounding box center [429, 274] width 61 height 22
click at [411, 272] on input "True" at bounding box center [407, 275] width 7 height 6
radio input "true"
radio input "false"
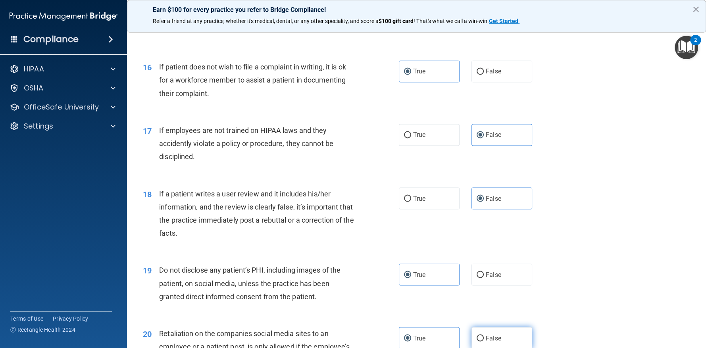
click at [503, 342] on label "False" at bounding box center [501, 338] width 61 height 22
click at [484, 341] on input "False" at bounding box center [479, 338] width 7 height 6
radio input "true"
radio input "false"
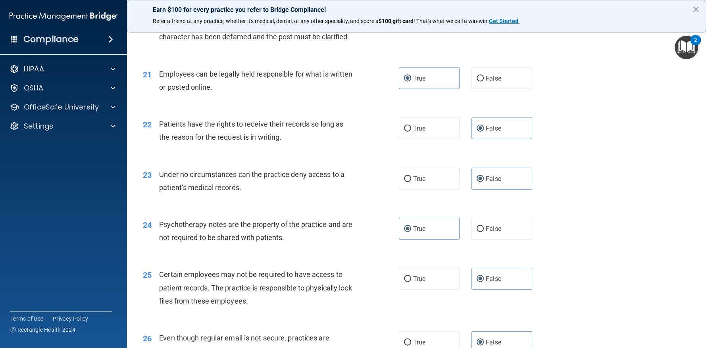
scroll to position [1396, 0]
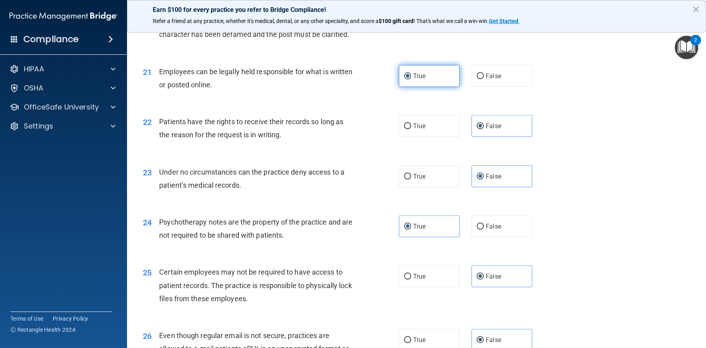
click at [436, 78] on label "True" at bounding box center [429, 76] width 61 height 22
click at [411, 78] on input "True" at bounding box center [407, 76] width 7 height 6
click at [513, 128] on label "False" at bounding box center [501, 126] width 61 height 22
click at [484, 128] on input "False" at bounding box center [479, 126] width 7 height 6
click at [506, 175] on label "False" at bounding box center [501, 176] width 61 height 22
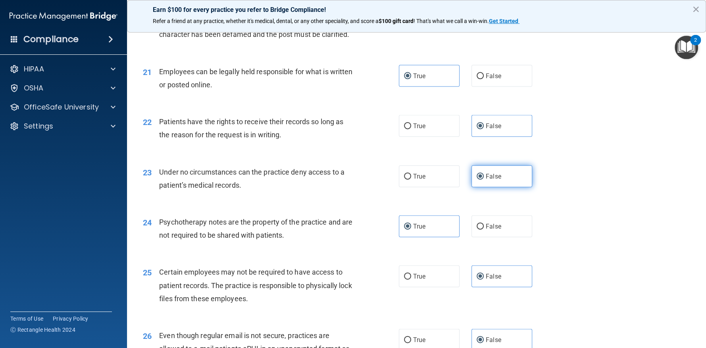
click at [484, 175] on input "False" at bounding box center [479, 177] width 7 height 6
click at [419, 270] on label "True" at bounding box center [429, 276] width 61 height 22
click at [411, 274] on input "True" at bounding box center [407, 277] width 7 height 6
radio input "true"
radio input "false"
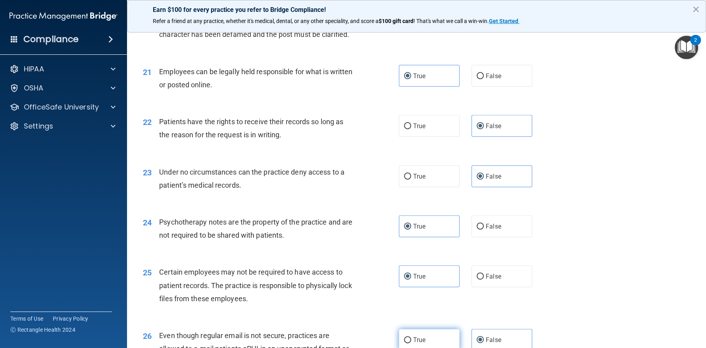
click at [424, 331] on label "True" at bounding box center [429, 340] width 61 height 22
click at [411, 337] on input "True" at bounding box center [407, 340] width 7 height 6
radio input "true"
radio input "false"
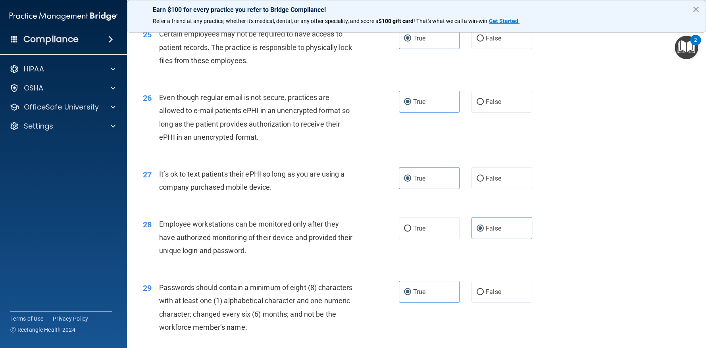
scroll to position [1674, 0]
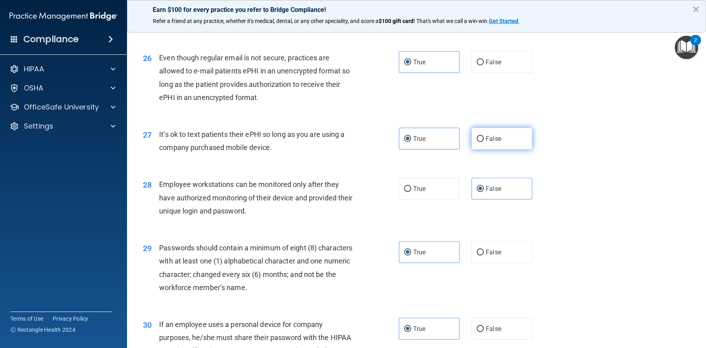
click at [479, 136] on input "False" at bounding box center [479, 139] width 7 height 6
radio input "true"
click at [442, 138] on label "True" at bounding box center [429, 139] width 61 height 22
click at [411, 138] on input "True" at bounding box center [407, 139] width 7 height 6
radio input "true"
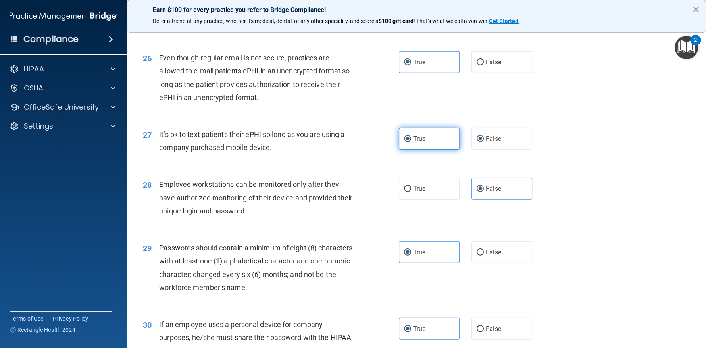
radio input "false"
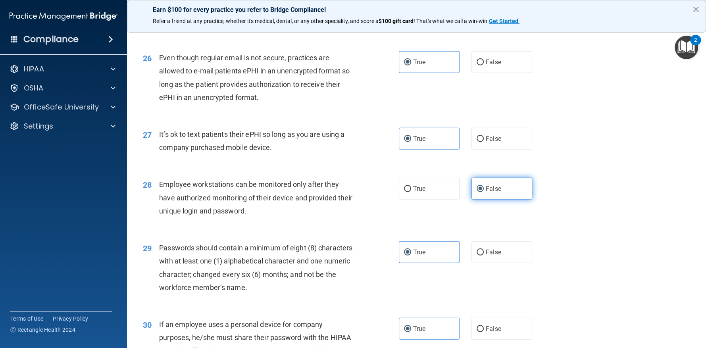
click at [504, 188] on label "False" at bounding box center [501, 189] width 61 height 22
click at [484, 188] on input "False" at bounding box center [479, 189] width 7 height 6
drag, startPoint x: 505, startPoint y: 233, endPoint x: 506, endPoint y: 245, distance: 12.3
click at [505, 235] on div "29 Passwords should contain a minimum of eight (8) characters with at least one…" at bounding box center [416, 269] width 559 height 77
click at [507, 253] on label "False" at bounding box center [501, 252] width 61 height 22
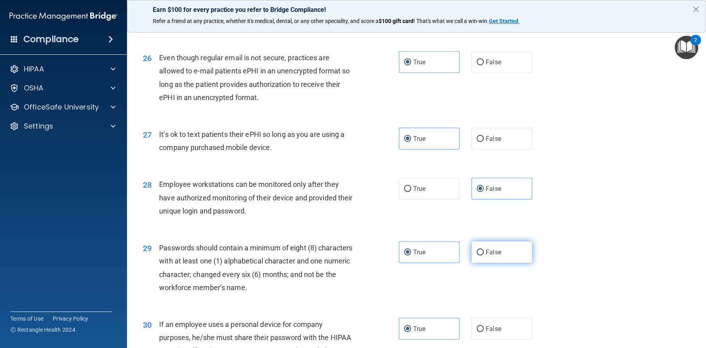
click at [484, 253] on input "False" at bounding box center [479, 253] width 7 height 6
radio input "true"
radio input "false"
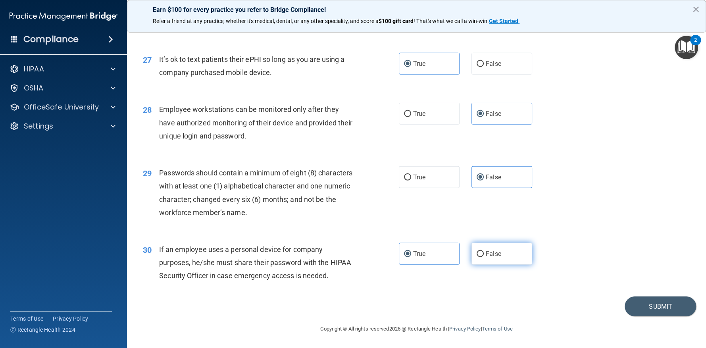
click at [488, 256] on span "False" at bounding box center [493, 254] width 15 height 8
click at [484, 256] on input "False" at bounding box center [479, 254] width 7 height 6
radio input "true"
radio input "false"
click at [416, 182] on label "True" at bounding box center [429, 177] width 61 height 22
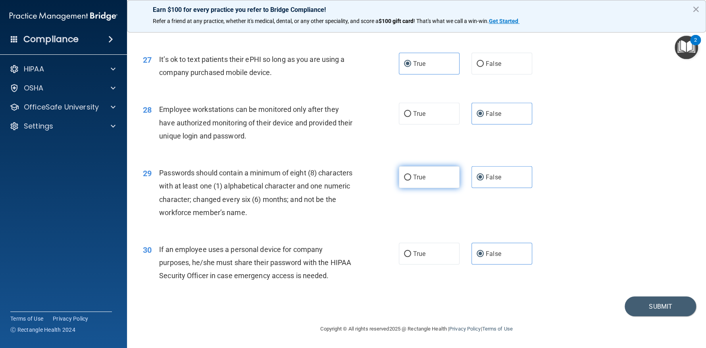
click at [411, 181] on input "True" at bounding box center [407, 178] width 7 height 6
radio input "true"
radio input "false"
click at [530, 109] on div "True False" at bounding box center [472, 114] width 146 height 22
click at [512, 109] on label "False" at bounding box center [501, 114] width 61 height 22
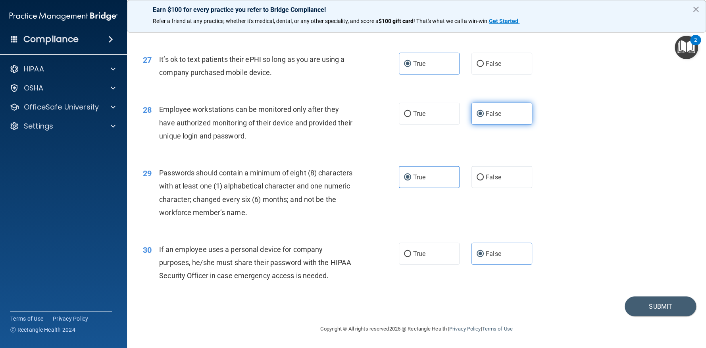
click at [484, 111] on input "False" at bounding box center [479, 114] width 7 height 6
click at [509, 112] on label "False" at bounding box center [501, 114] width 61 height 22
click at [484, 112] on input "False" at bounding box center [479, 114] width 7 height 6
drag, startPoint x: 506, startPoint y: 76, endPoint x: 504, endPoint y: 70, distance: 5.9
click at [505, 73] on div "27 It’s ok to text patients their ePHI so long as you are using a company purch…" at bounding box center [416, 68] width 559 height 50
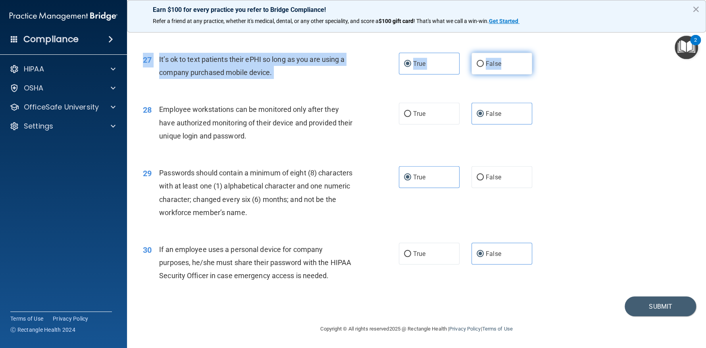
click at [503, 69] on label "False" at bounding box center [501, 64] width 61 height 22
click at [484, 67] on input "False" at bounding box center [479, 64] width 7 height 6
radio input "true"
radio input "false"
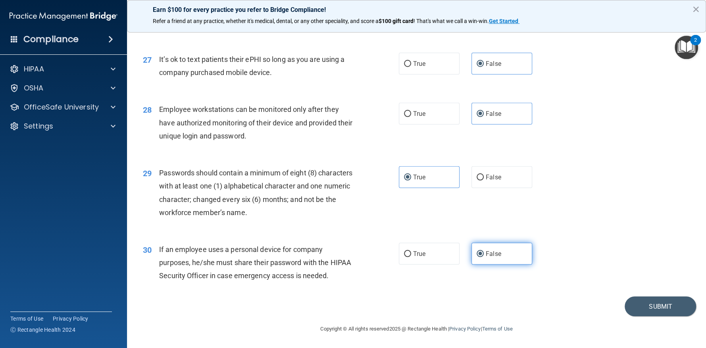
click at [495, 258] on label "False" at bounding box center [501, 254] width 61 height 22
click at [484, 257] on input "False" at bounding box center [479, 254] width 7 height 6
click at [505, 116] on label "False" at bounding box center [501, 114] width 61 height 22
click at [484, 116] on input "False" at bounding box center [479, 114] width 7 height 6
click at [662, 305] on button "Submit" at bounding box center [659, 306] width 71 height 20
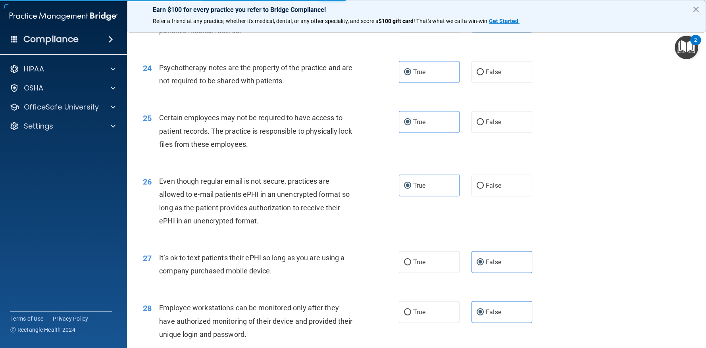
scroll to position [1392, 0]
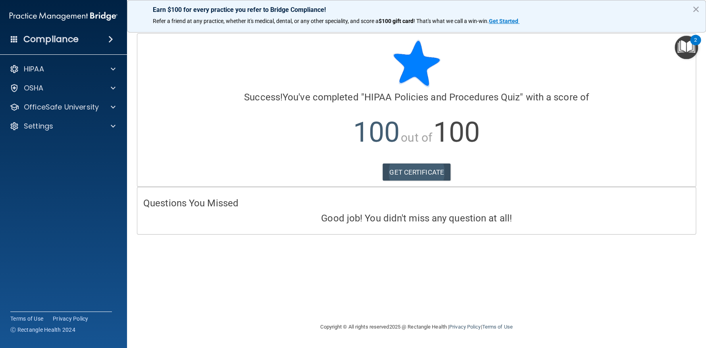
click at [413, 163] on div "Calculating your score.... Success! You've completed " HIPAA Policies and Proce…" at bounding box center [416, 110] width 558 height 153
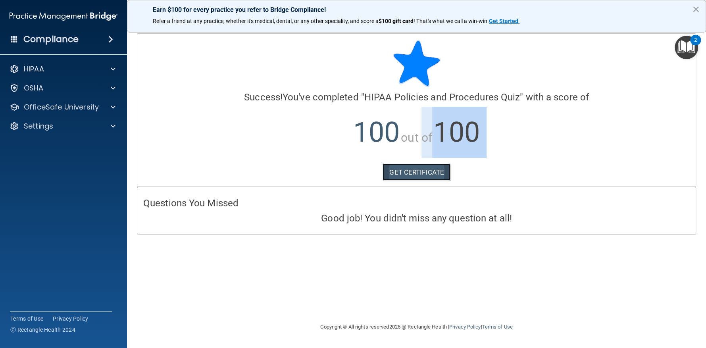
click at [412, 174] on link "GET CERTIFICATE" at bounding box center [416, 171] width 68 height 17
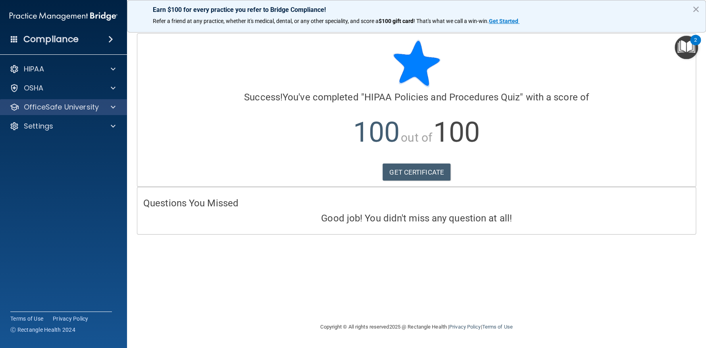
click at [95, 112] on div "OfficeSafe University" at bounding box center [63, 107] width 127 height 16
click at [105, 109] on div at bounding box center [112, 107] width 20 height 10
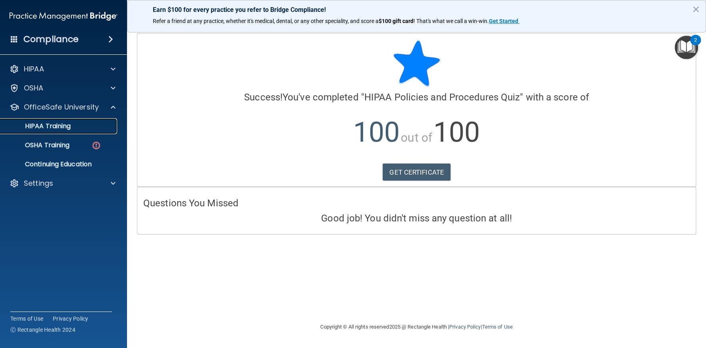
click at [65, 125] on p "HIPAA Training" at bounding box center [37, 126] width 65 height 8
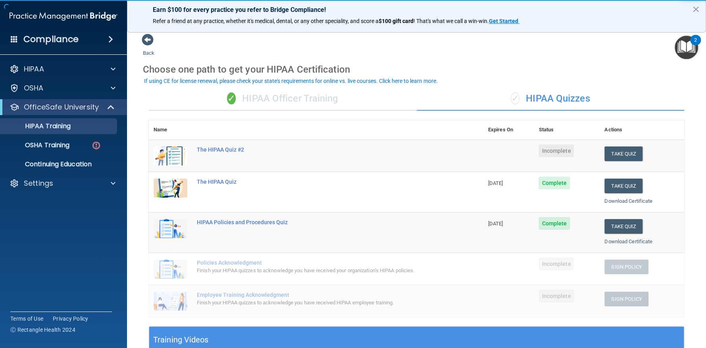
click at [554, 107] on div "✓ HIPAA Quizzes" at bounding box center [551, 99] width 268 height 24
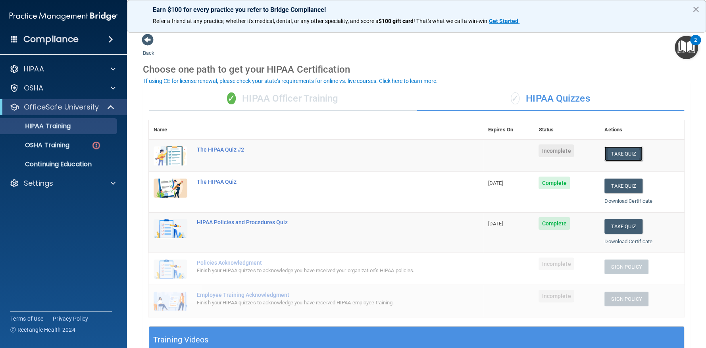
click at [615, 152] on button "Take Quiz" at bounding box center [623, 153] width 38 height 15
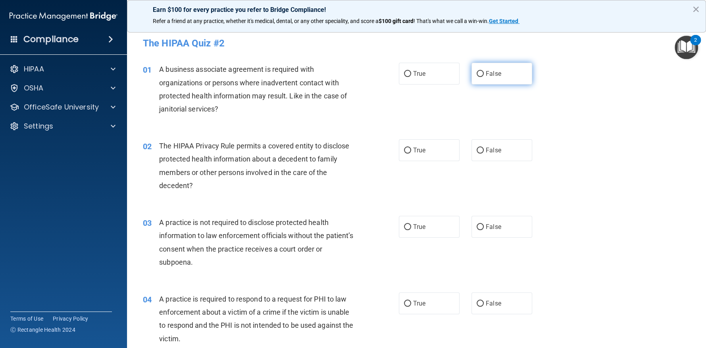
click at [489, 73] on span "False" at bounding box center [493, 74] width 15 height 8
click at [484, 73] on input "False" at bounding box center [479, 74] width 7 height 6
radio input "true"
click at [416, 151] on span "True" at bounding box center [419, 150] width 12 height 8
click at [411, 151] on input "True" at bounding box center [407, 151] width 7 height 6
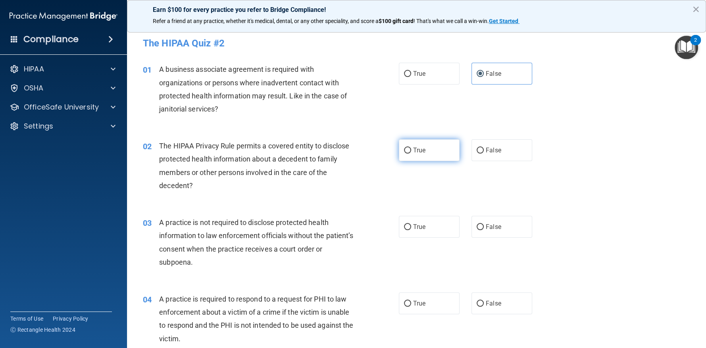
radio input "true"
click at [493, 229] on span "False" at bounding box center [493, 227] width 15 height 8
click at [484, 229] on input "False" at bounding box center [479, 227] width 7 height 6
radio input "true"
click at [438, 295] on label "True" at bounding box center [429, 303] width 61 height 22
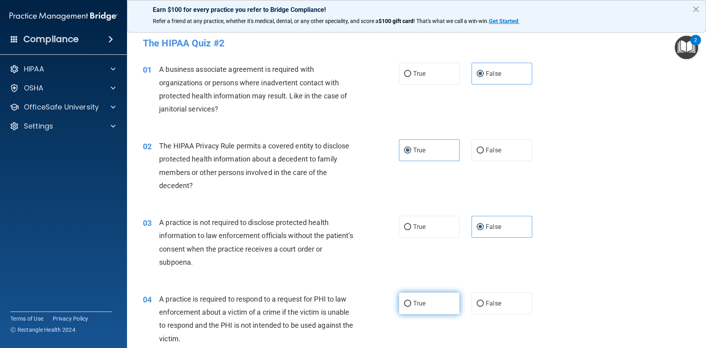
click at [411, 301] on input "True" at bounding box center [407, 304] width 7 height 6
radio input "true"
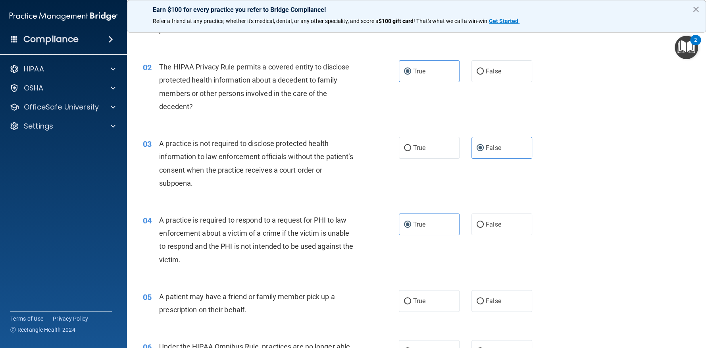
scroll to position [158, 0]
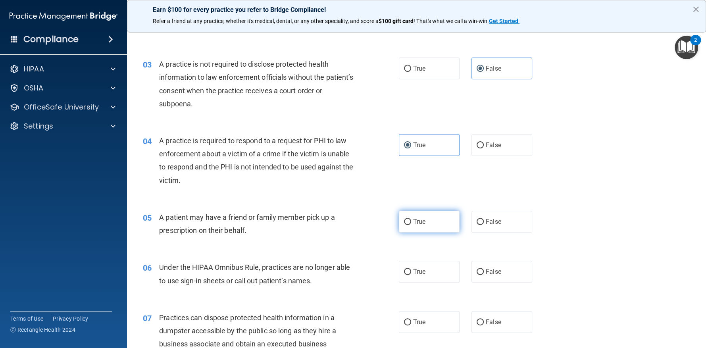
click at [433, 225] on label "True" at bounding box center [429, 222] width 61 height 22
click at [411, 225] on input "True" at bounding box center [407, 222] width 7 height 6
radio input "true"
click at [486, 271] on span "False" at bounding box center [493, 272] width 15 height 8
click at [484, 271] on input "False" at bounding box center [479, 272] width 7 height 6
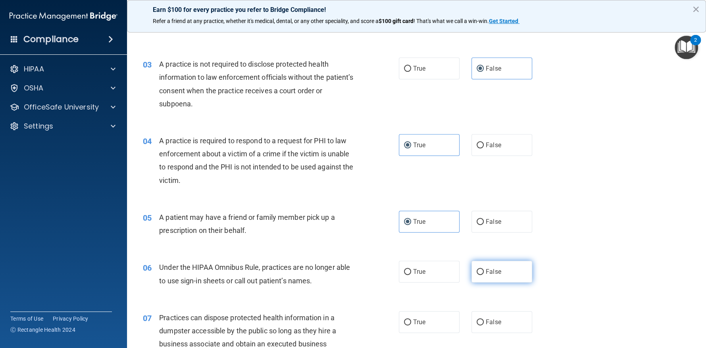
radio input "true"
click at [486, 319] on span "False" at bounding box center [493, 322] width 15 height 8
click at [484, 319] on input "False" at bounding box center [479, 322] width 7 height 6
radio input "true"
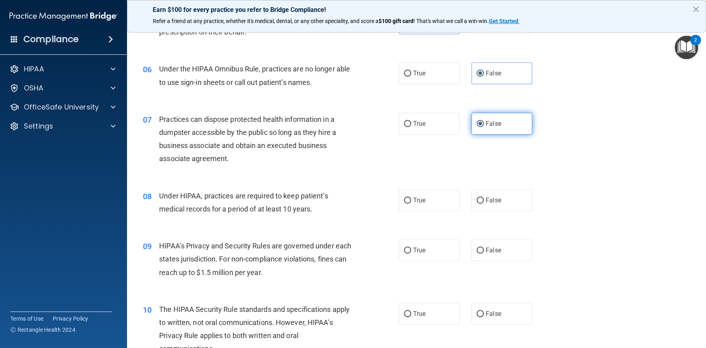
scroll to position [396, 0]
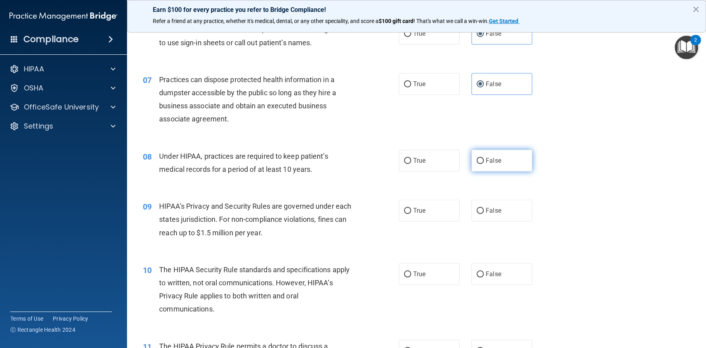
click at [484, 164] on label "False" at bounding box center [501, 161] width 61 height 22
click at [484, 164] on input "False" at bounding box center [479, 161] width 7 height 6
radio input "true"
click at [495, 209] on span "False" at bounding box center [493, 211] width 15 height 8
click at [484, 209] on input "False" at bounding box center [479, 211] width 7 height 6
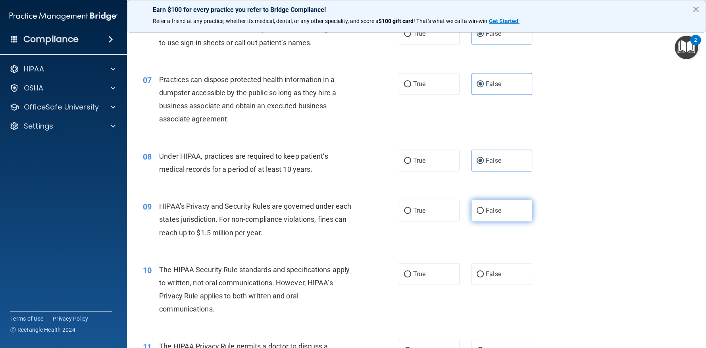
radio input "true"
click at [424, 278] on label "True" at bounding box center [429, 274] width 61 height 22
click at [411, 277] on input "True" at bounding box center [407, 274] width 7 height 6
radio input "true"
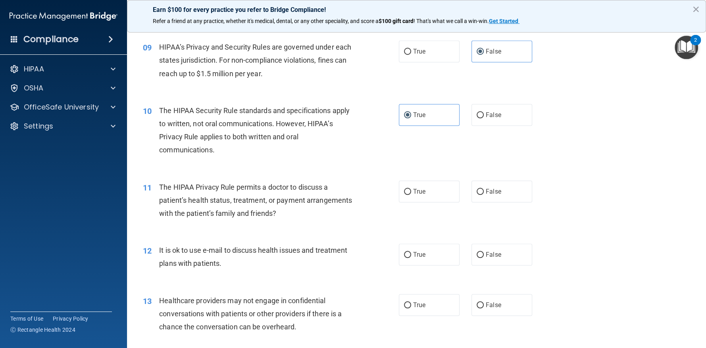
scroll to position [595, 0]
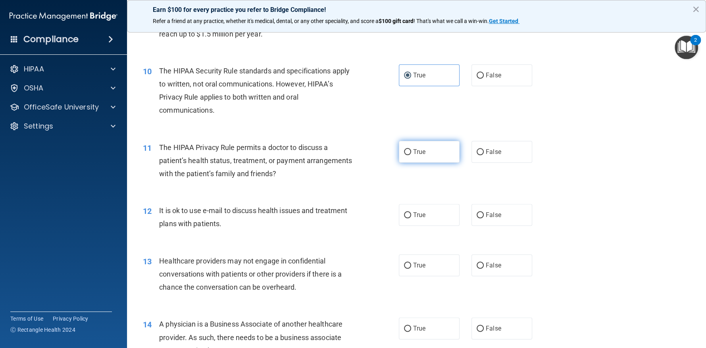
click at [431, 156] on label "True" at bounding box center [429, 152] width 61 height 22
click at [411, 155] on input "True" at bounding box center [407, 152] width 7 height 6
radio input "true"
click at [426, 211] on label "True" at bounding box center [429, 215] width 61 height 22
click at [411, 212] on input "True" at bounding box center [407, 215] width 7 height 6
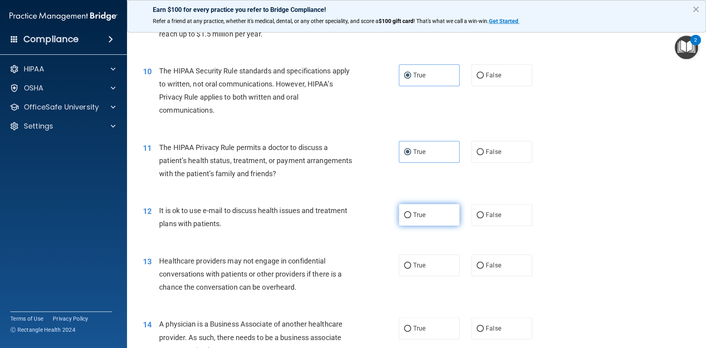
radio input "true"
click at [492, 271] on label "False" at bounding box center [501, 265] width 61 height 22
click at [484, 269] on input "False" at bounding box center [479, 266] width 7 height 6
radio input "true"
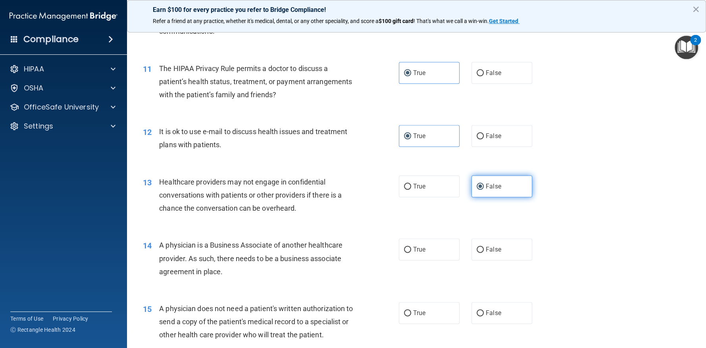
scroll to position [714, 0]
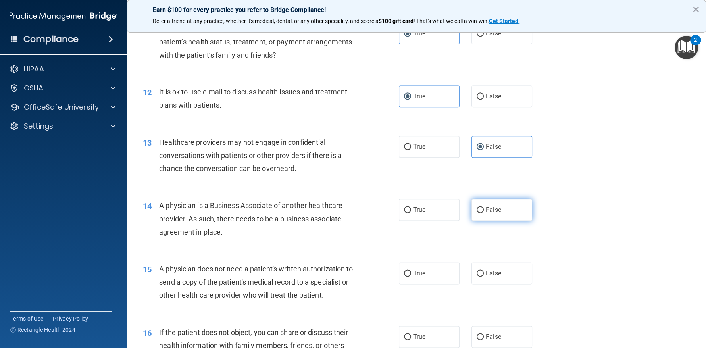
click at [492, 208] on span "False" at bounding box center [493, 210] width 15 height 8
click at [484, 208] on input "False" at bounding box center [479, 210] width 7 height 6
radio input "true"
click at [438, 267] on label "True" at bounding box center [429, 273] width 61 height 22
click at [411, 271] on input "True" at bounding box center [407, 274] width 7 height 6
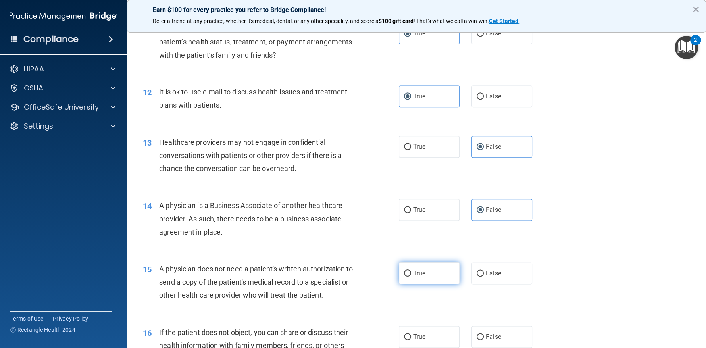
radio input "true"
click at [414, 331] on label "True" at bounding box center [429, 337] width 61 height 22
click at [411, 334] on input "True" at bounding box center [407, 337] width 7 height 6
radio input "true"
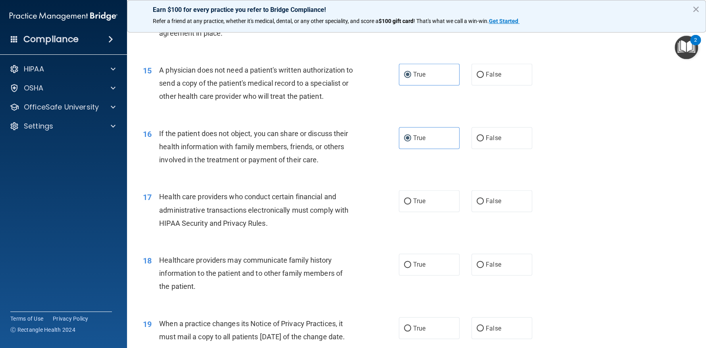
scroll to position [952, 0]
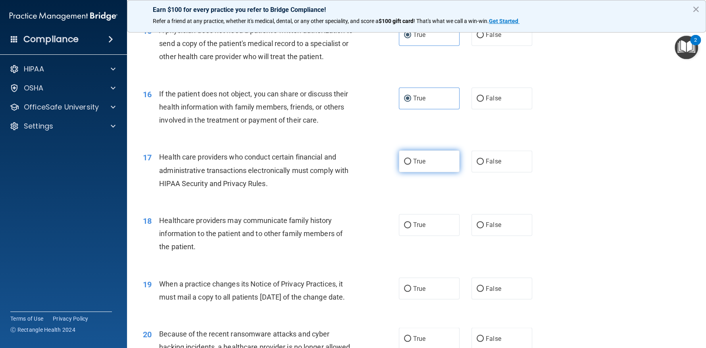
click at [423, 164] on label "True" at bounding box center [429, 161] width 61 height 22
click at [411, 164] on input "True" at bounding box center [407, 162] width 7 height 6
radio input "true"
click at [486, 223] on span "False" at bounding box center [493, 225] width 15 height 8
click at [482, 223] on input "False" at bounding box center [479, 225] width 7 height 6
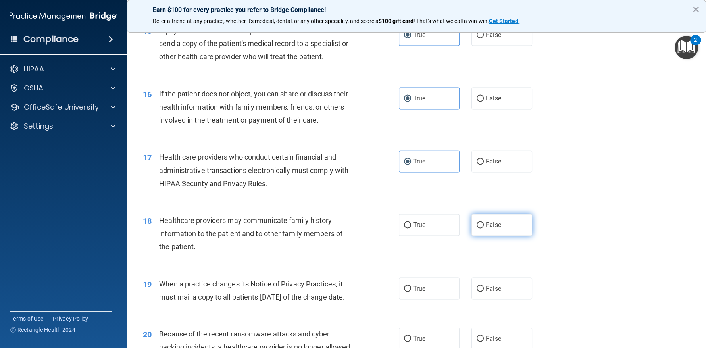
radio input "true"
click at [488, 281] on label "False" at bounding box center [501, 288] width 61 height 22
click at [484, 286] on input "False" at bounding box center [479, 289] width 7 height 6
radio input "true"
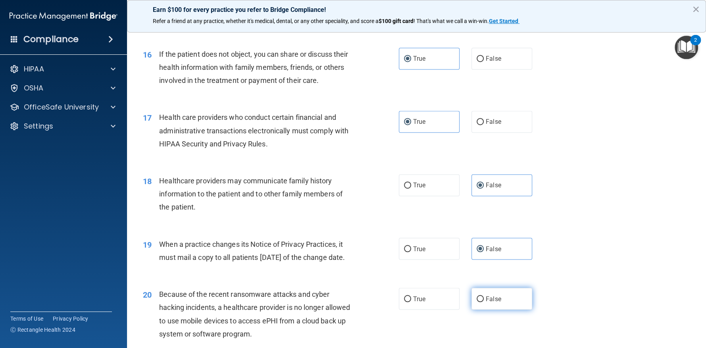
scroll to position [1031, 0]
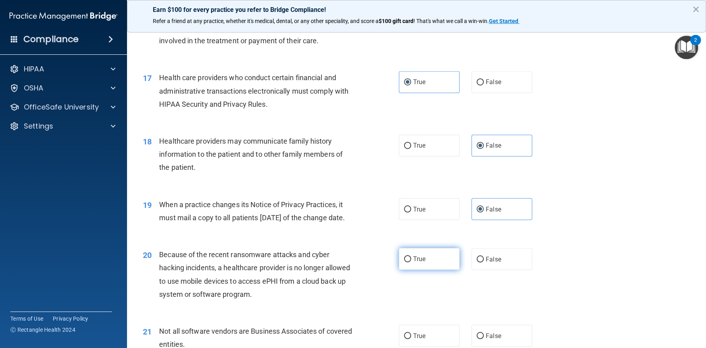
click at [401, 270] on label "True" at bounding box center [429, 259] width 61 height 22
click at [404, 262] on input "True" at bounding box center [407, 259] width 7 height 6
radio input "true"
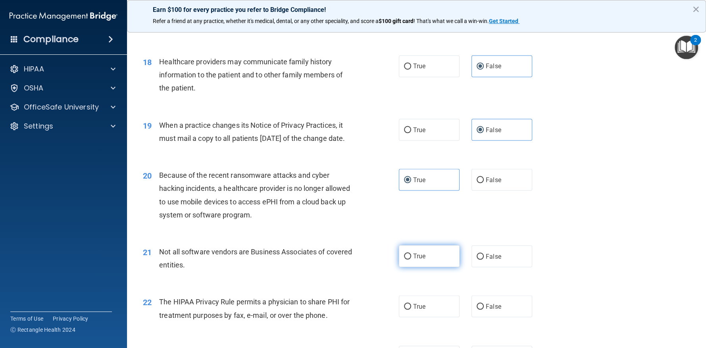
scroll to position [1150, 0]
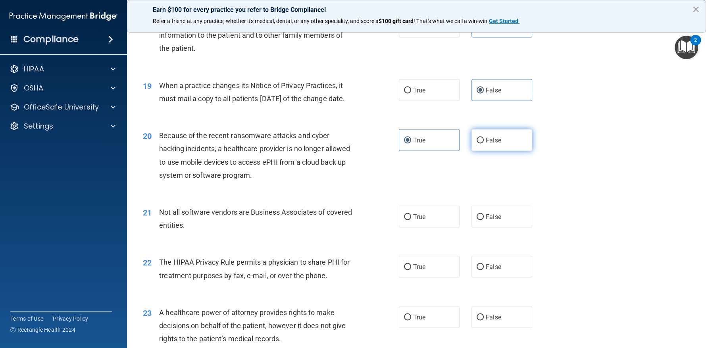
click at [476, 151] on label "False" at bounding box center [501, 140] width 61 height 22
click at [476, 143] on input "False" at bounding box center [479, 140] width 7 height 6
radio input "true"
radio input "false"
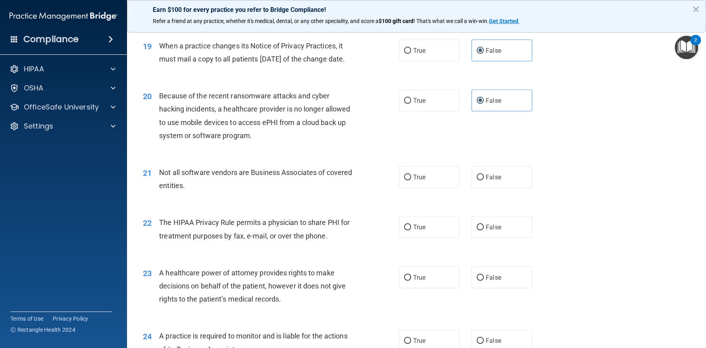
scroll to position [1229, 0]
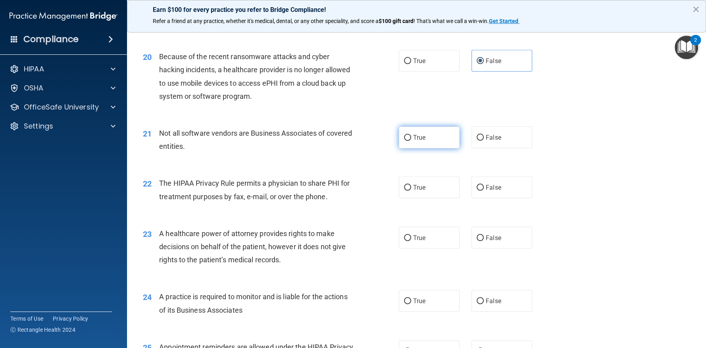
click at [416, 141] on span "True" at bounding box center [419, 138] width 12 height 8
click at [411, 141] on input "True" at bounding box center [407, 138] width 7 height 6
radio input "true"
click at [421, 198] on label "True" at bounding box center [429, 188] width 61 height 22
click at [411, 191] on input "True" at bounding box center [407, 188] width 7 height 6
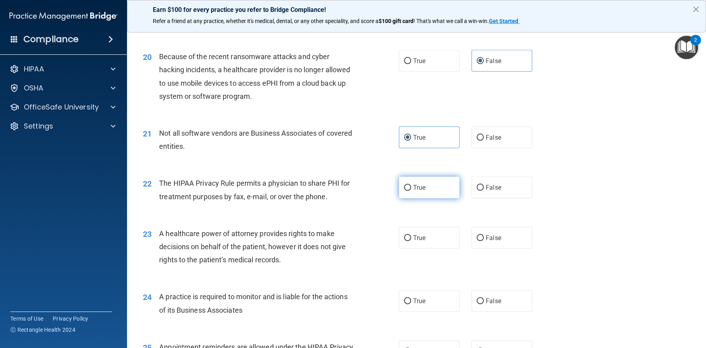
radio input "true"
click at [505, 249] on label "False" at bounding box center [501, 238] width 61 height 22
click at [484, 241] on input "False" at bounding box center [479, 238] width 7 height 6
radio input "true"
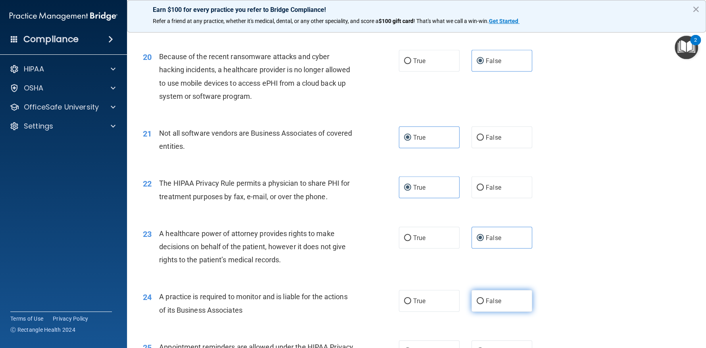
click at [488, 308] on label "False" at bounding box center [501, 301] width 61 height 22
click at [484, 304] on input "False" at bounding box center [479, 301] width 7 height 6
radio input "true"
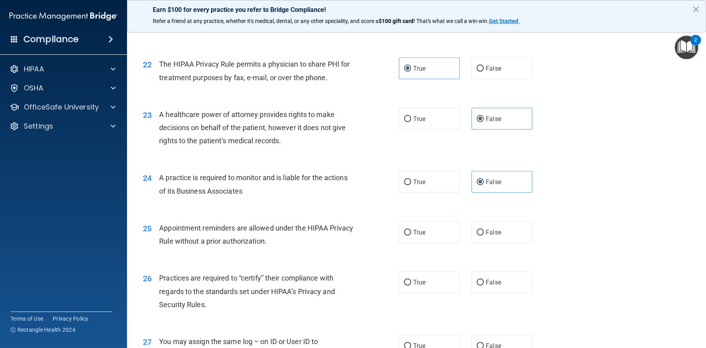
scroll to position [1388, 0]
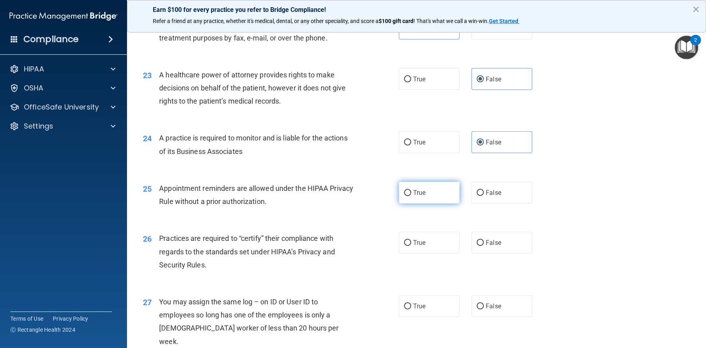
click at [399, 204] on label "True" at bounding box center [429, 193] width 61 height 22
click at [404, 196] on input "True" at bounding box center [407, 193] width 7 height 6
radio input "true"
click at [509, 254] on label "False" at bounding box center [501, 243] width 61 height 22
click at [484, 246] on input "False" at bounding box center [479, 243] width 7 height 6
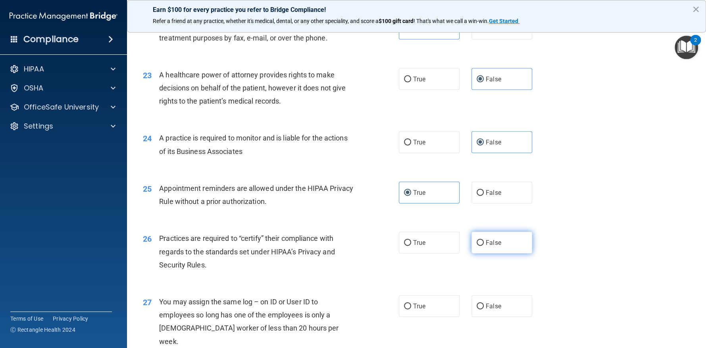
radio input "true"
click at [511, 317] on label "False" at bounding box center [501, 306] width 61 height 22
click at [484, 309] on input "False" at bounding box center [479, 306] width 7 height 6
radio input "true"
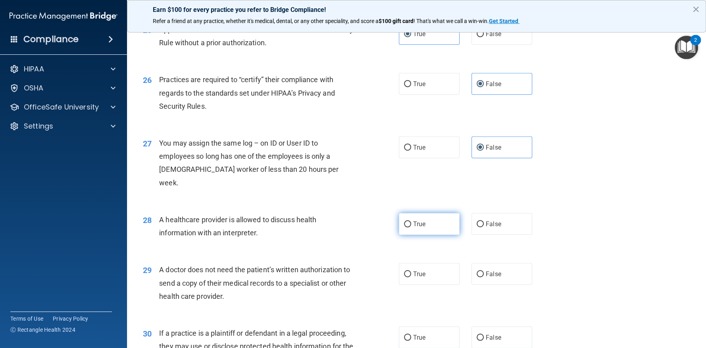
click at [425, 219] on label "True" at bounding box center [429, 224] width 61 height 22
click at [411, 221] on input "True" at bounding box center [407, 224] width 7 height 6
radio input "true"
click at [434, 273] on label "True" at bounding box center [429, 274] width 61 height 22
click at [411, 273] on input "True" at bounding box center [407, 274] width 7 height 6
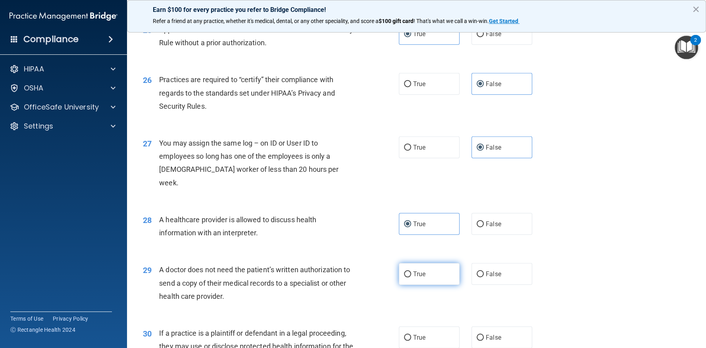
radio input "true"
click at [509, 333] on label "False" at bounding box center [501, 338] width 61 height 22
click at [484, 335] on input "False" at bounding box center [479, 338] width 7 height 6
radio input "true"
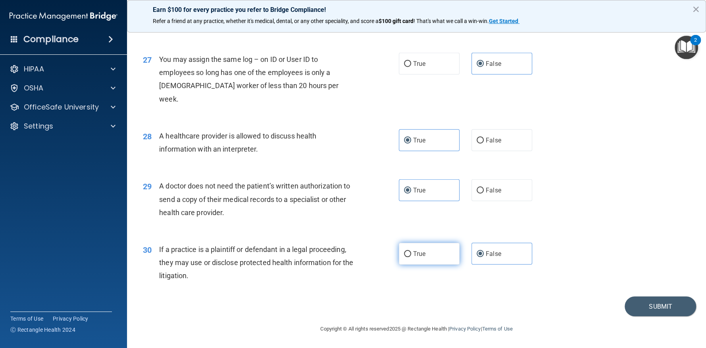
click at [417, 261] on label "True" at bounding box center [429, 254] width 61 height 22
click at [411, 257] on input "True" at bounding box center [407, 254] width 7 height 6
radio input "true"
radio input "false"
click at [660, 303] on button "Submit" at bounding box center [659, 306] width 71 height 20
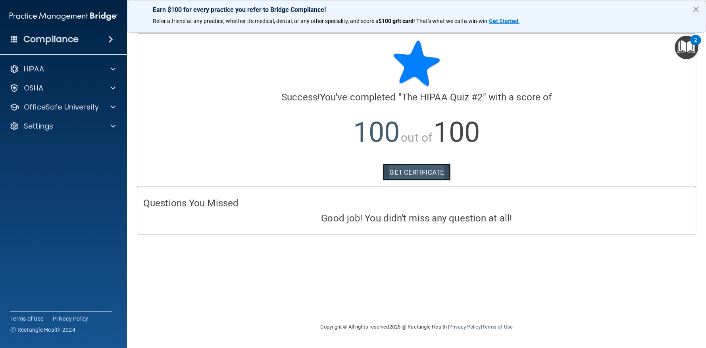
click at [425, 165] on link "GET CERTIFICATE" at bounding box center [416, 171] width 68 height 17
click at [56, 109] on p "OfficeSafe University" at bounding box center [61, 107] width 75 height 10
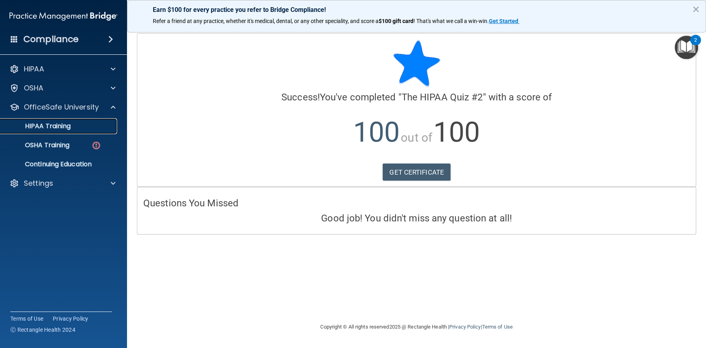
click at [68, 126] on p "HIPAA Training" at bounding box center [37, 126] width 65 height 8
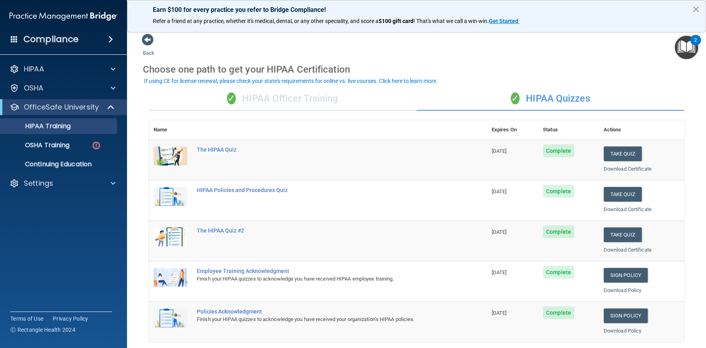
click at [545, 89] on div "✓ HIPAA Quizzes" at bounding box center [551, 99] width 268 height 24
click at [312, 101] on div "✓ HIPAA Officer Training" at bounding box center [283, 99] width 268 height 24
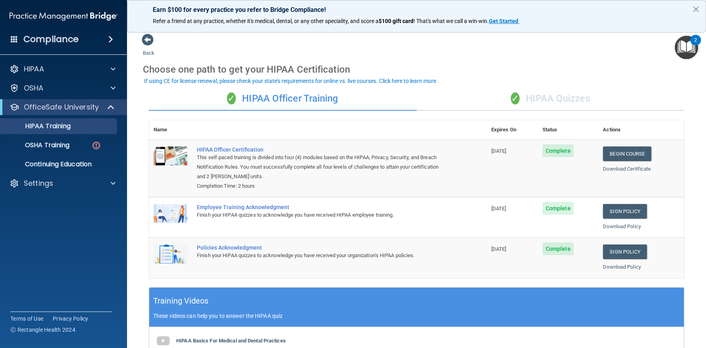
click at [519, 95] on div "✓ HIPAA Quizzes" at bounding box center [551, 99] width 268 height 24
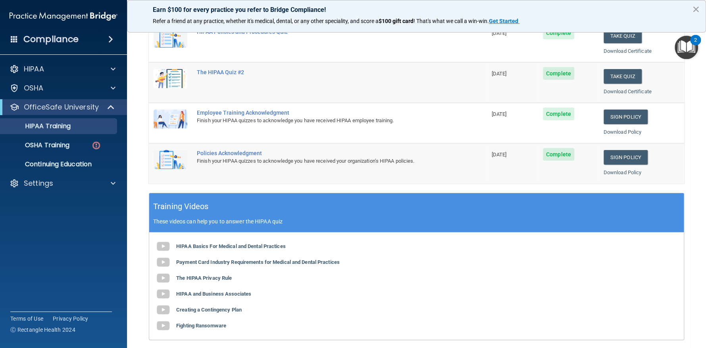
scroll to position [39, 0]
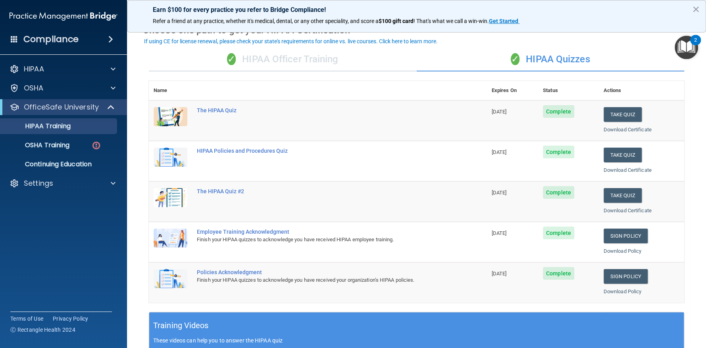
click at [248, 53] on div "✓ HIPAA Officer Training" at bounding box center [283, 60] width 268 height 24
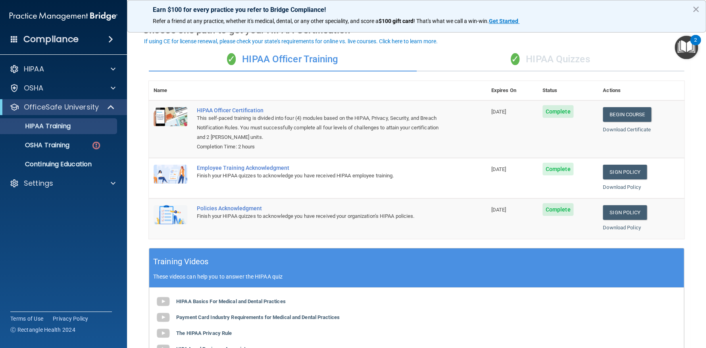
click at [507, 65] on div "✓ HIPAA Quizzes" at bounding box center [551, 60] width 268 height 24
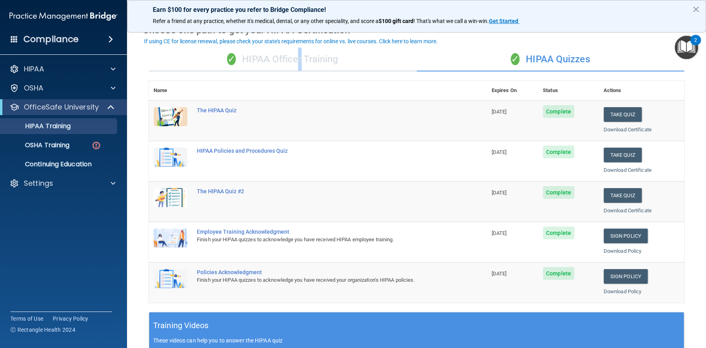
drag, startPoint x: 295, startPoint y: 50, endPoint x: 299, endPoint y: 52, distance: 4.8
click at [299, 52] on div "✓ HIPAA Officer Training" at bounding box center [283, 60] width 268 height 24
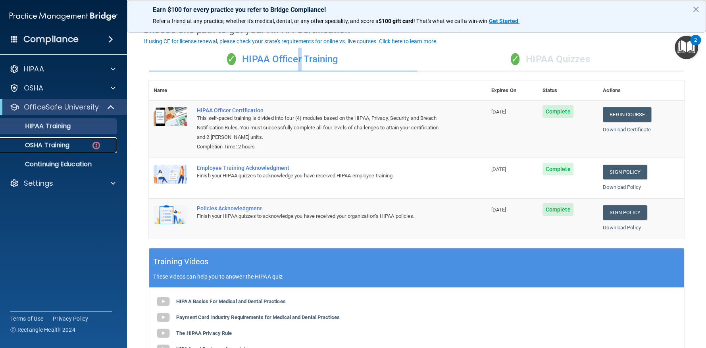
click at [52, 145] on p "OSHA Training" at bounding box center [37, 145] width 64 height 8
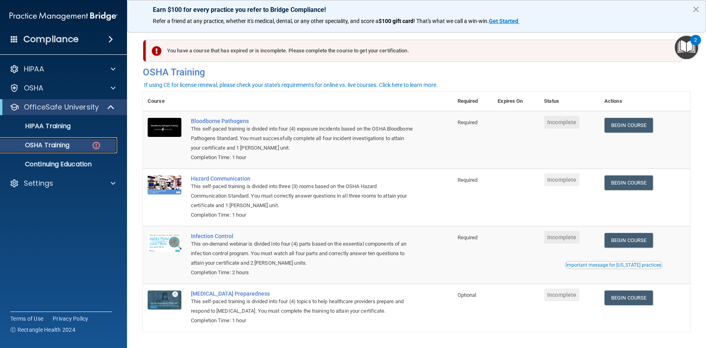
scroll to position [25, 0]
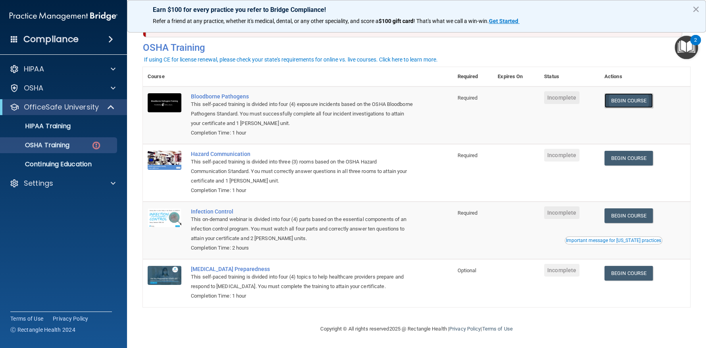
click at [621, 94] on link "Begin Course" at bounding box center [628, 100] width 48 height 15
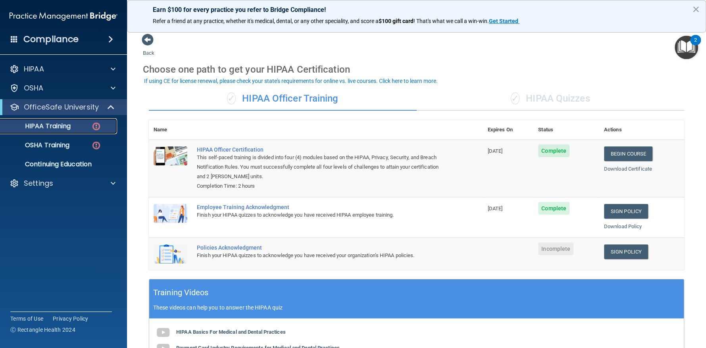
click at [84, 125] on div "HIPAA Training" at bounding box center [59, 126] width 108 height 8
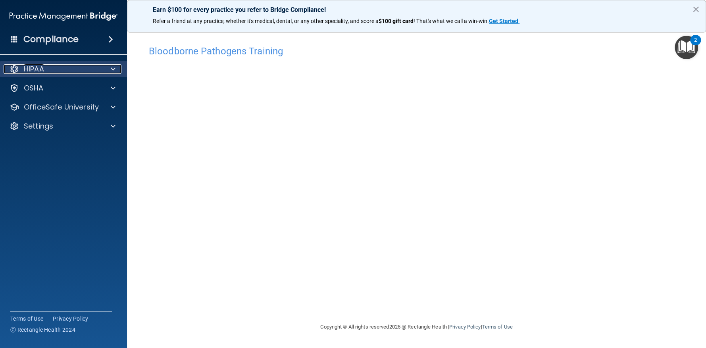
click at [94, 71] on div "HIPAA" at bounding box center [53, 69] width 98 height 10
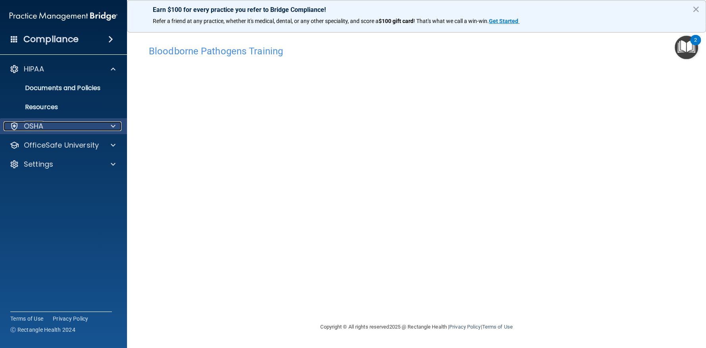
click at [87, 123] on div "OSHA" at bounding box center [53, 126] width 98 height 10
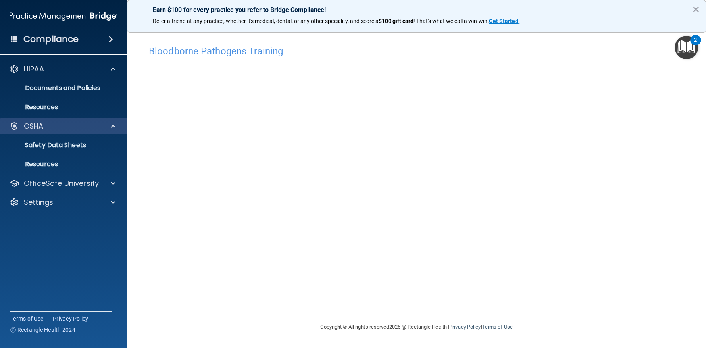
click at [114, 123] on div "OSHA" at bounding box center [63, 126] width 127 height 16
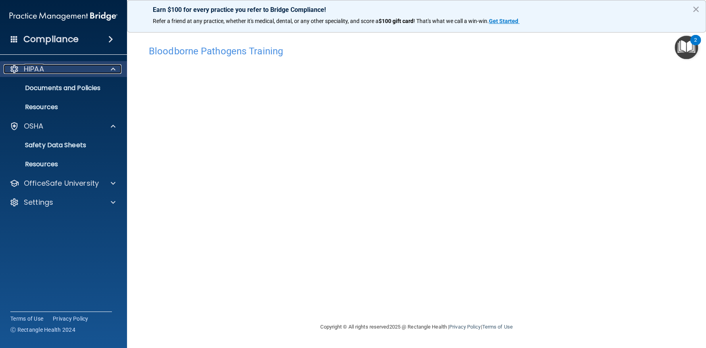
click at [118, 65] on div at bounding box center [112, 69] width 20 height 10
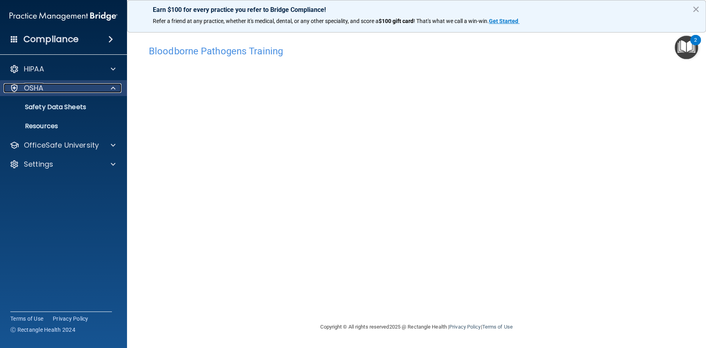
click at [114, 88] on span at bounding box center [113, 88] width 5 height 10
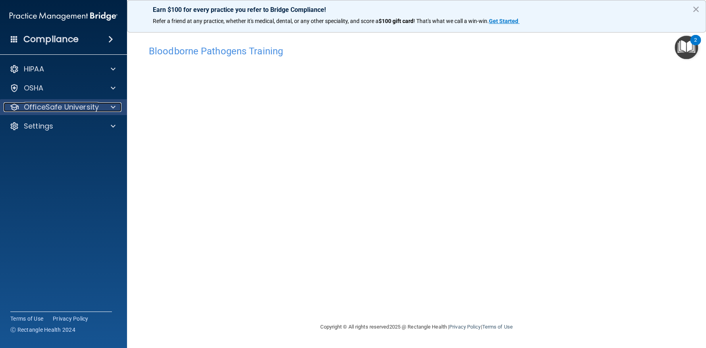
click at [114, 109] on span at bounding box center [113, 107] width 5 height 10
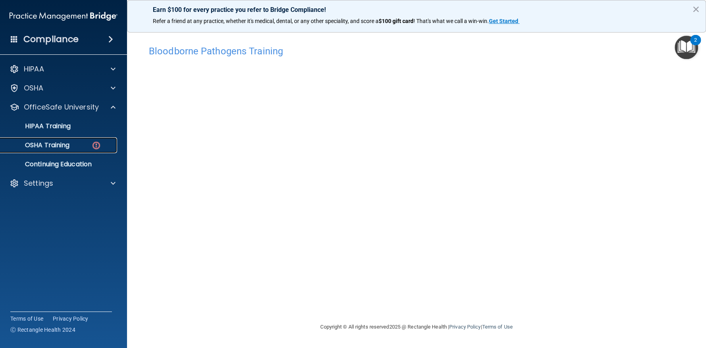
click at [77, 140] on link "OSHA Training" at bounding box center [54, 145] width 125 height 16
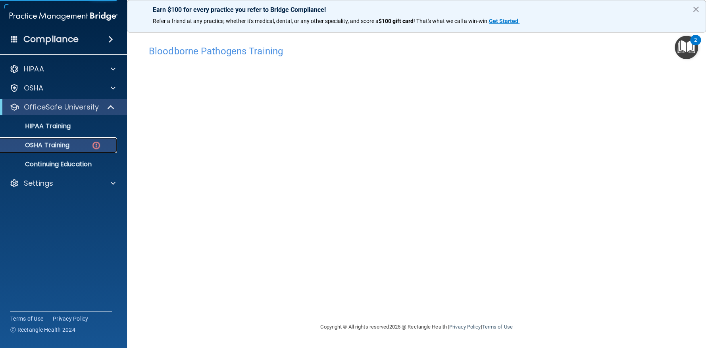
click at [69, 145] on div "OSHA Training" at bounding box center [59, 145] width 108 height 8
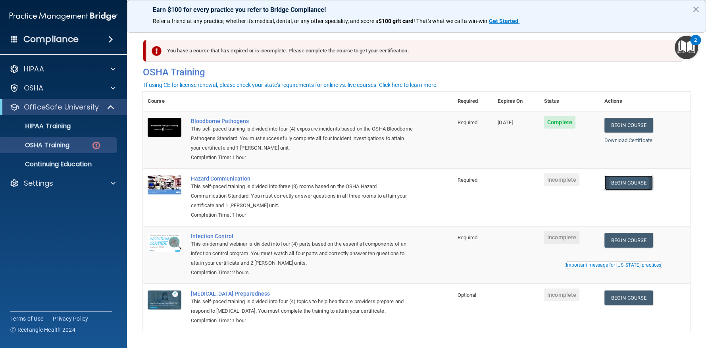
click at [622, 184] on link "Begin Course" at bounding box center [628, 182] width 48 height 15
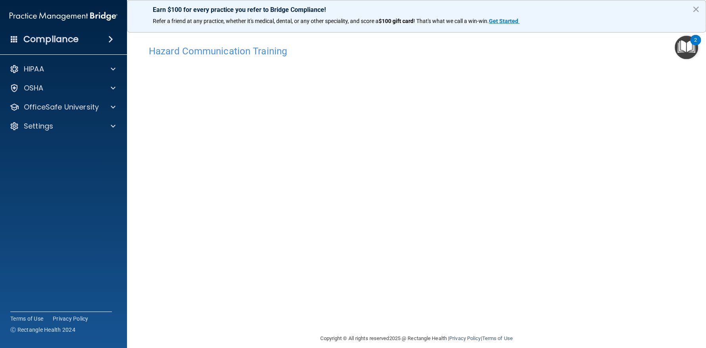
click at [424, 27] on div "Earn $100 for every practice you refer to Bridge Compliance! Refer a friend at …" at bounding box center [416, 16] width 579 height 33
drag, startPoint x: 562, startPoint y: 314, endPoint x: 555, endPoint y: 315, distance: 6.4
click at [560, 315] on div "Hazard Communication Training This course doesn’t expire until . Are you sure y…" at bounding box center [416, 187] width 547 height 292
click at [555, 264] on div "Hazard Communication Training This course doesn’t expire until . Are you sure y…" at bounding box center [416, 187] width 547 height 292
click at [84, 109] on p "OfficeSafe University" at bounding box center [61, 107] width 75 height 10
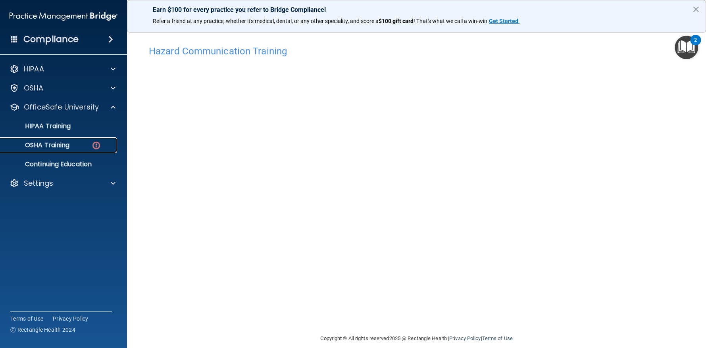
click at [71, 146] on div "OSHA Training" at bounding box center [59, 145] width 108 height 8
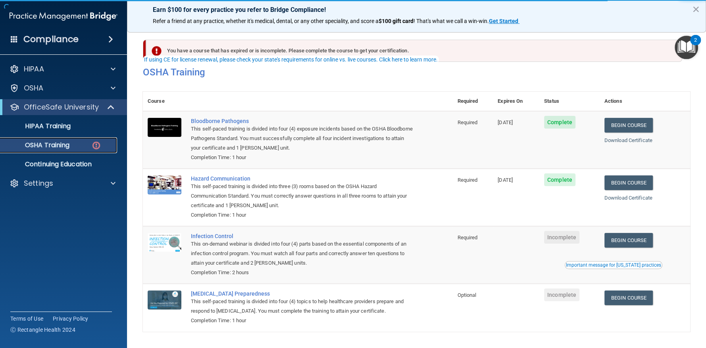
scroll to position [25, 0]
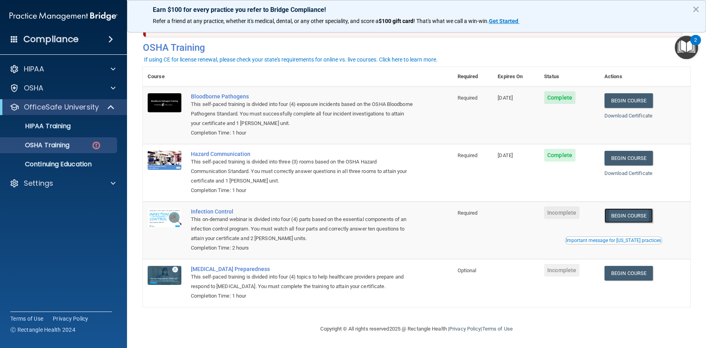
click at [633, 217] on link "Begin Course" at bounding box center [628, 215] width 48 height 15
click at [74, 129] on div "HIPAA Training" at bounding box center [59, 126] width 108 height 8
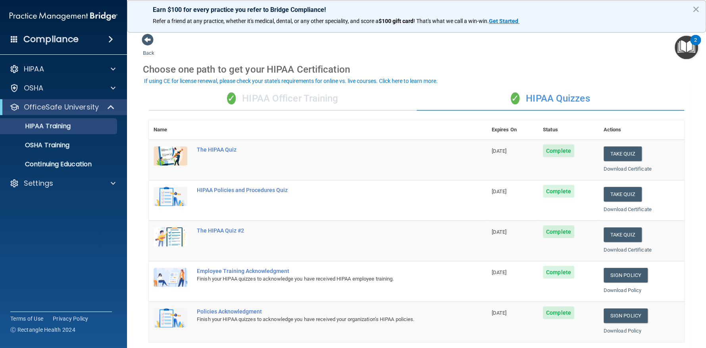
click at [566, 98] on div "✓ HIPAA Quizzes" at bounding box center [551, 99] width 268 height 24
click at [269, 96] on div "✓ HIPAA Officer Training" at bounding box center [283, 99] width 268 height 24
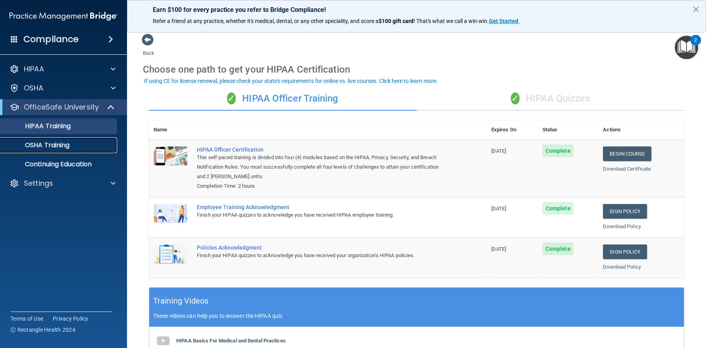
click at [54, 145] on p "OSHA Training" at bounding box center [37, 145] width 64 height 8
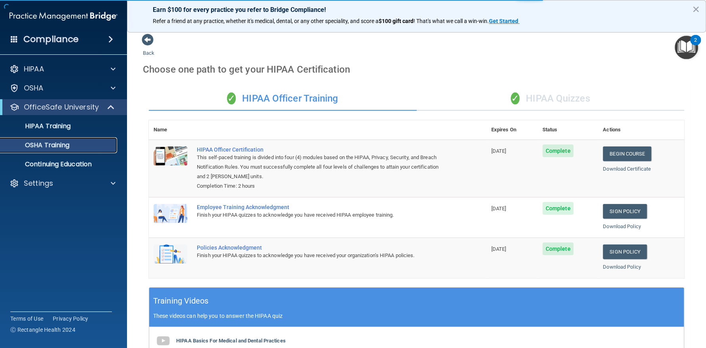
click at [66, 147] on p "OSHA Training" at bounding box center [37, 145] width 64 height 8
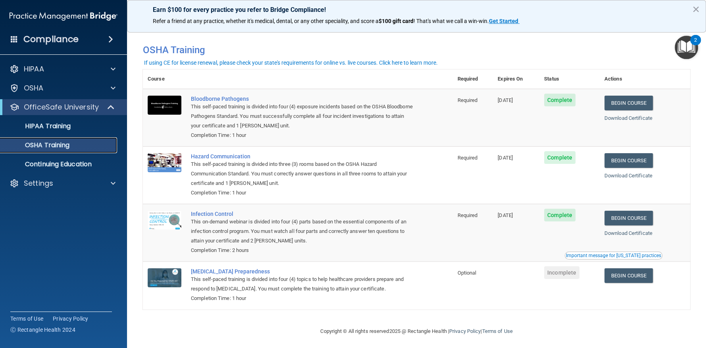
scroll to position [4, 0]
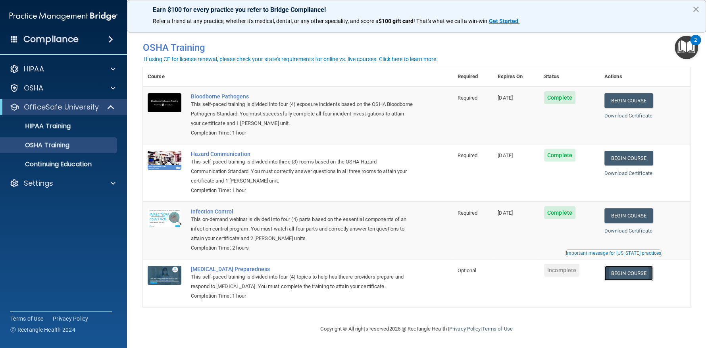
click at [632, 273] on link "Begin Course" at bounding box center [628, 273] width 48 height 15
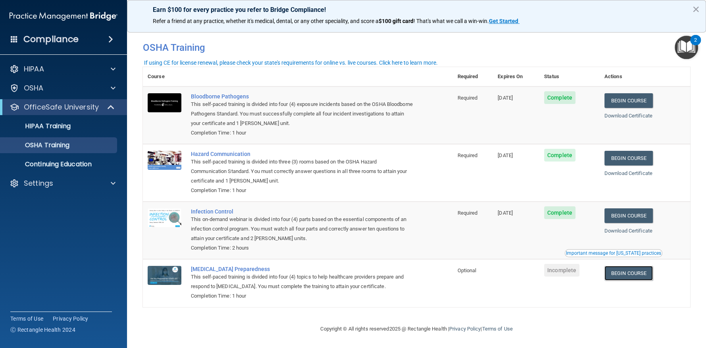
scroll to position [0, 0]
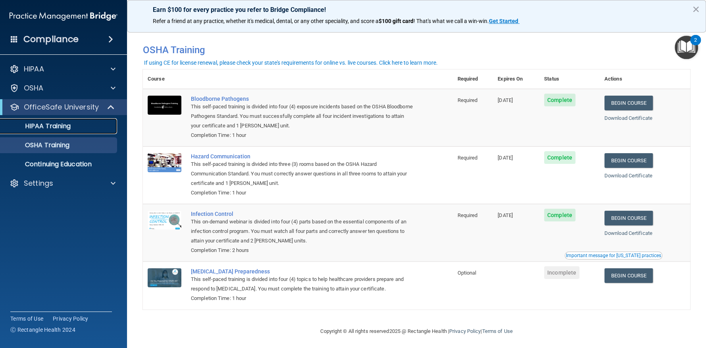
click at [75, 131] on link "HIPAA Training" at bounding box center [54, 126] width 125 height 16
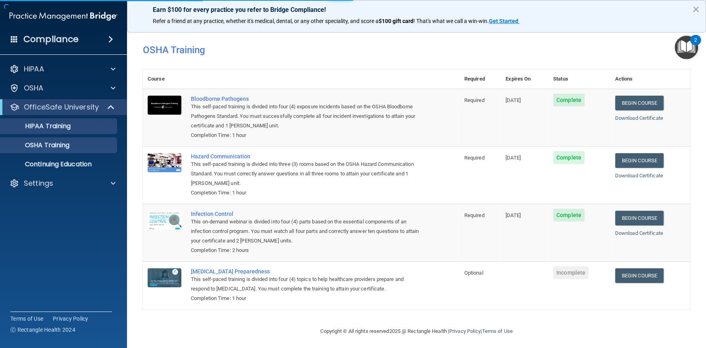
drag, startPoint x: 121, startPoint y: 154, endPoint x: 94, endPoint y: 143, distance: 29.5
click at [121, 154] on ul "HIPAA Training OSHA Training Continuing Education" at bounding box center [64, 143] width 144 height 57
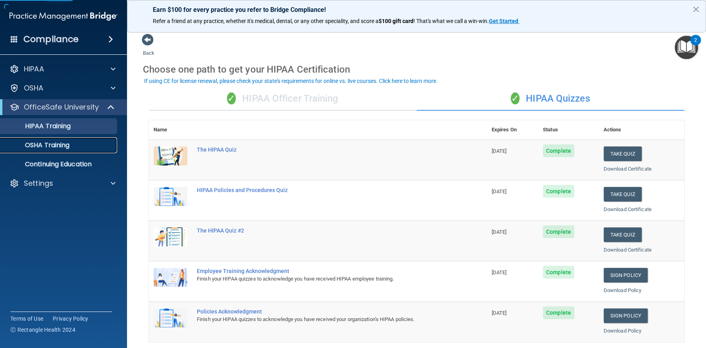
click at [69, 138] on link "OSHA Training" at bounding box center [54, 145] width 125 height 16
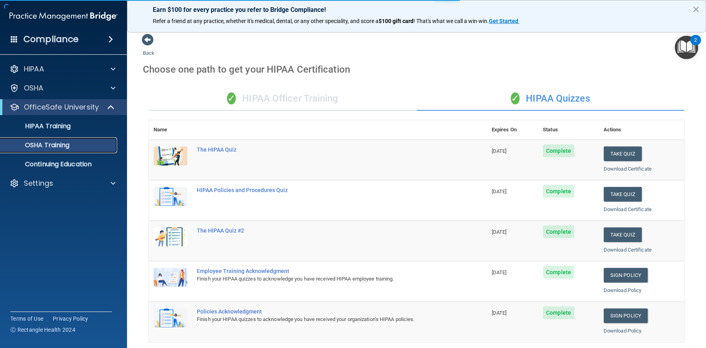
click at [91, 145] on div "OSHA Training" at bounding box center [59, 145] width 108 height 8
click at [90, 146] on div "OSHA Training" at bounding box center [59, 145] width 108 height 8
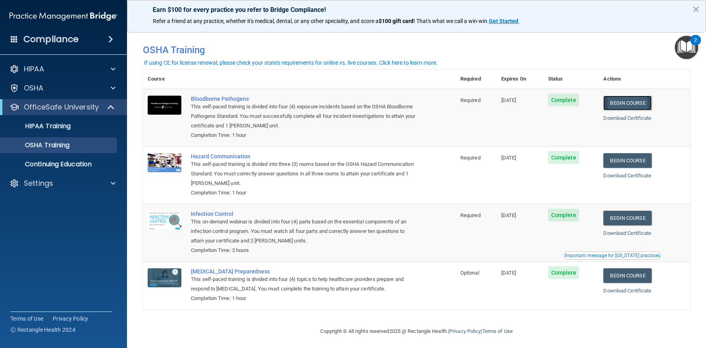
click at [608, 104] on link "Begin Course" at bounding box center [627, 103] width 48 height 15
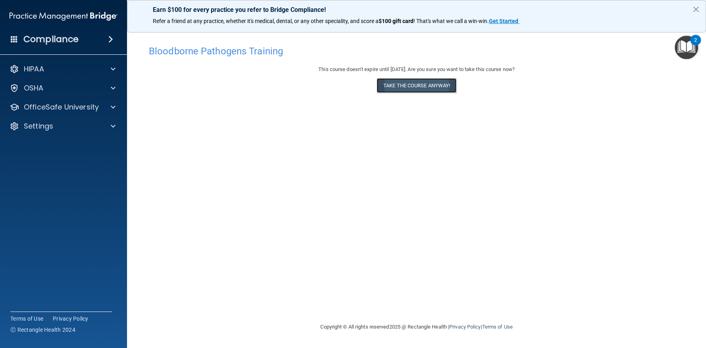
click at [414, 80] on button "Take the course anyway!" at bounding box center [416, 85] width 80 height 15
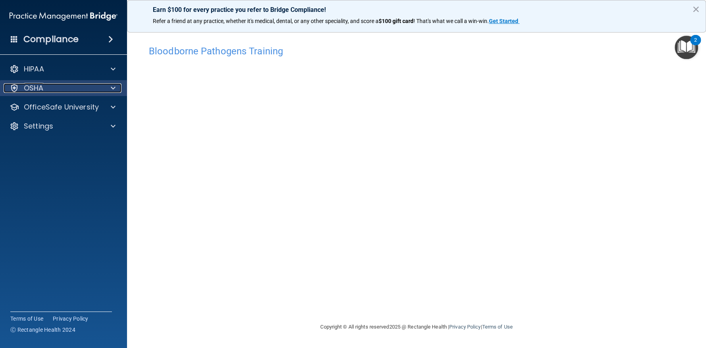
click at [54, 91] on div "OSHA" at bounding box center [53, 88] width 98 height 10
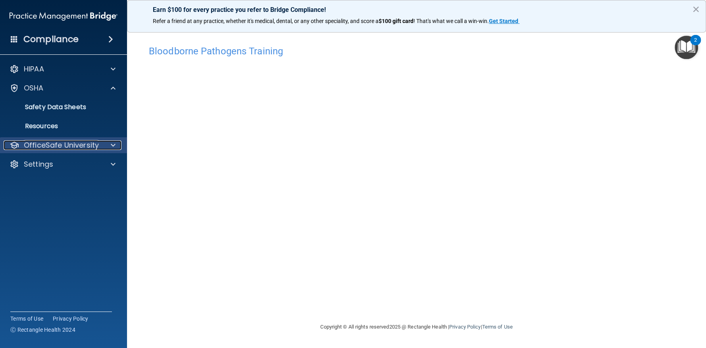
click at [56, 148] on p "OfficeSafe University" at bounding box center [61, 145] width 75 height 10
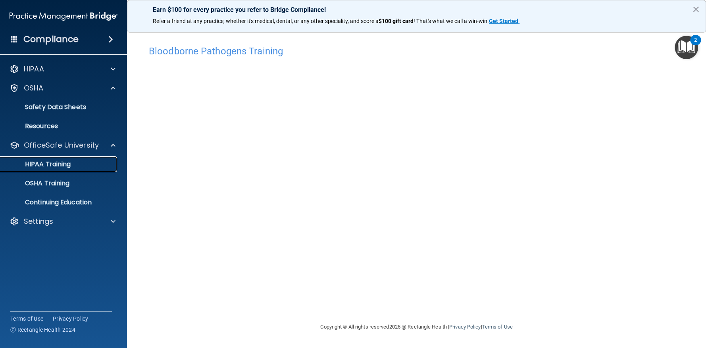
click at [52, 169] on link "HIPAA Training" at bounding box center [54, 164] width 125 height 16
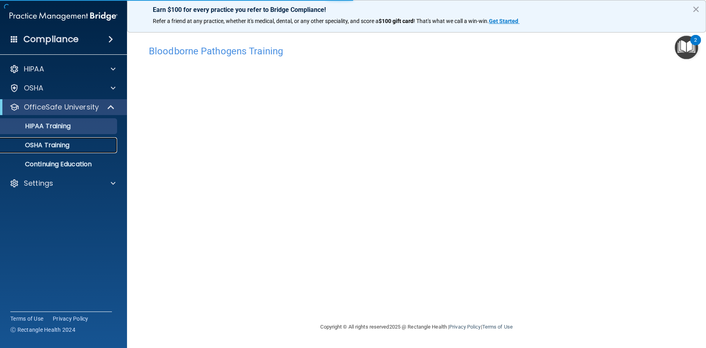
click at [46, 147] on p "OSHA Training" at bounding box center [37, 145] width 64 height 8
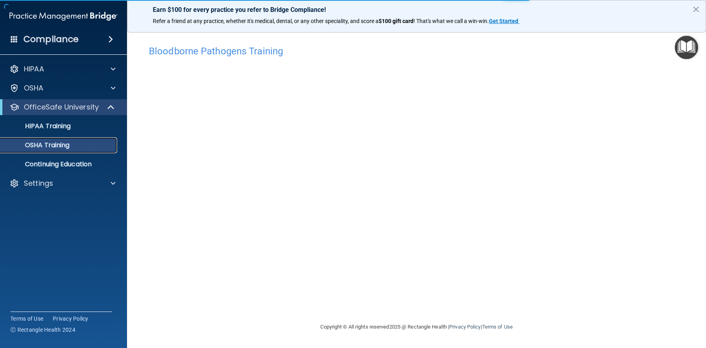
click at [46, 147] on p "OSHA Training" at bounding box center [37, 145] width 64 height 8
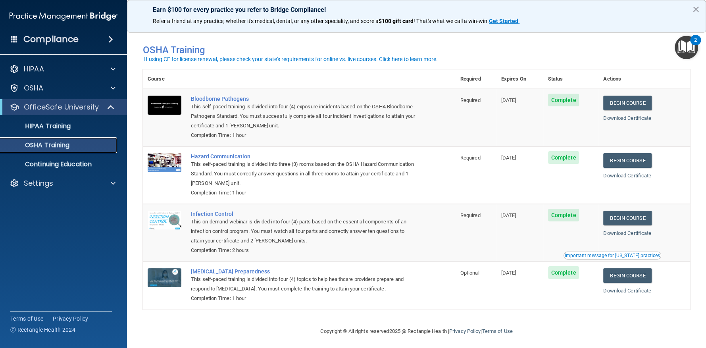
scroll to position [4, 0]
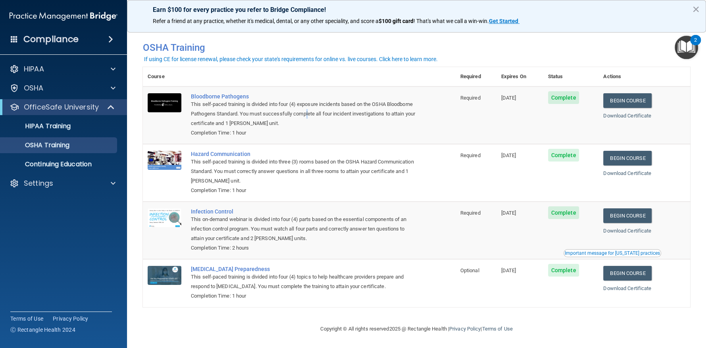
click at [335, 111] on div "This self-paced training is divided into four (4) exposure incidents based on t…" at bounding box center [303, 114] width 225 height 29
click at [187, 90] on td "Bloodborne Pathogens This self-paced training is divided into four (4) exposure…" at bounding box center [320, 115] width 269 height 58
click at [634, 111] on div "Download Certificate" at bounding box center [644, 116] width 82 height 10
click at [631, 113] on link "Download Certificate" at bounding box center [627, 116] width 48 height 6
click at [630, 173] on link "Download Certificate" at bounding box center [627, 173] width 48 height 6
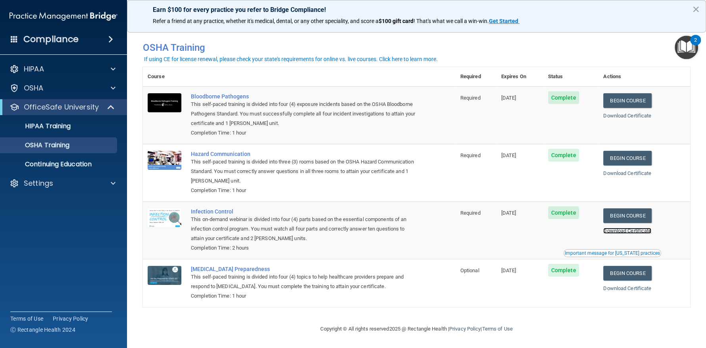
click at [630, 231] on link "Download Certificate" at bounding box center [627, 231] width 48 height 6
click at [630, 285] on link "Download Certificate" at bounding box center [627, 288] width 48 height 6
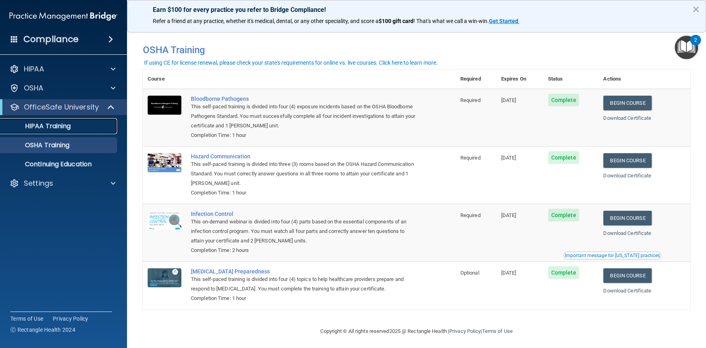
click at [56, 128] on p "HIPAA Training" at bounding box center [37, 126] width 65 height 8
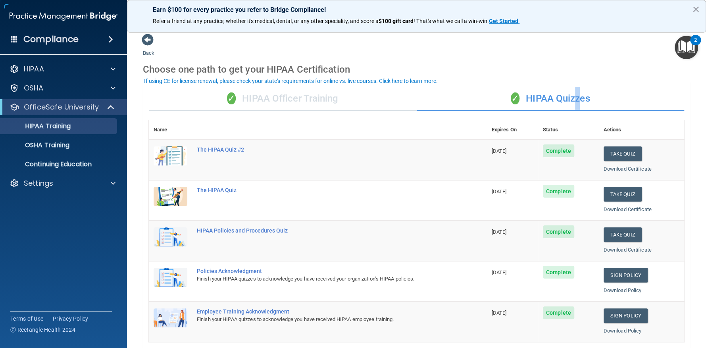
drag, startPoint x: 571, startPoint y: 86, endPoint x: 574, endPoint y: 99, distance: 13.5
click at [573, 92] on div "✓ HIPAA Officer Training ✓ HIPAA Quizzes Name Expires On Status Actions The HIP…" at bounding box center [416, 323] width 547 height 485
click at [574, 109] on div "✓ HIPAA Quizzes" at bounding box center [551, 99] width 268 height 24
click at [367, 106] on div "✓ HIPAA Officer Training" at bounding box center [283, 99] width 268 height 24
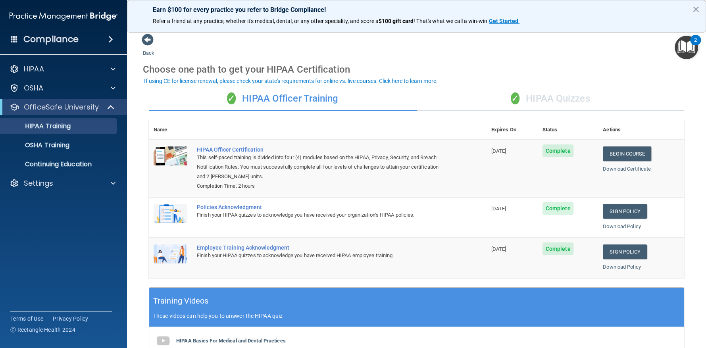
click at [490, 94] on div "✓ HIPAA Quizzes" at bounding box center [551, 99] width 268 height 24
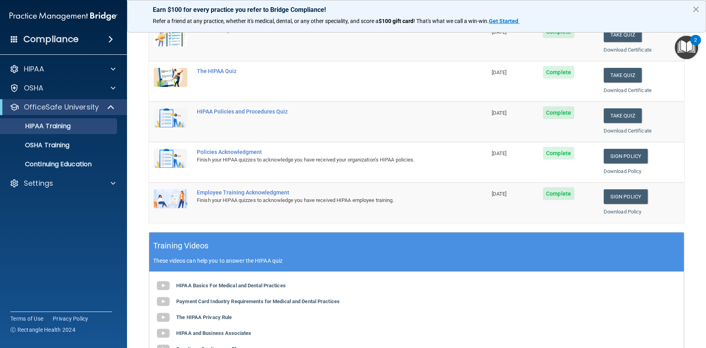
scroll to position [39, 0]
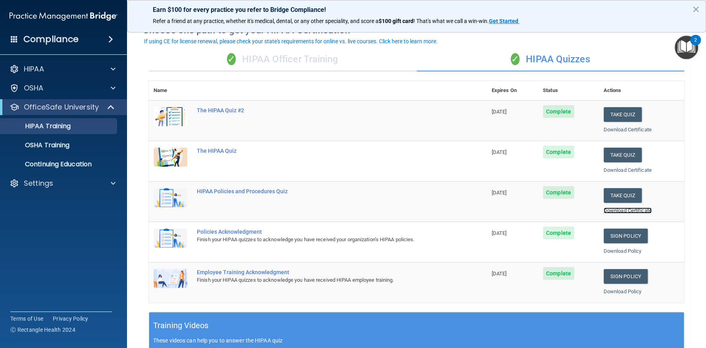
click at [617, 209] on link "Download Certificate" at bounding box center [627, 210] width 48 height 6
click at [628, 129] on link "Download Certificate" at bounding box center [627, 130] width 48 height 6
click at [620, 168] on link "Download Certificate" at bounding box center [627, 170] width 48 height 6
click at [617, 209] on link "Download Certificate" at bounding box center [627, 210] width 48 height 6
click at [38, 144] on p "OSHA Training" at bounding box center [37, 145] width 64 height 8
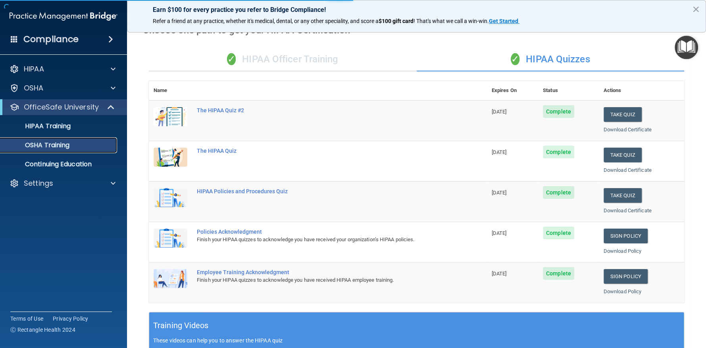
click at [38, 144] on p "OSHA Training" at bounding box center [37, 145] width 64 height 8
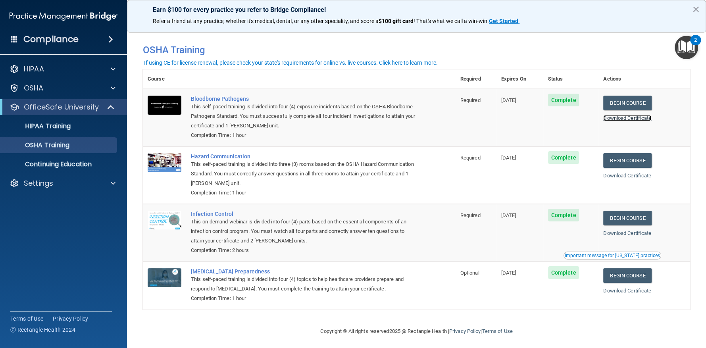
click at [628, 118] on link "Download Certificate" at bounding box center [627, 118] width 48 height 6
click at [633, 175] on link "Download Certificate" at bounding box center [627, 176] width 48 height 6
click at [635, 235] on link "Download Certificate" at bounding box center [627, 233] width 48 height 6
click at [630, 289] on link "Download Certificate" at bounding box center [627, 291] width 48 height 6
click at [62, 126] on p "HIPAA Training" at bounding box center [37, 126] width 65 height 8
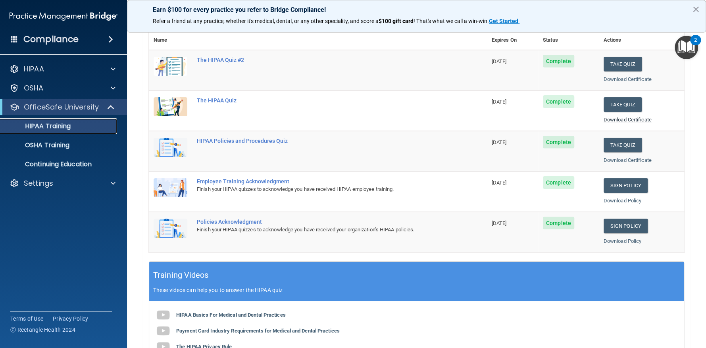
scroll to position [10, 0]
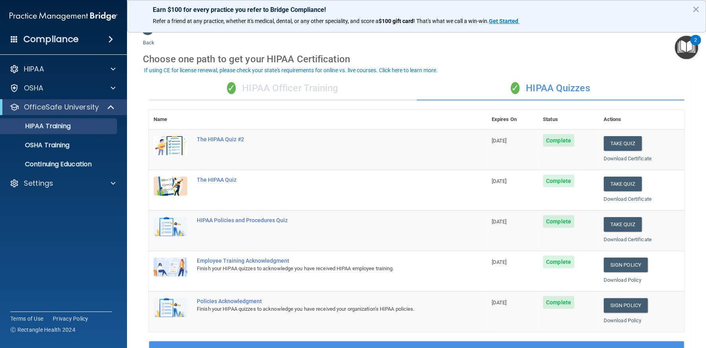
drag, startPoint x: 469, startPoint y: 96, endPoint x: 495, endPoint y: 86, distance: 28.7
click at [485, 90] on div "✓ HIPAA Quizzes" at bounding box center [551, 89] width 268 height 24
drag, startPoint x: 494, startPoint y: 85, endPoint x: 440, endPoint y: 95, distance: 54.5
click at [487, 87] on div "✓ HIPAA Quizzes" at bounding box center [551, 89] width 268 height 24
click at [354, 97] on div "✓ HIPAA Officer Training" at bounding box center [283, 89] width 268 height 24
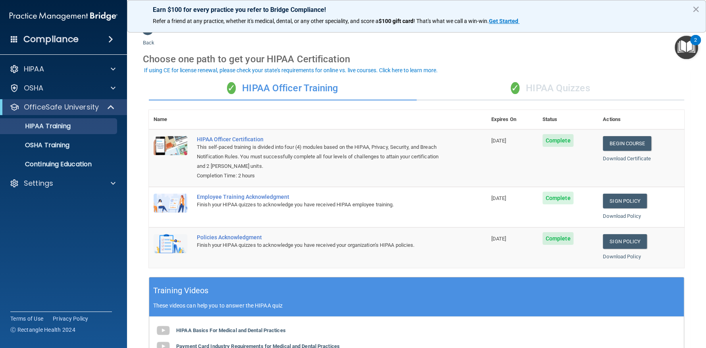
click at [319, 86] on div "✓ HIPAA Officer Training" at bounding box center [283, 89] width 268 height 24
click at [618, 159] on link "Download Certificate" at bounding box center [627, 159] width 48 height 6
click at [617, 157] on link "Download Certificate" at bounding box center [627, 159] width 48 height 6
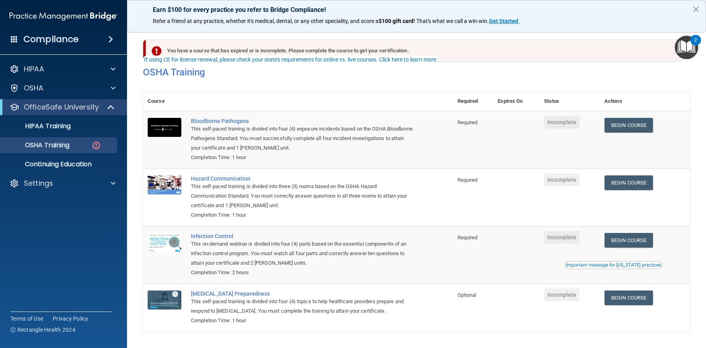
scroll to position [25, 0]
